Goal: Task Accomplishment & Management: Manage account settings

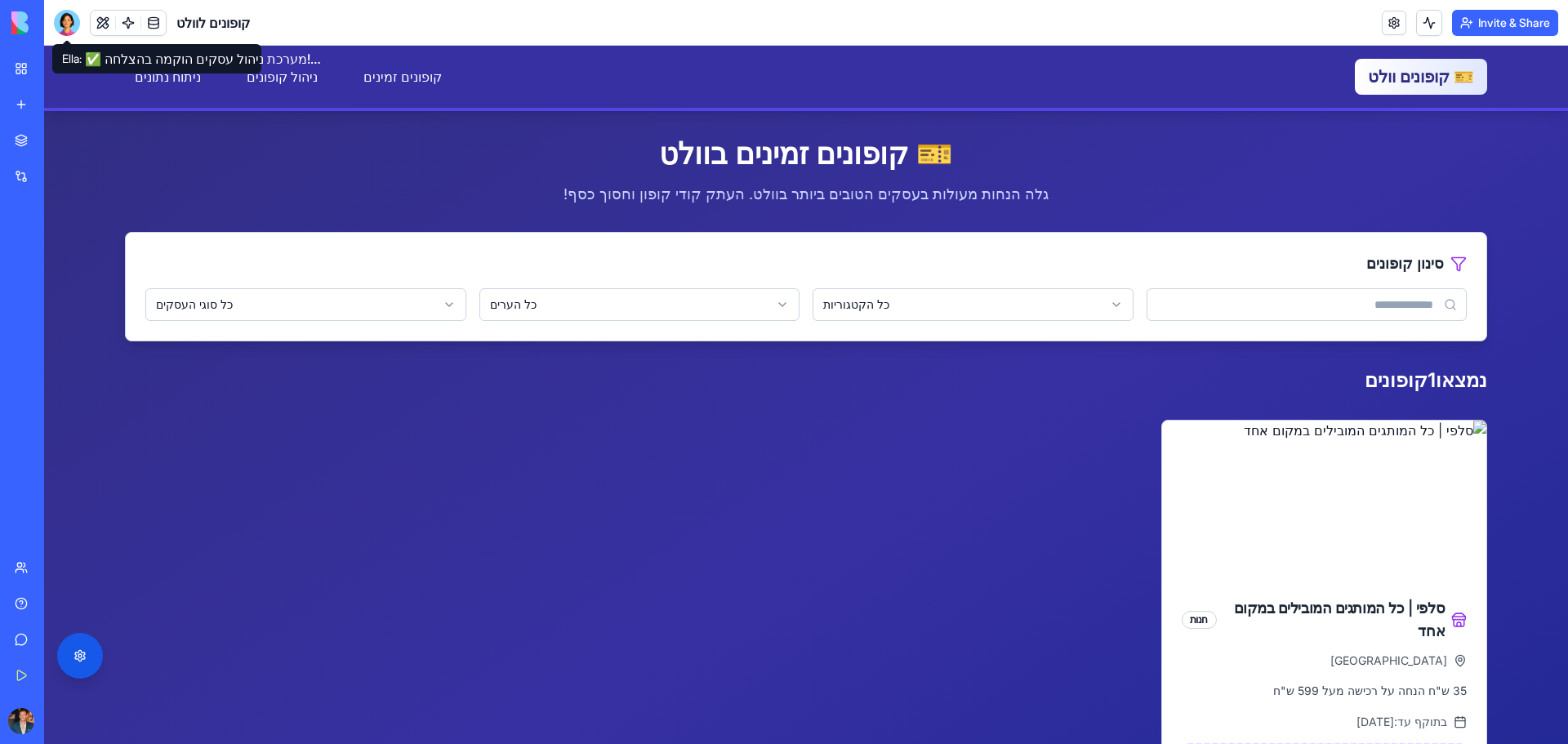
click at [57, 18] on div at bounding box center [67, 23] width 26 height 26
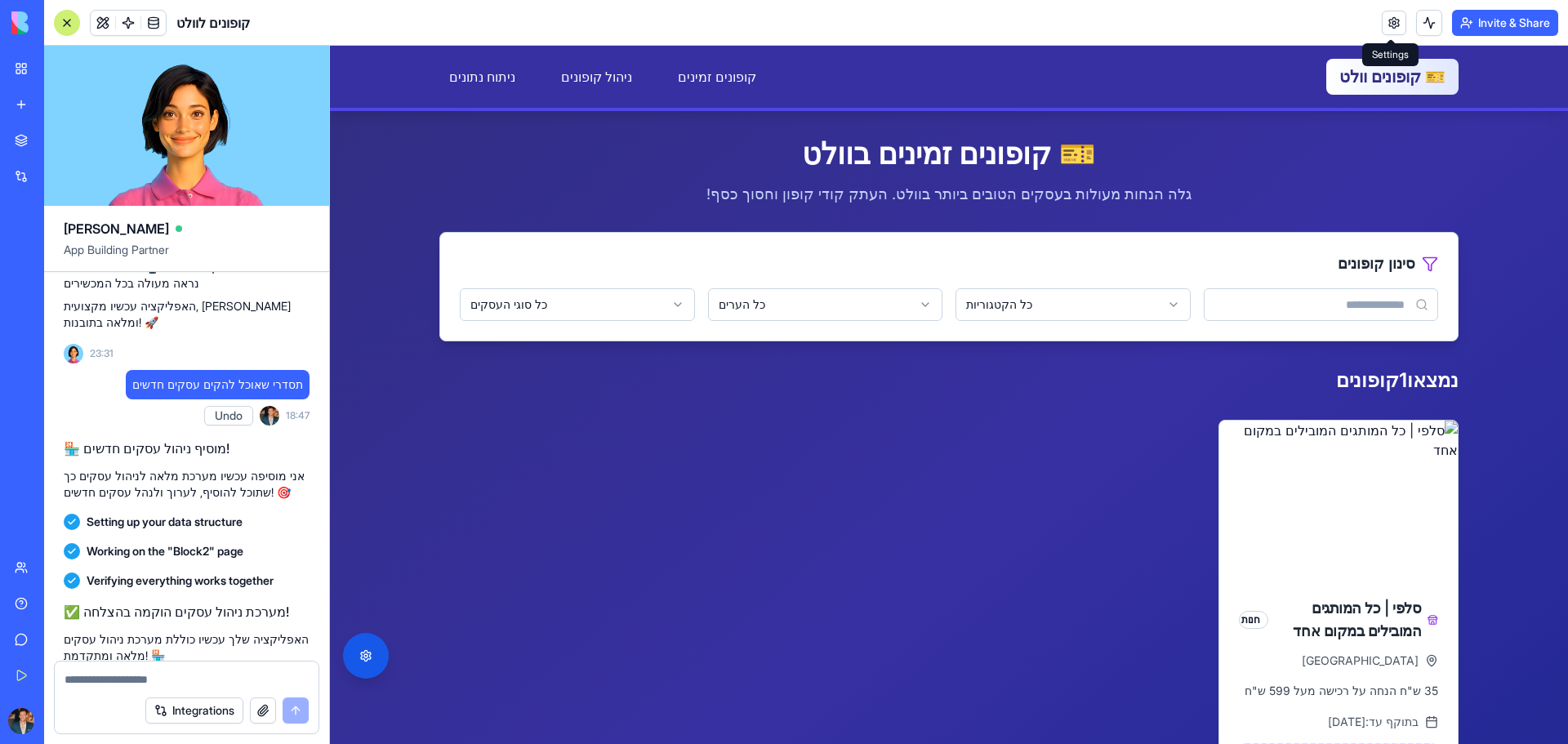
click at [1387, 28] on link at bounding box center [1394, 23] width 25 height 25
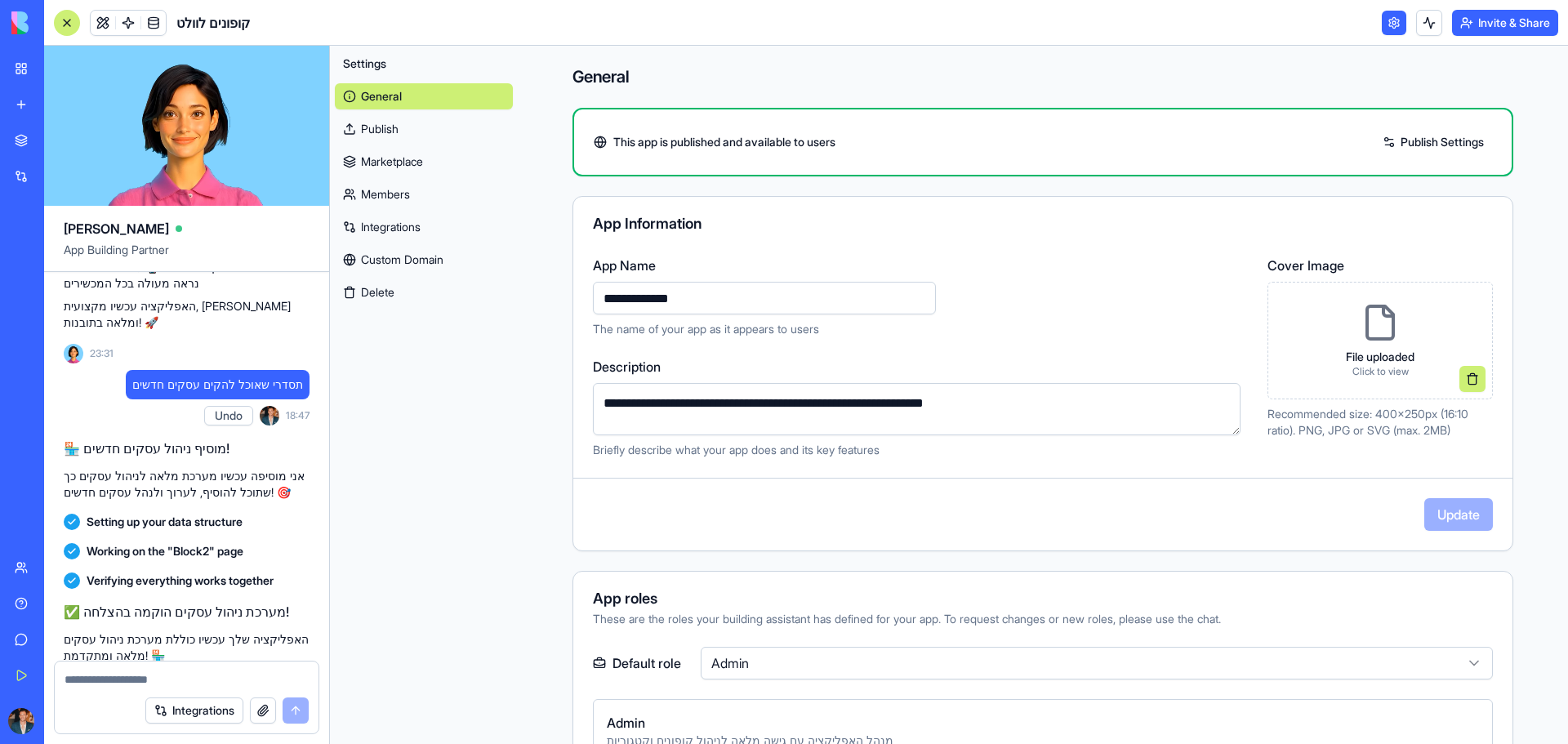
click at [1393, 26] on link at bounding box center [1394, 23] width 25 height 25
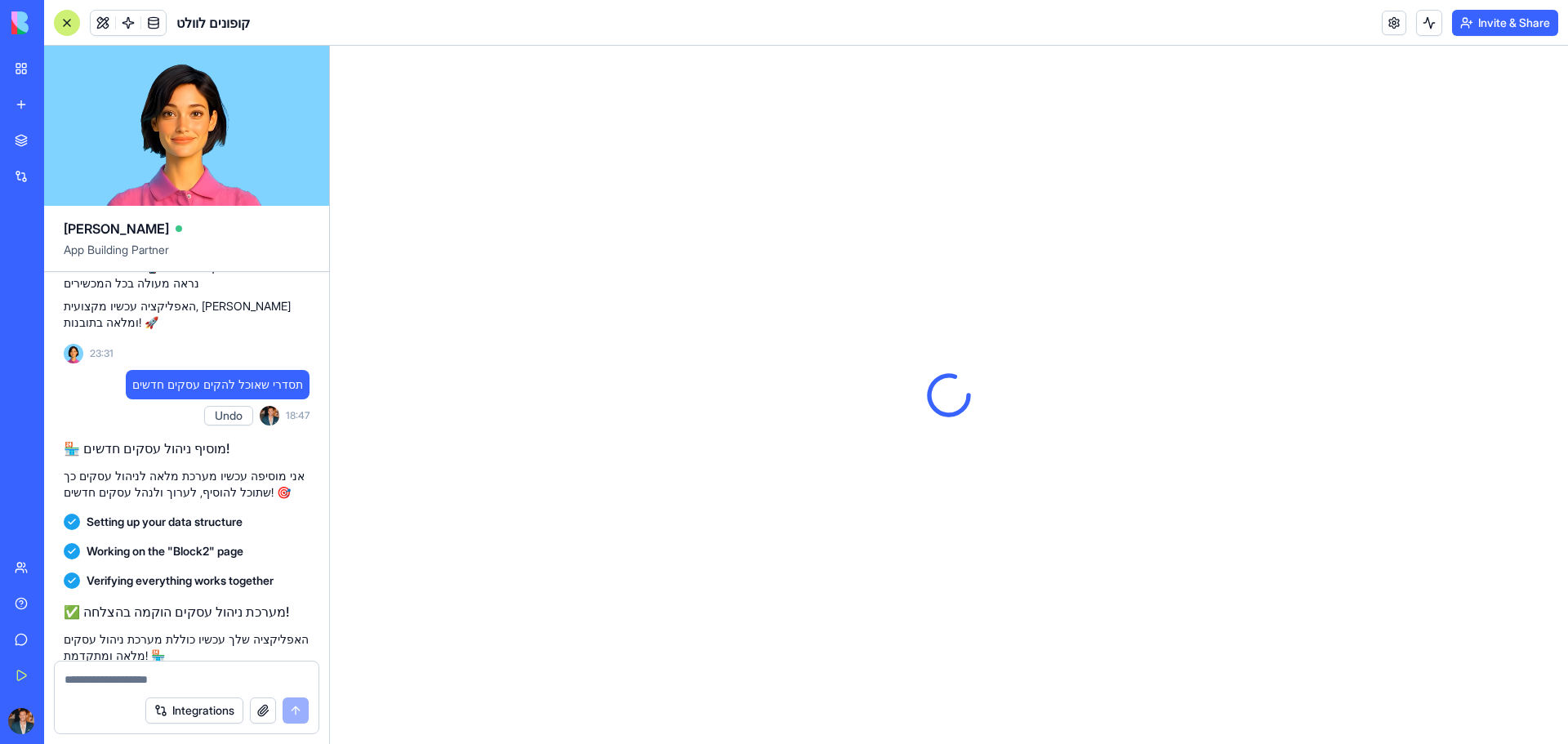
click at [182, 677] on textarea at bounding box center [187, 679] width 245 height 16
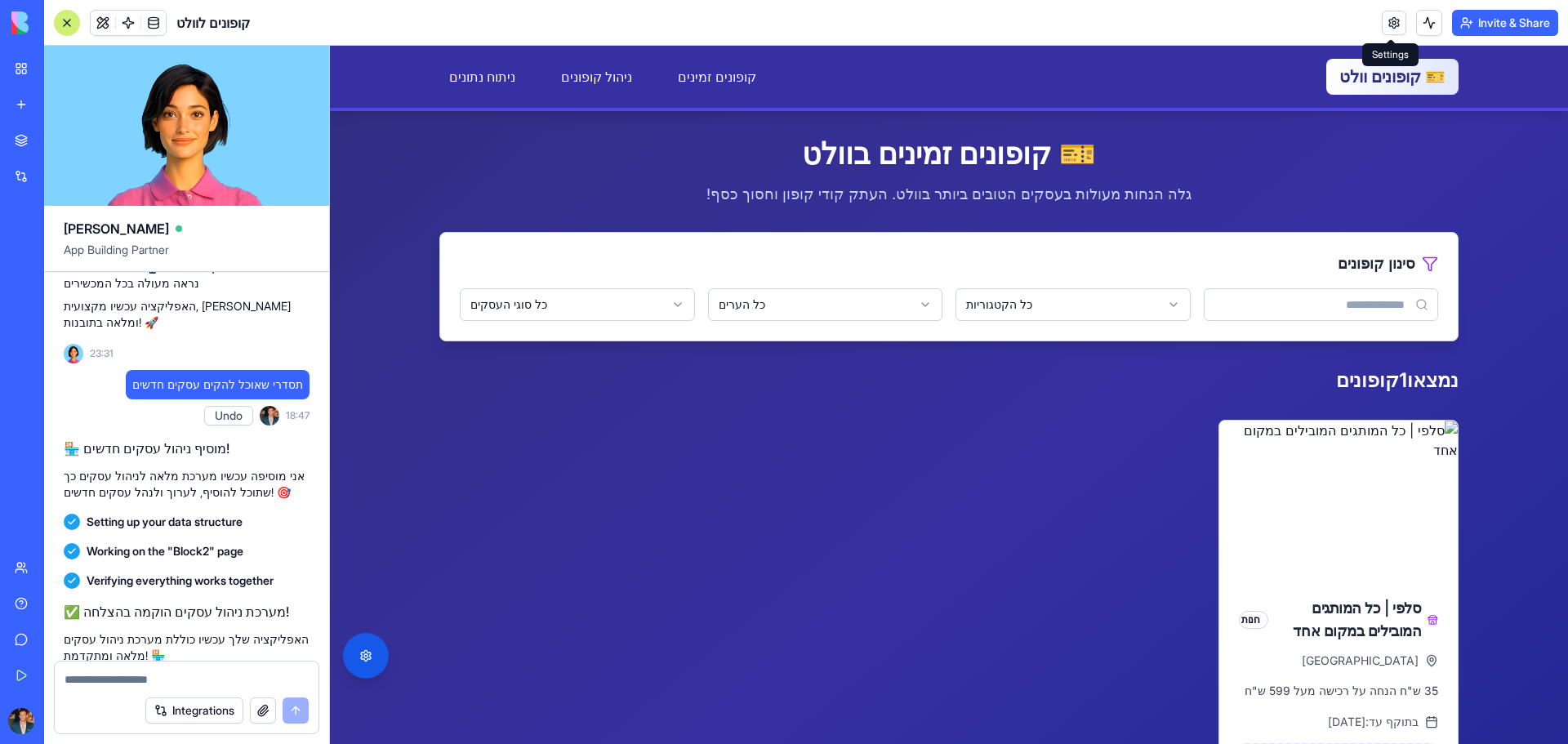
click at [1386, 18] on link at bounding box center [1394, 23] width 25 height 25
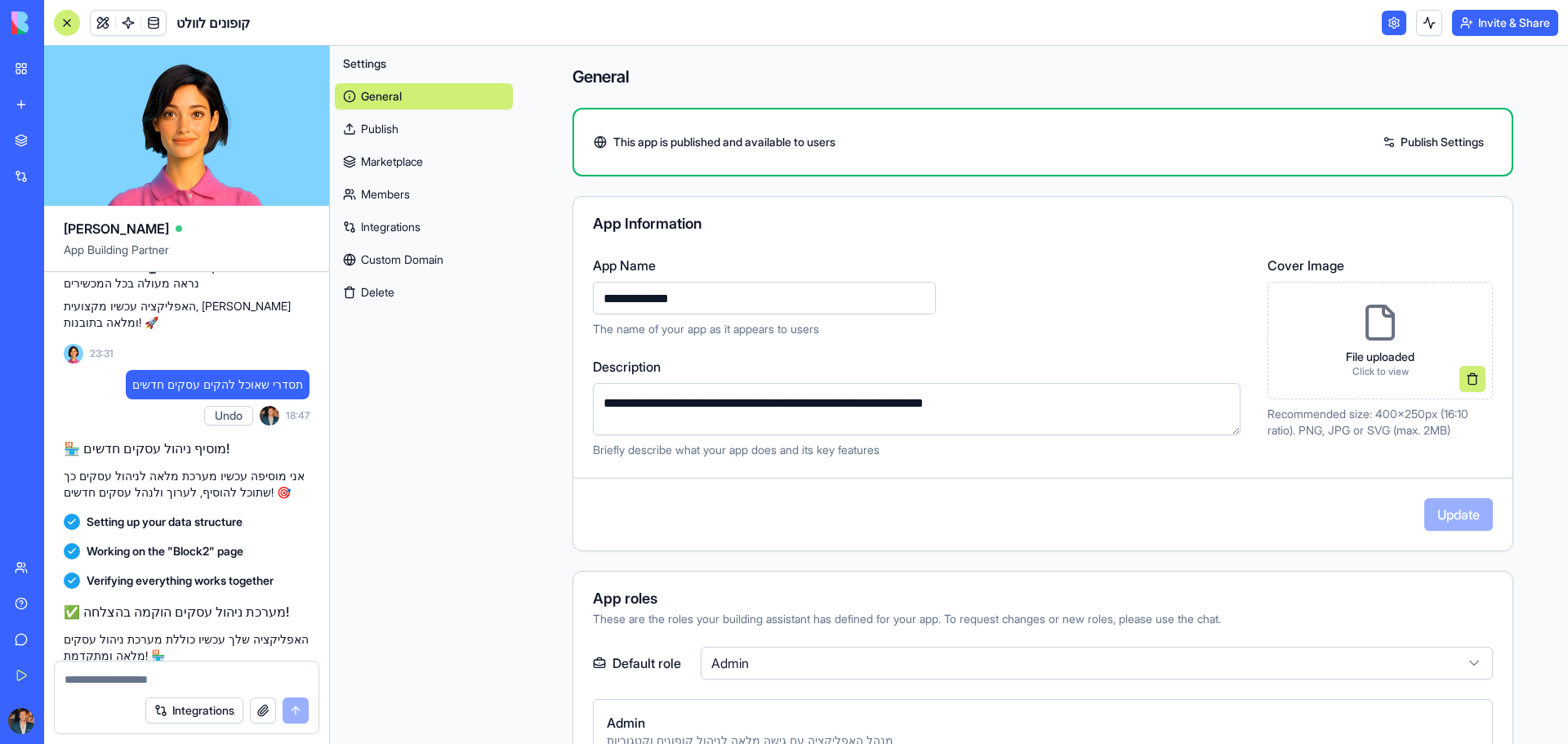
click at [414, 163] on link "Marketplace" at bounding box center [423, 162] width 178 height 26
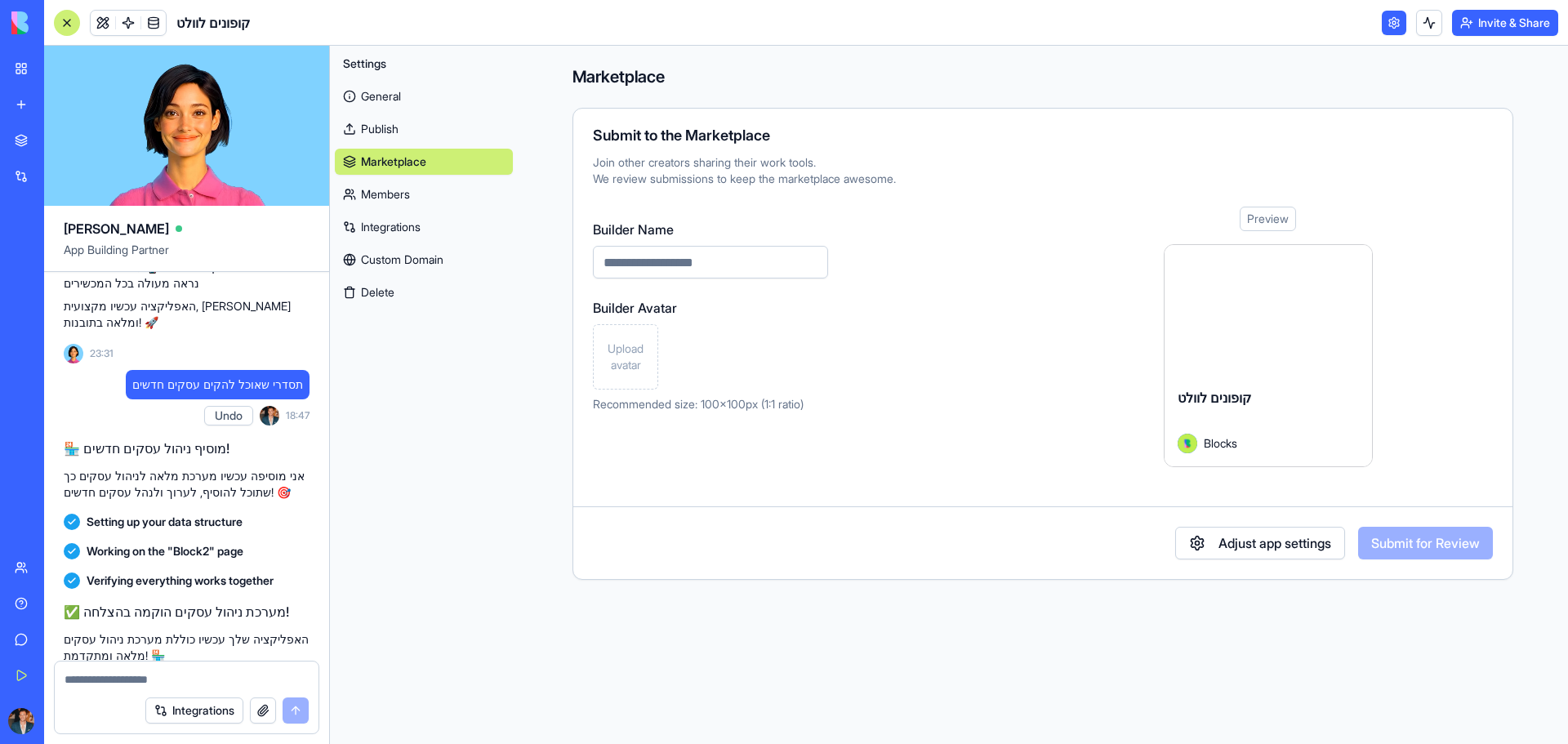
click at [401, 220] on link "Integrations" at bounding box center [423, 227] width 178 height 26
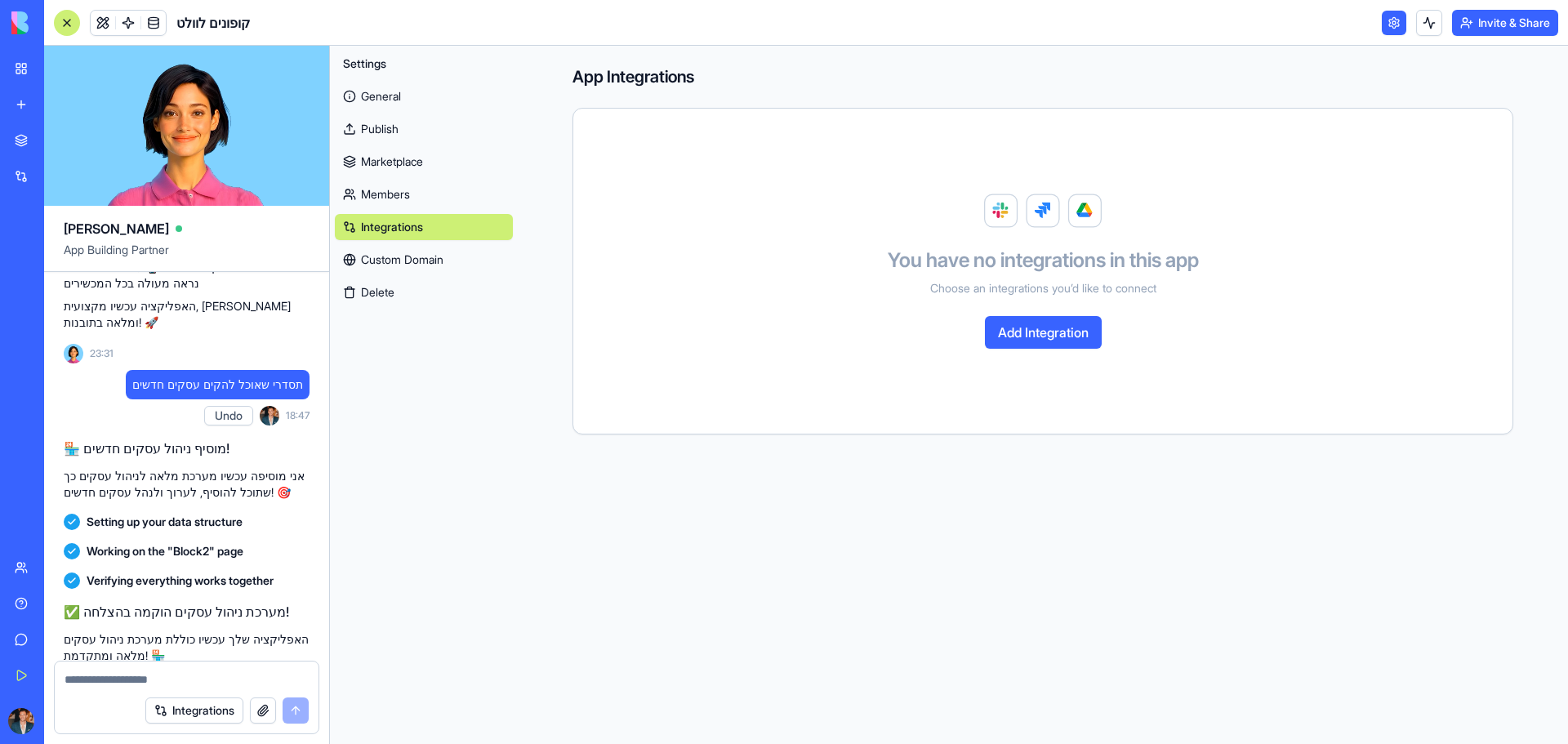
click at [392, 190] on link "Members" at bounding box center [423, 195] width 178 height 26
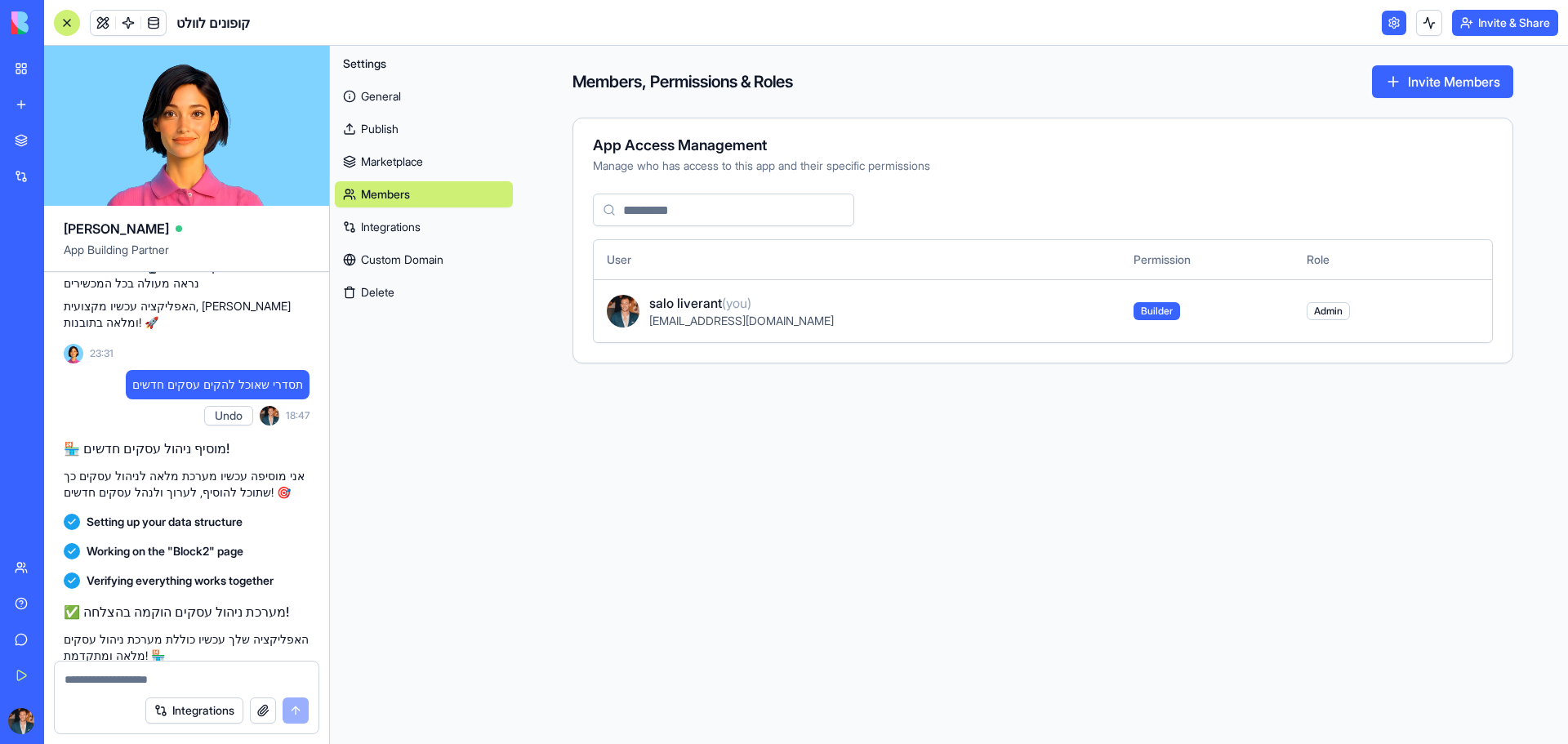
click at [395, 98] on link "General" at bounding box center [423, 96] width 178 height 26
click at [155, 25] on link at bounding box center [153, 23] width 25 height 25
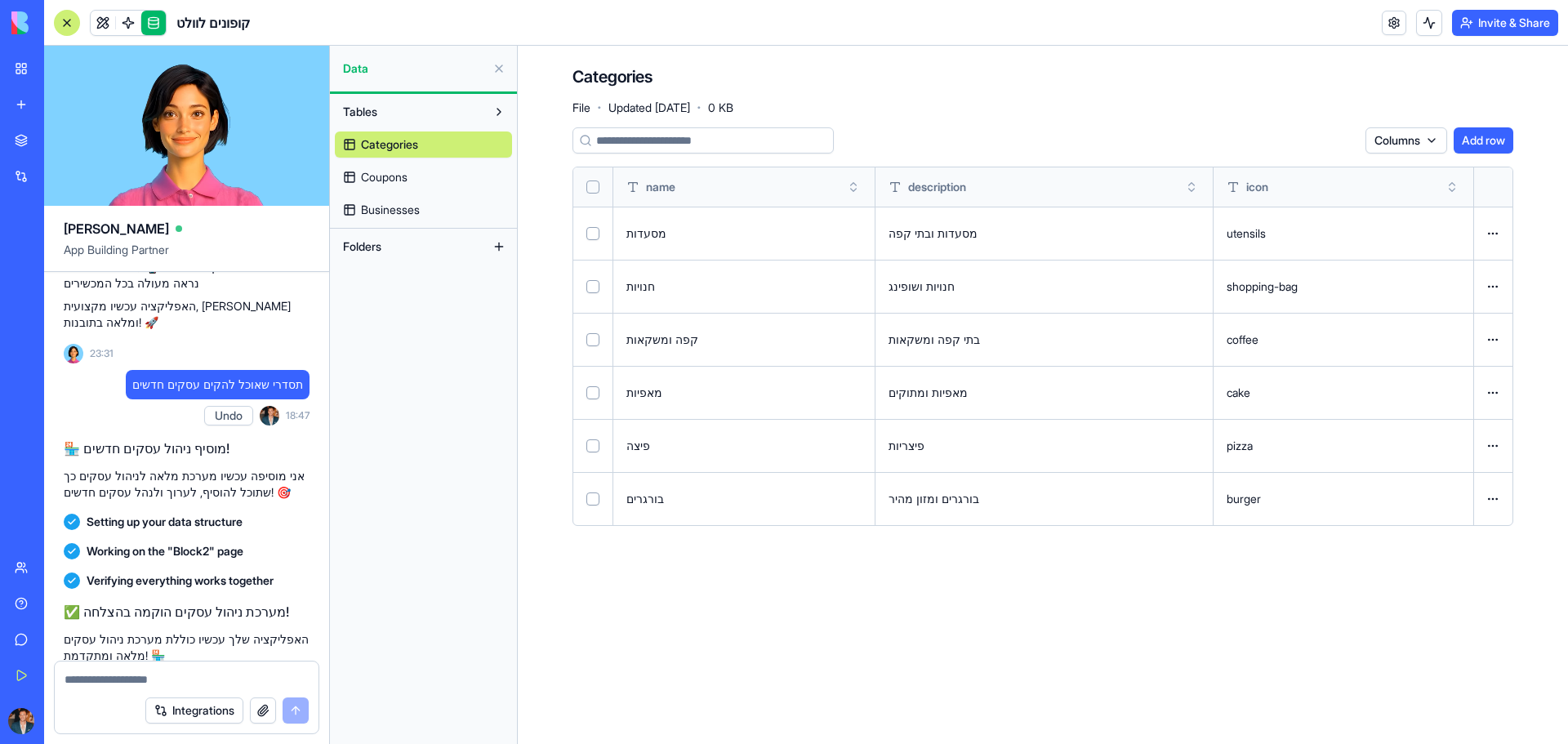
click at [391, 185] on span "Coupons" at bounding box center [384, 177] width 47 height 16
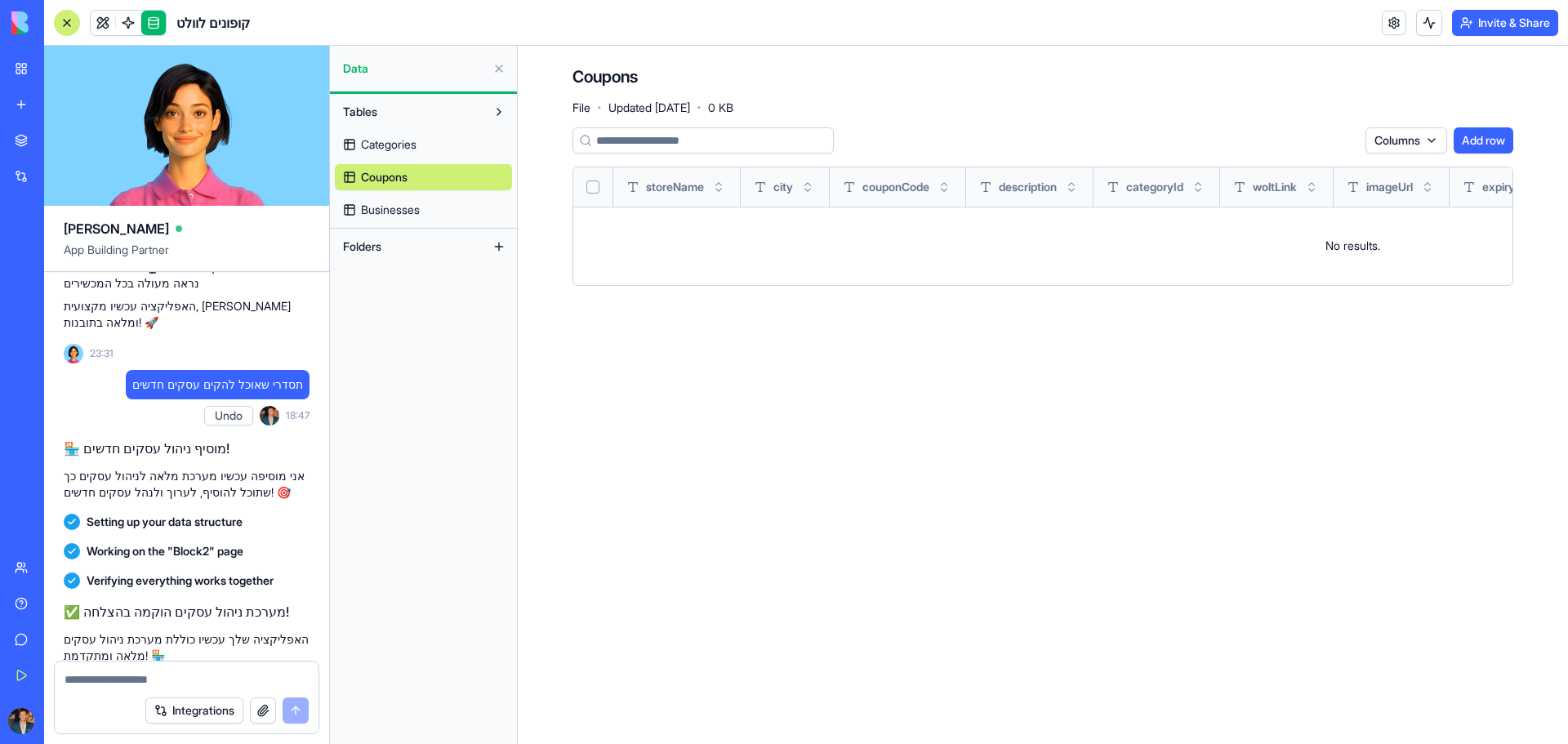
click at [391, 203] on span "Businesses" at bounding box center [390, 210] width 59 height 16
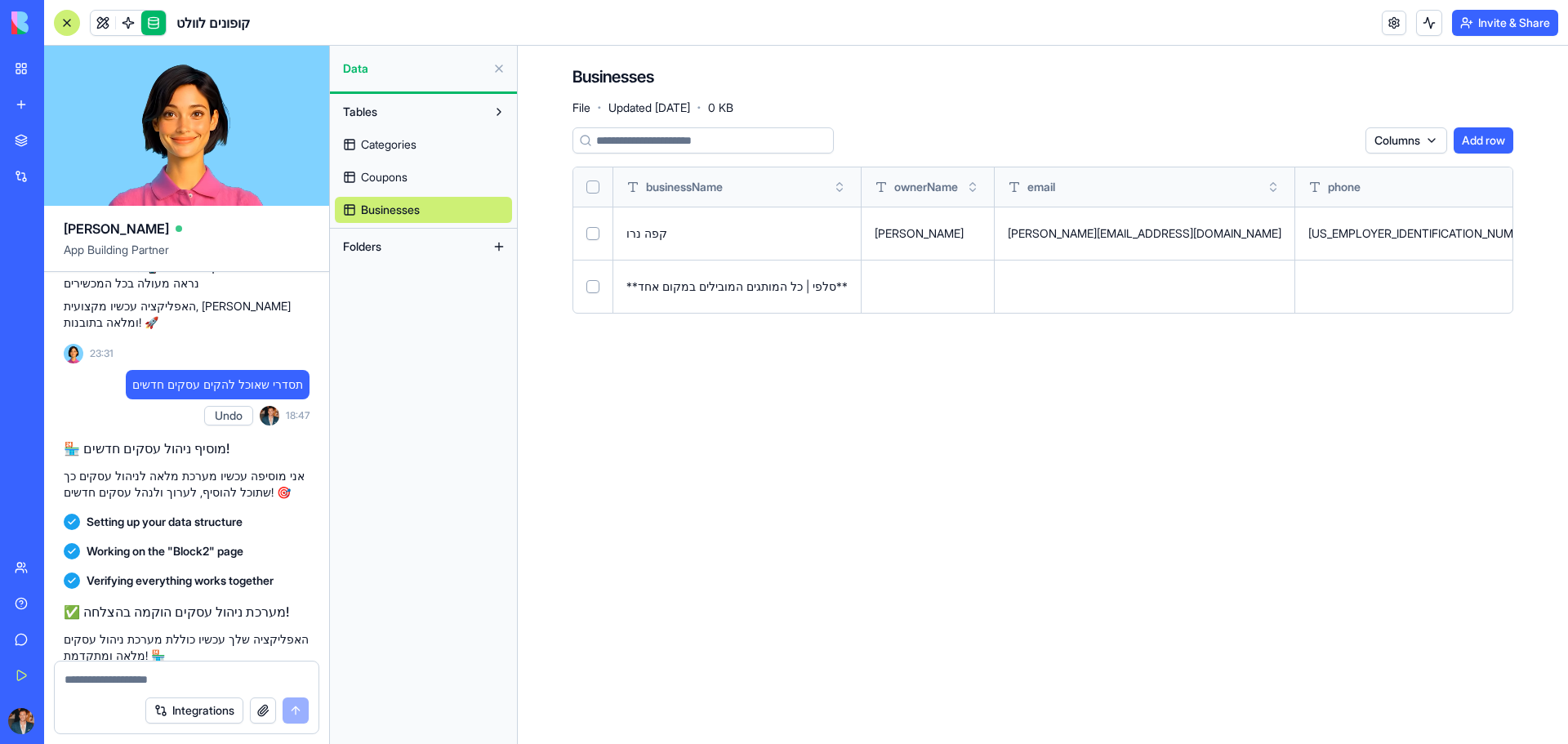
click at [83, 682] on textarea at bounding box center [187, 679] width 245 height 16
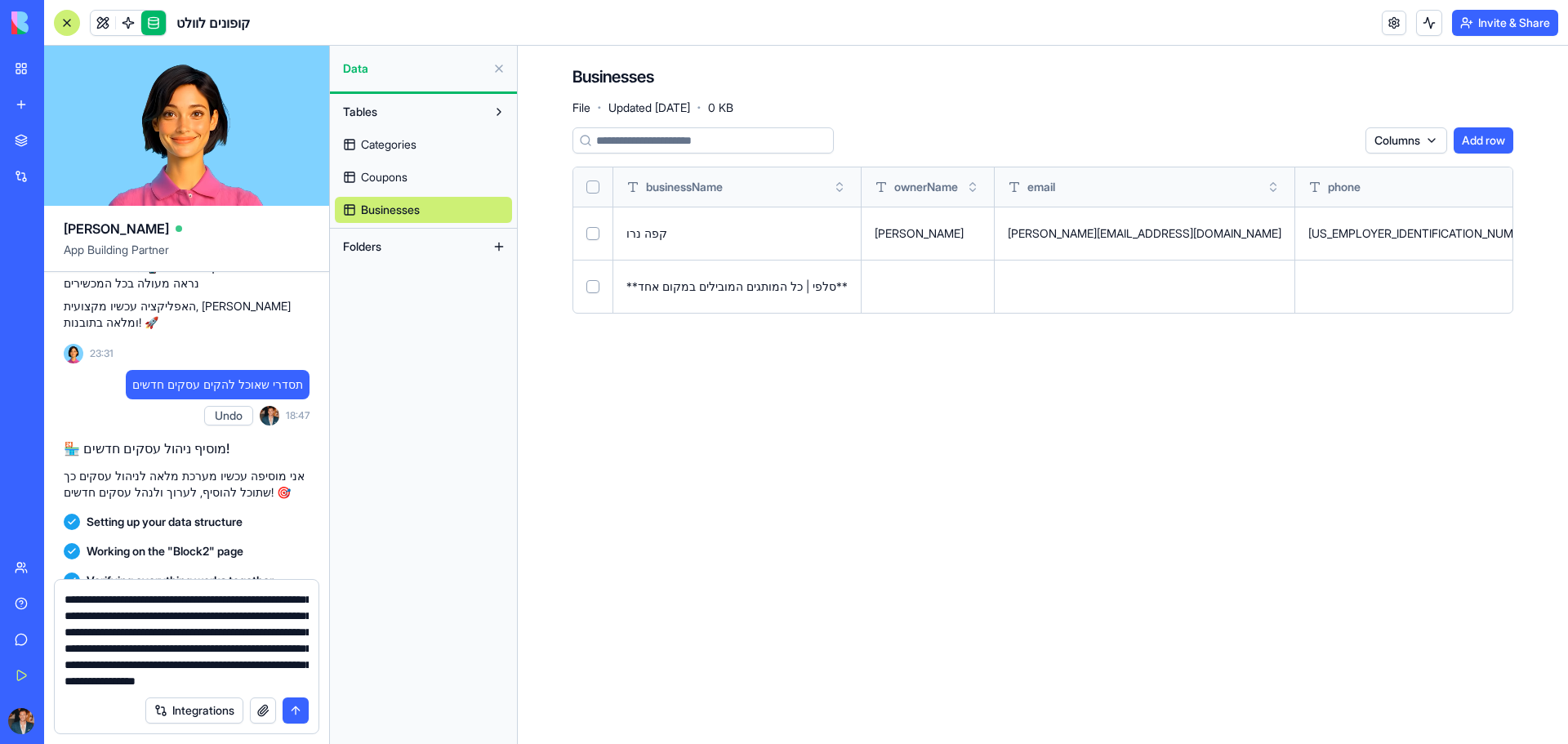
scroll to position [31, 0]
type textarea "**********"
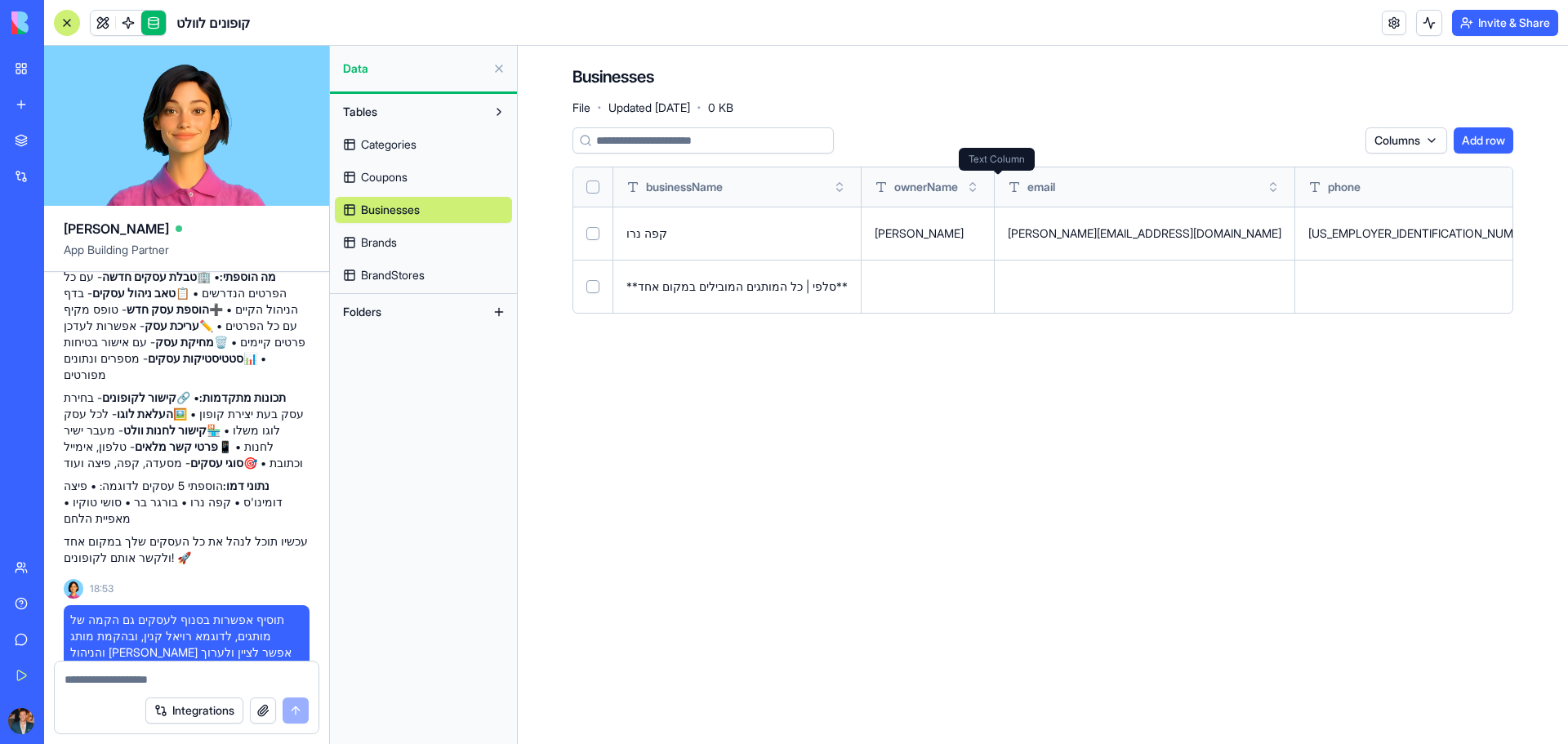
scroll to position [3816, 0]
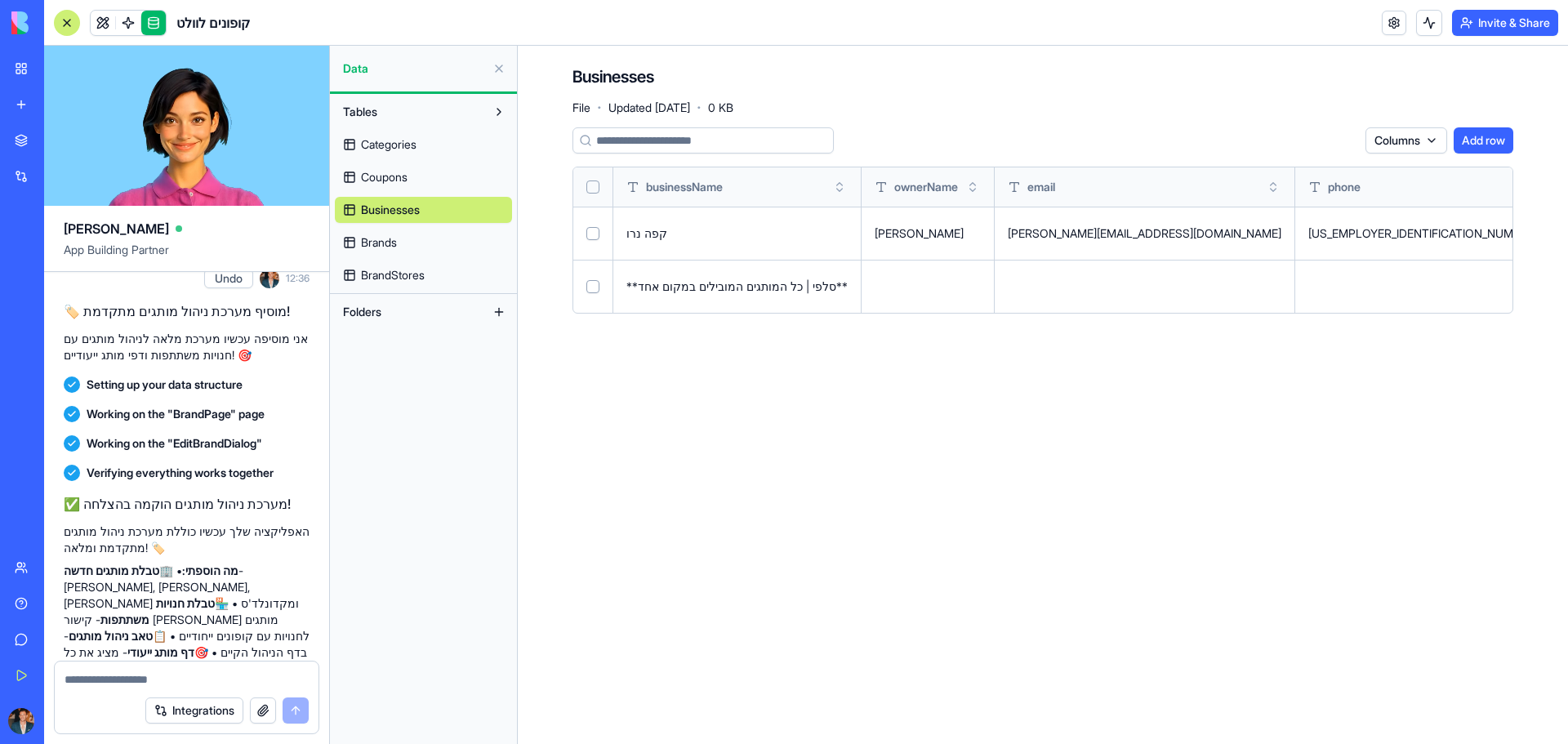
click at [412, 235] on link "Brands" at bounding box center [422, 243] width 177 height 26
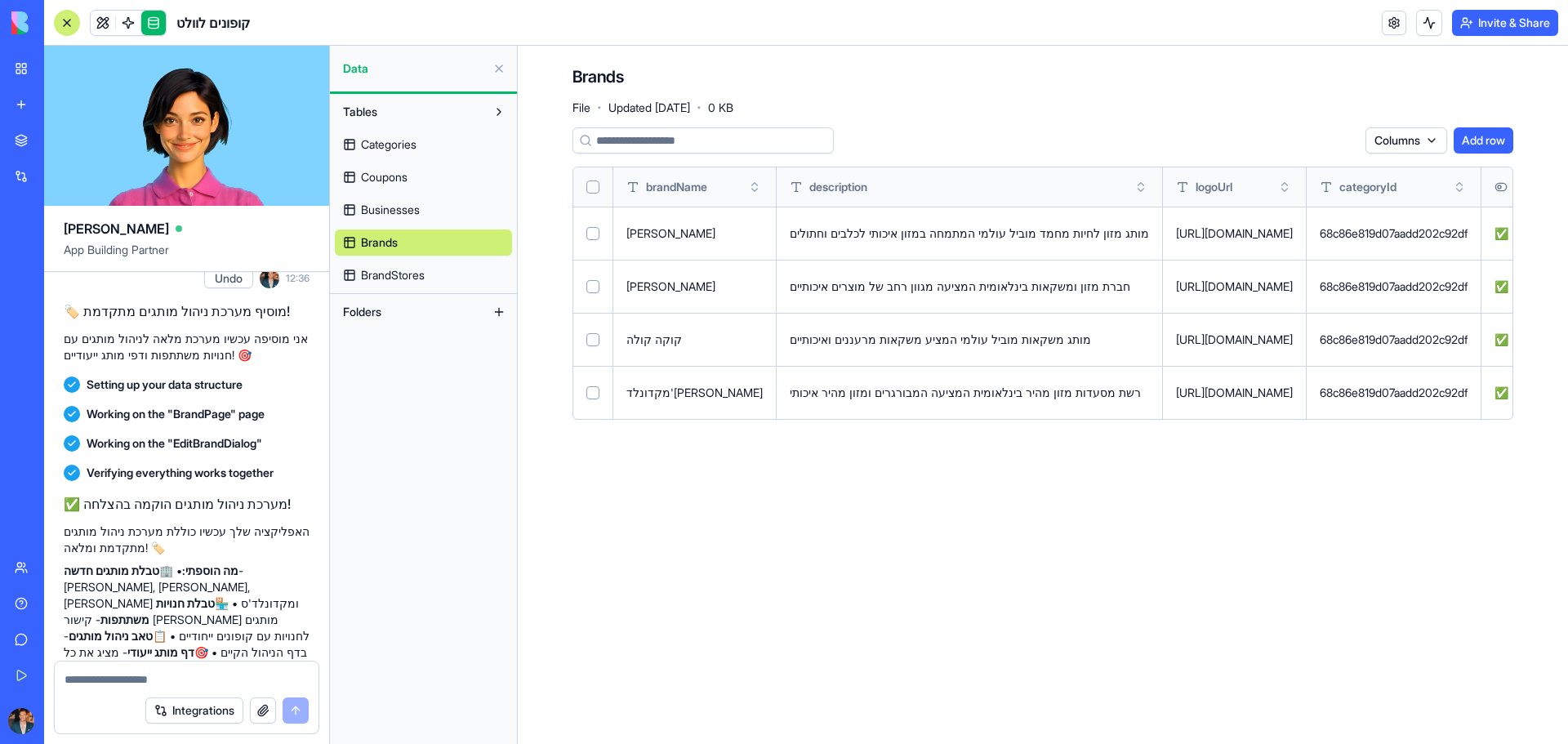
click at [150, 24] on link at bounding box center [153, 23] width 25 height 25
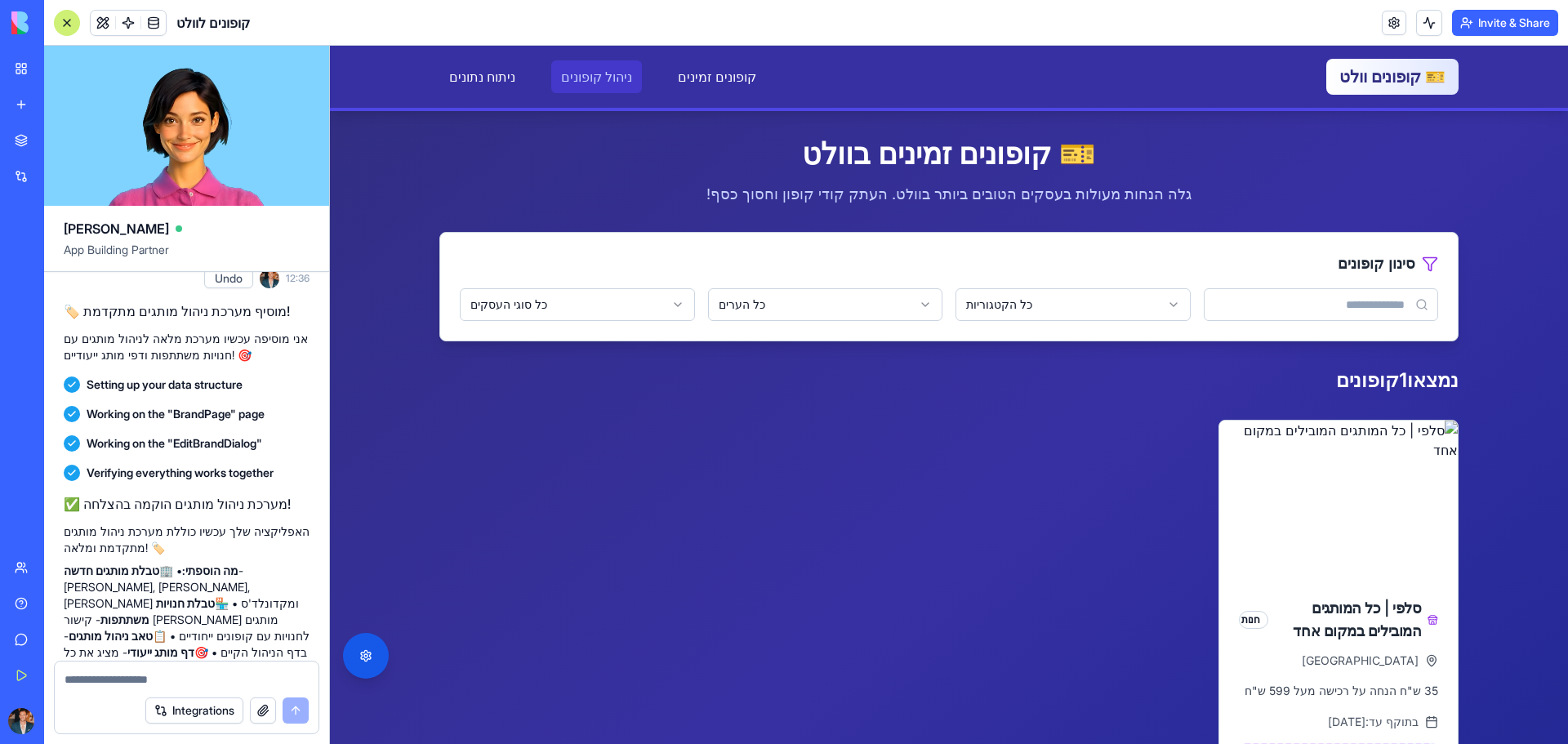
click at [554, 71] on link "ניהול קופונים" at bounding box center [596, 77] width 91 height 33
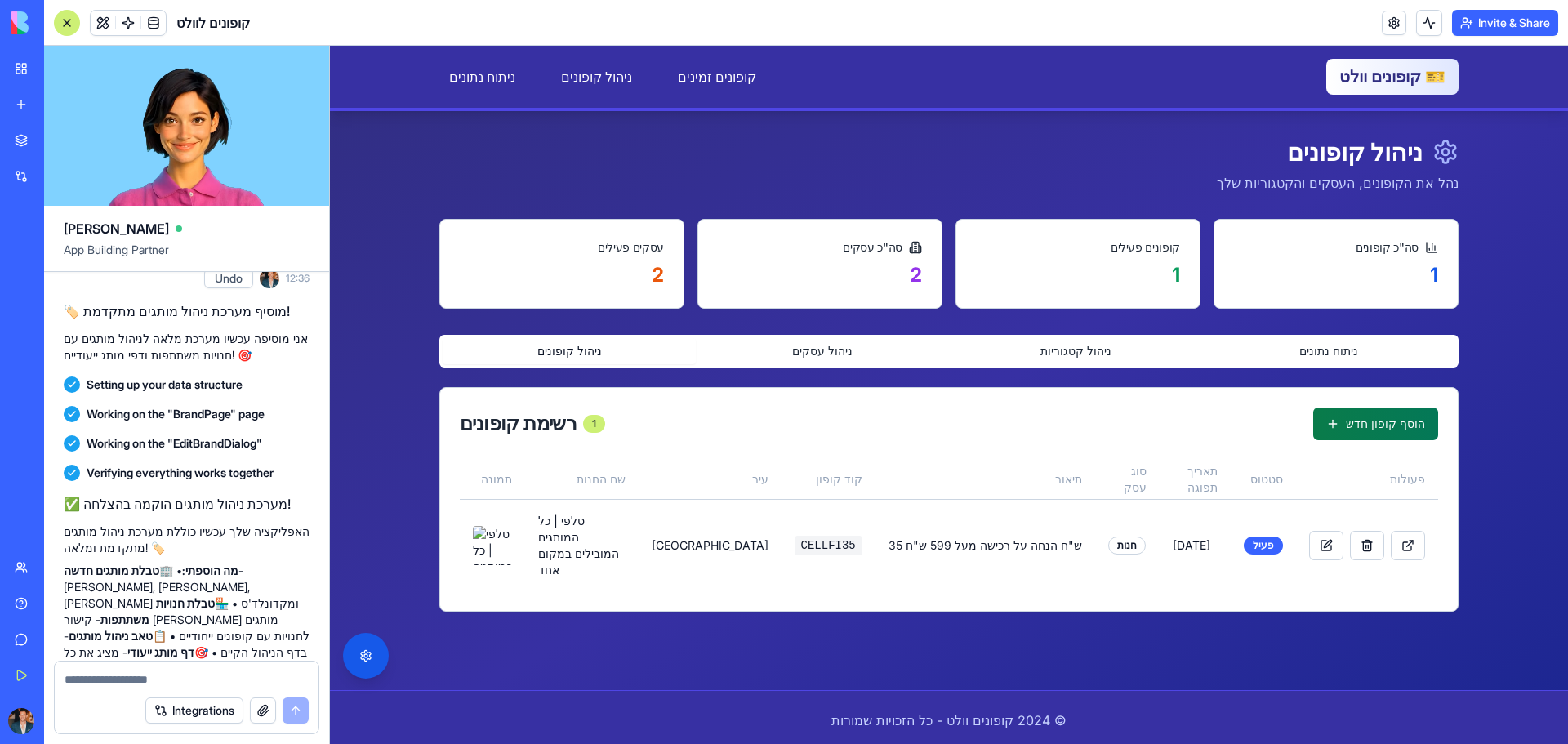
click at [1388, 410] on button "הוסף קופון חדש" at bounding box center [1375, 423] width 125 height 33
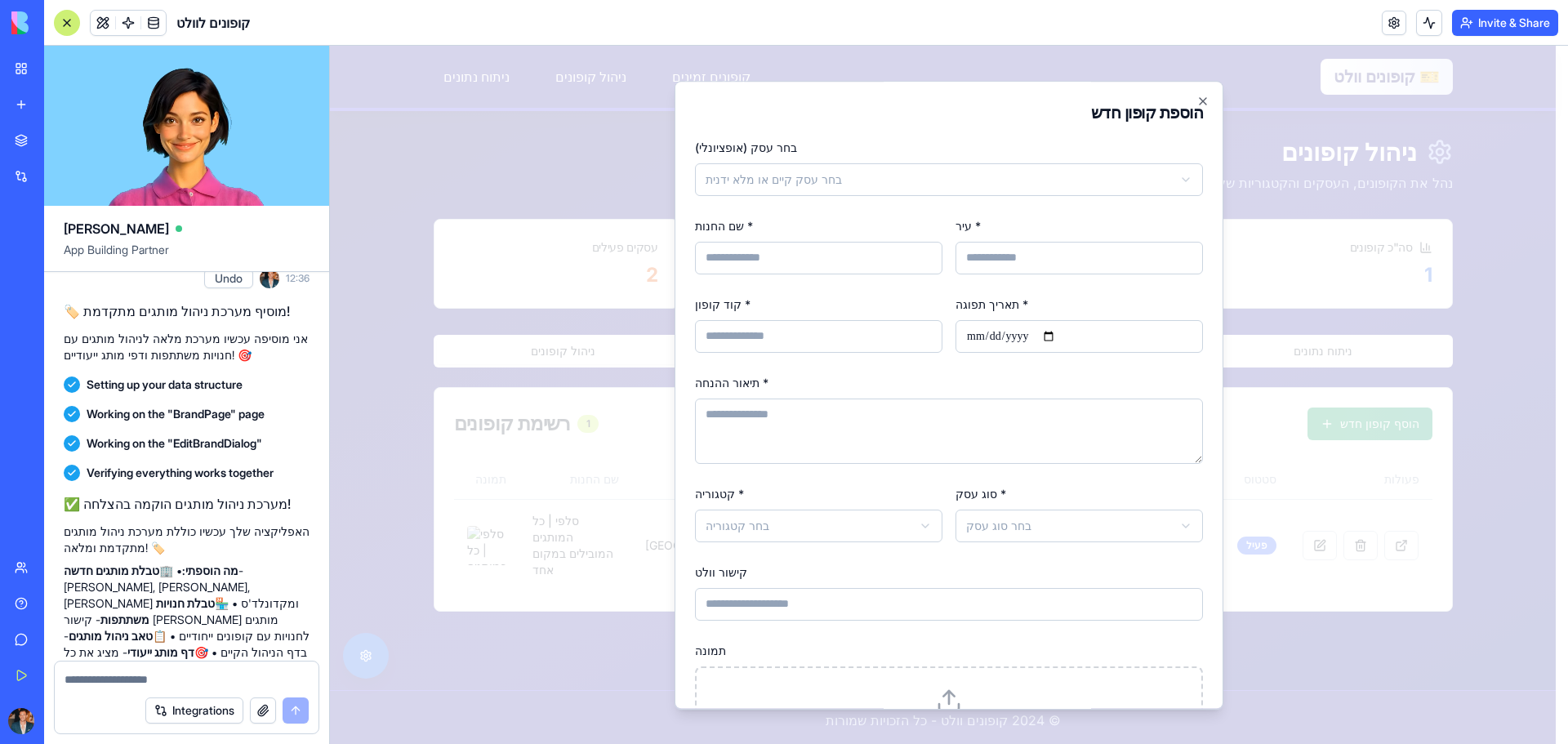
click at [1057, 187] on body "דלג לתוכן הראשי 🎫 קופונים וולט קופונים זמינים ניהול קופונים ניתוח נתונים קופוני…" at bounding box center [942, 412] width 1225 height 733
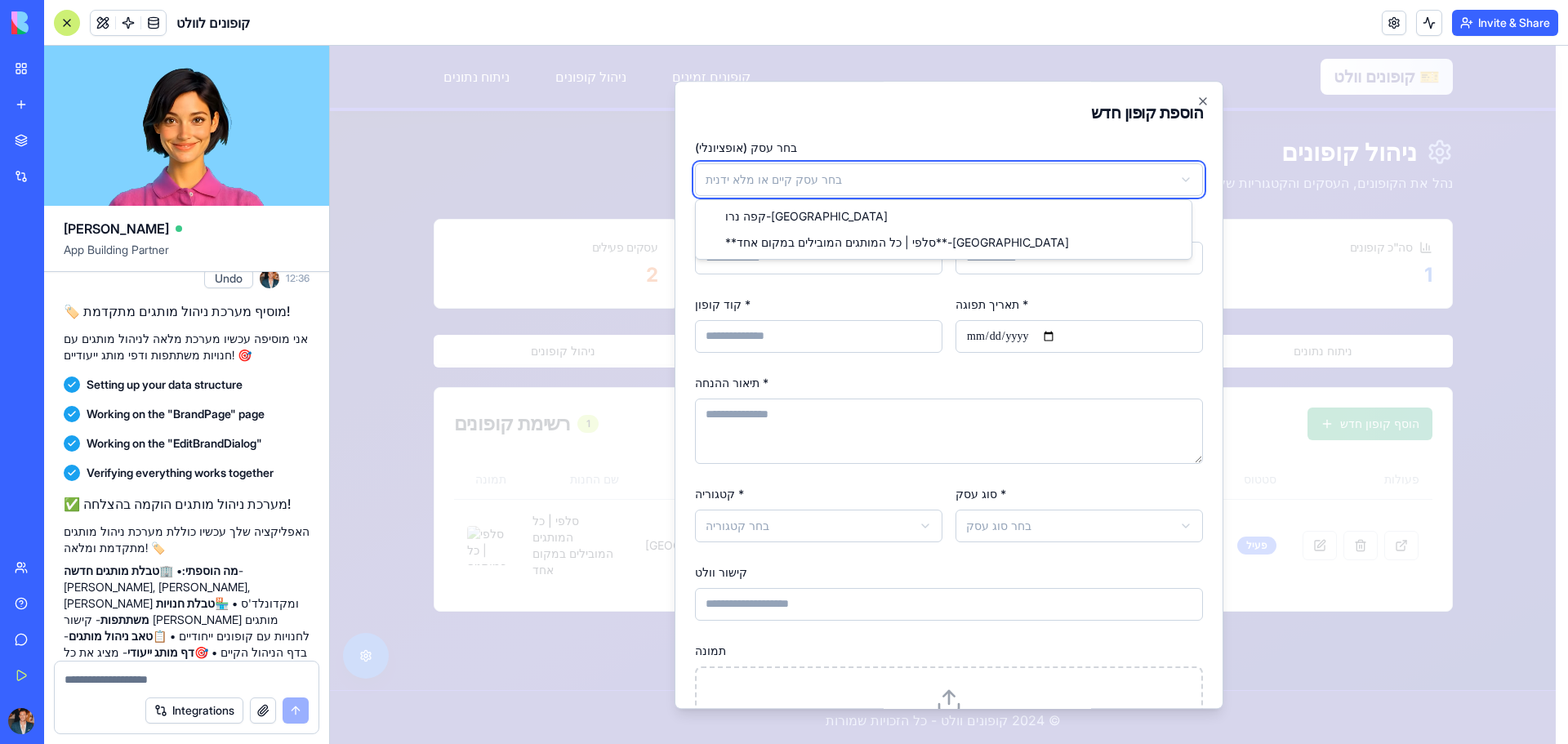
click at [1057, 187] on body "דלג לתוכן הראשי 🎫 קופונים וולט קופונים זמינים ניהול קופונים ניתוח נתונים קופוני…" at bounding box center [942, 412] width 1225 height 733
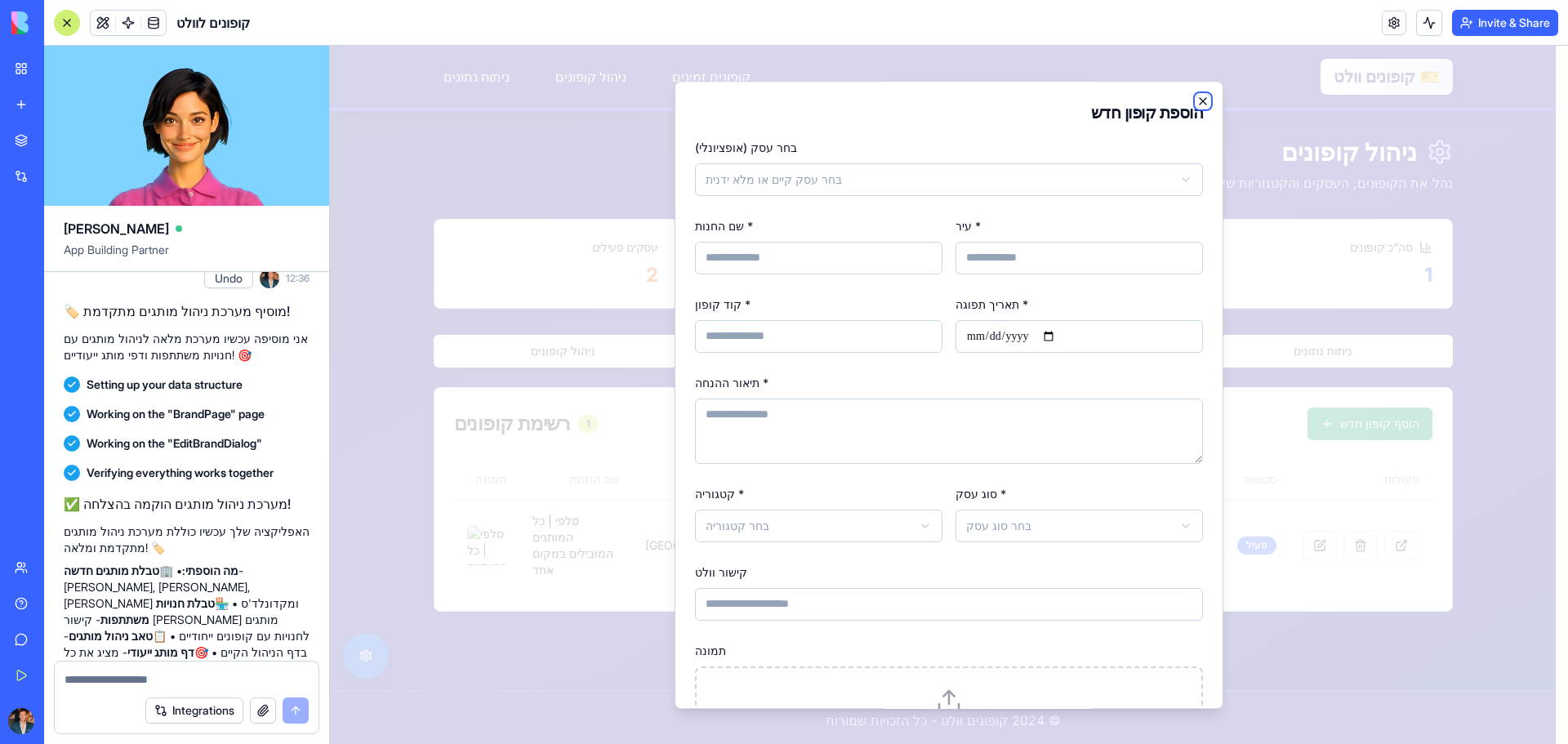
click at [1196, 100] on icon "button" at bounding box center [1202, 101] width 13 height 13
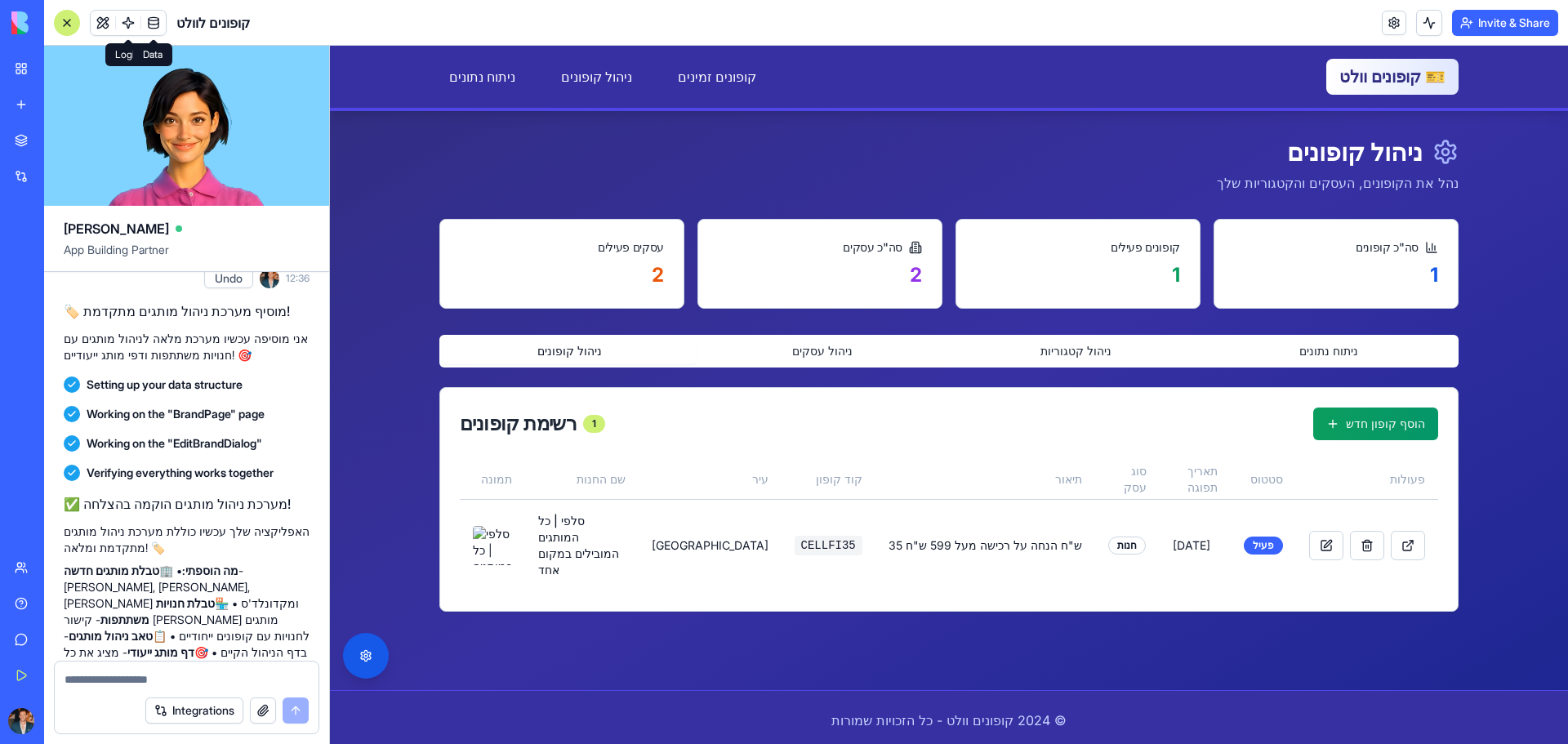
click at [151, 19] on link at bounding box center [153, 23] width 25 height 25
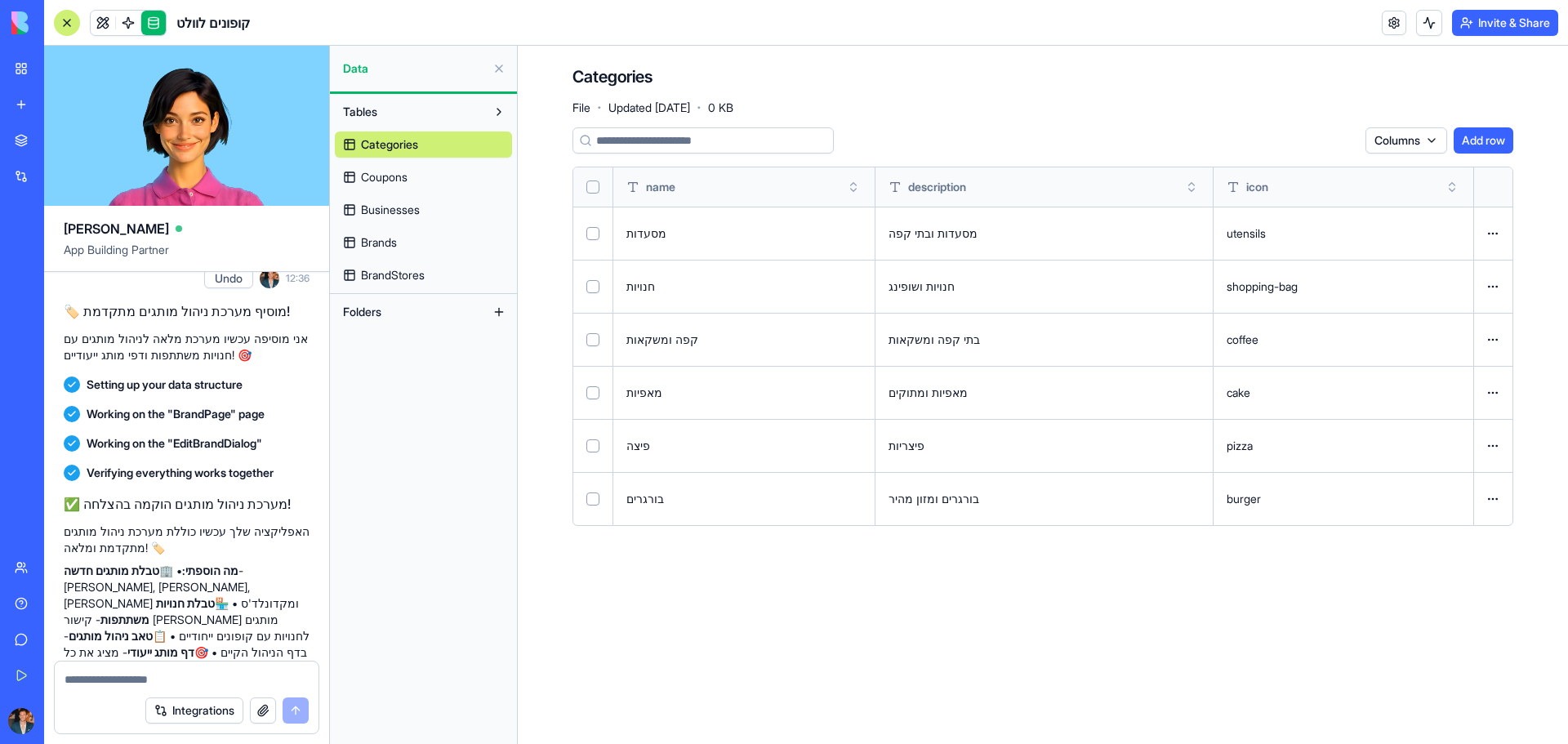
click at [400, 206] on span "Businesses" at bounding box center [390, 210] width 59 height 16
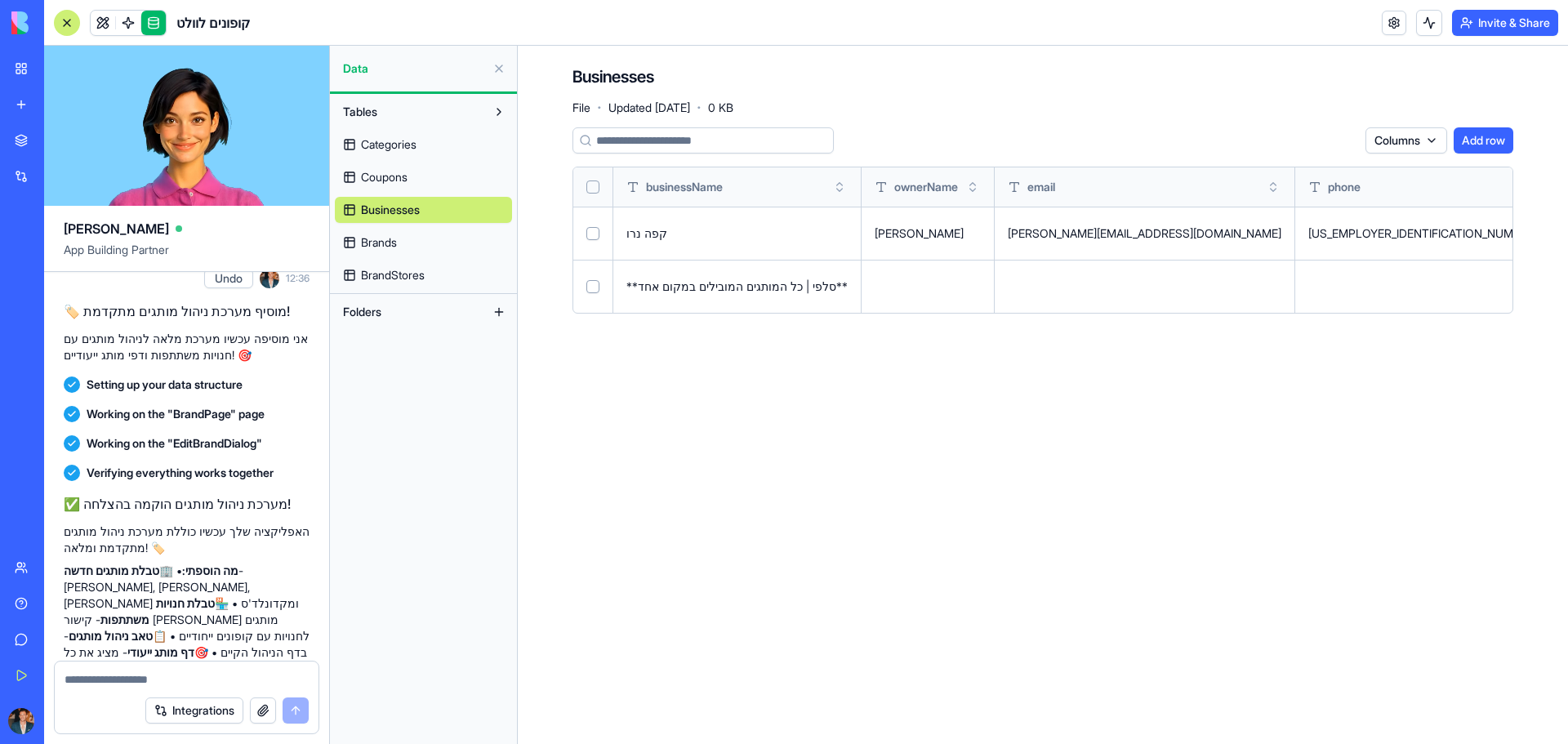
click at [1495, 135] on button "Add row" at bounding box center [1484, 141] width 60 height 26
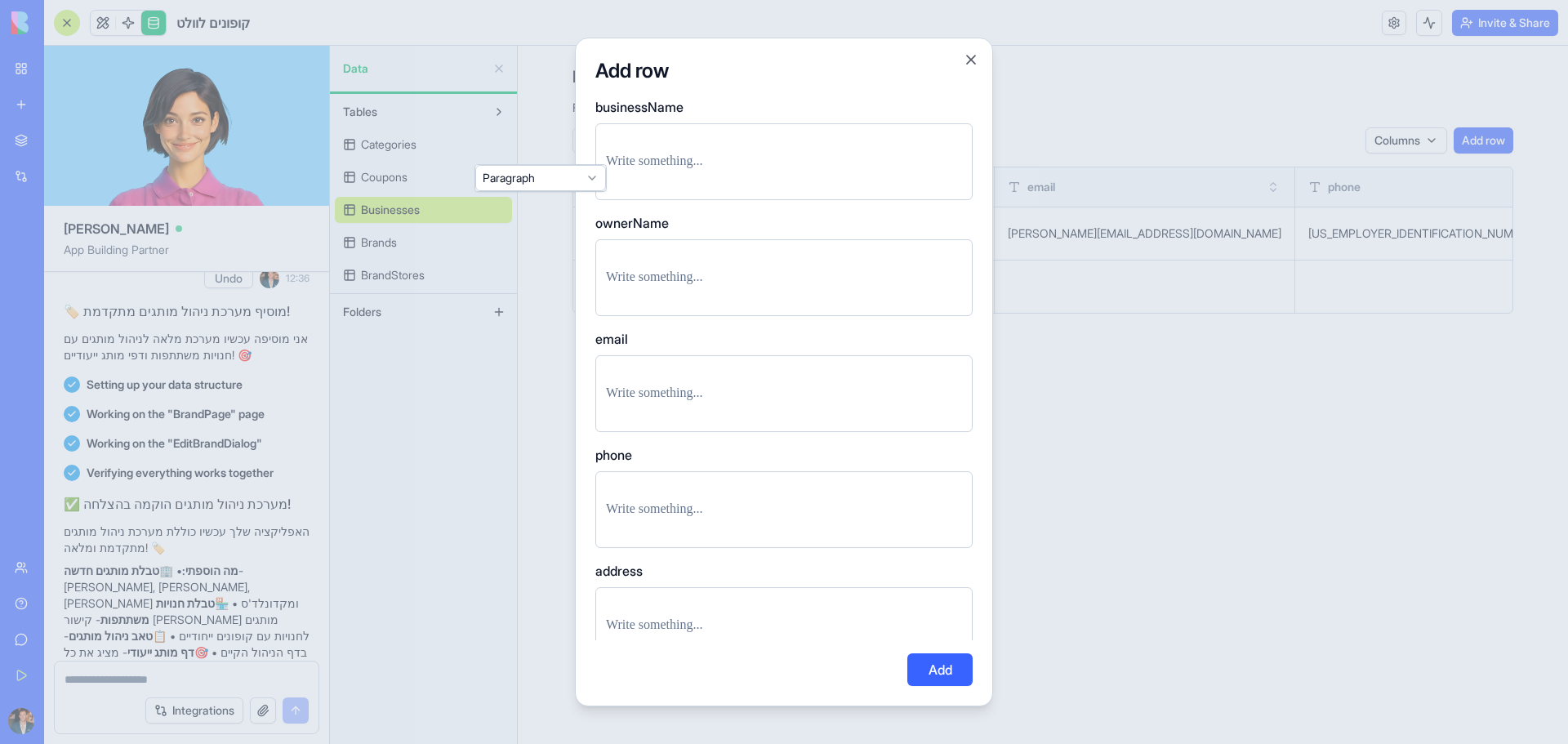
click at [693, 159] on p at bounding box center [784, 161] width 357 height 23
click at [657, 283] on p at bounding box center [784, 278] width 357 height 23
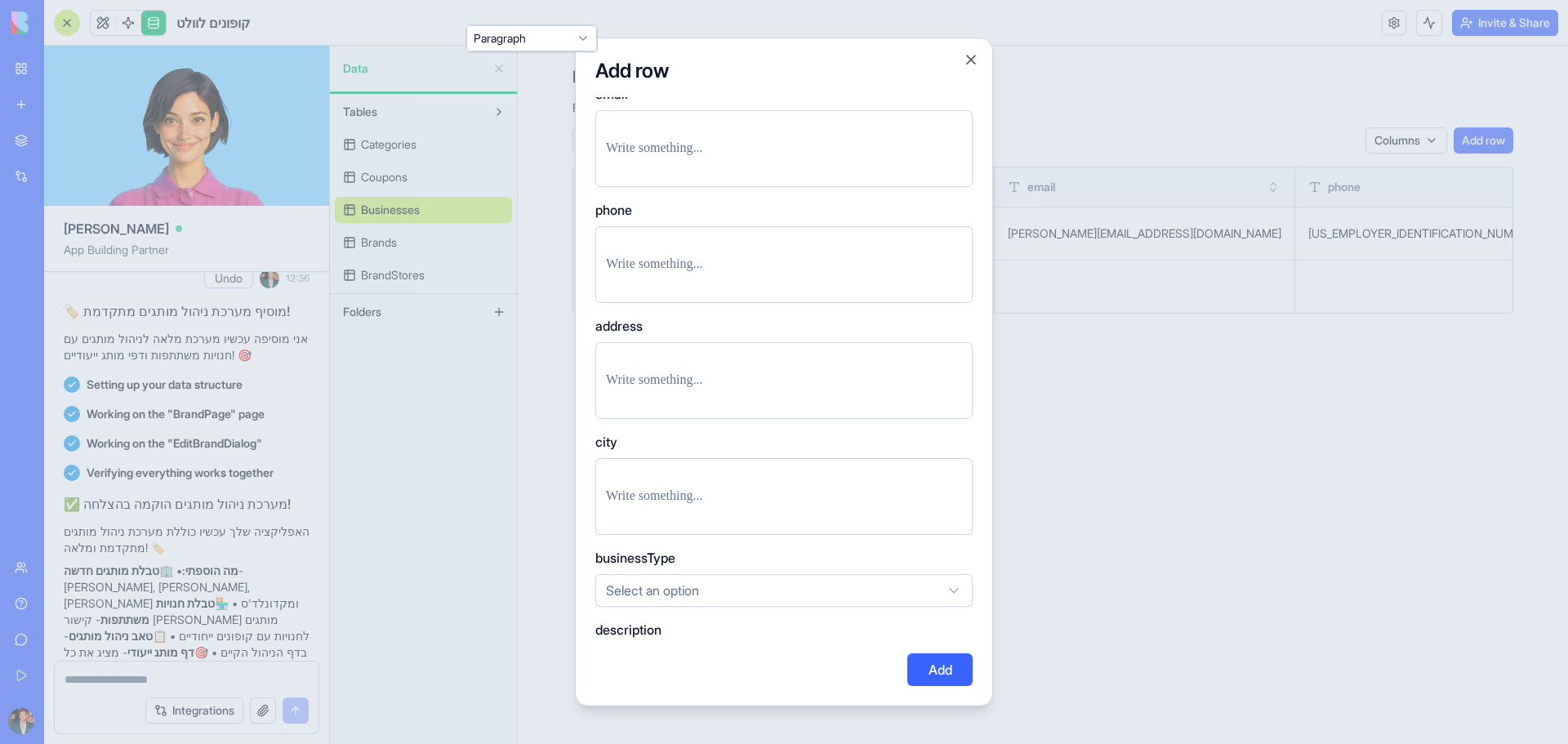
click at [668, 496] on p at bounding box center [784, 496] width 357 height 23
click at [763, 585] on body "BETA My Workspace New app Marketplace Integrations Recent קופונים לוולט BioPet …" at bounding box center [784, 372] width 1568 height 744
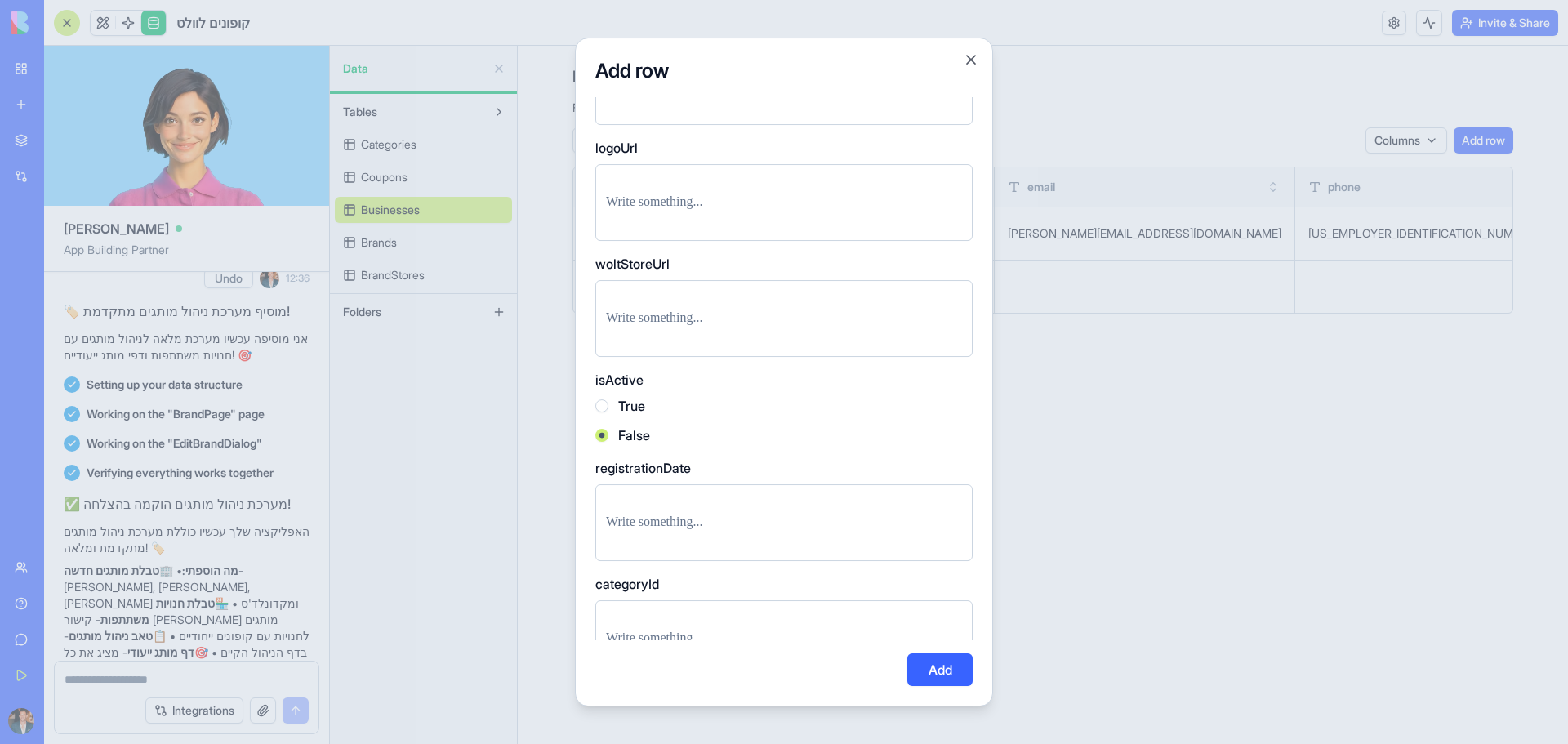
scroll to position [879, 0]
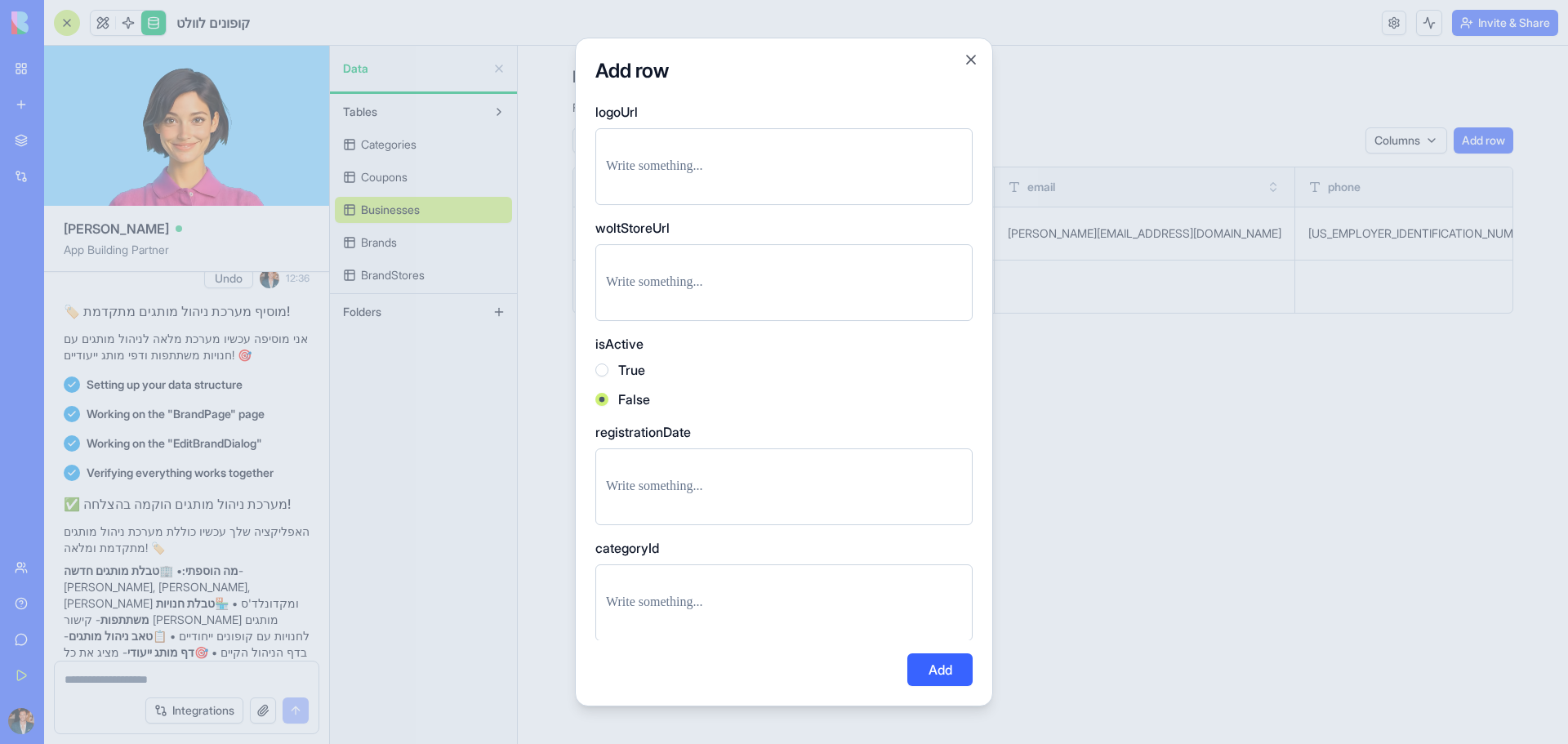
click at [634, 374] on label "True" at bounding box center [631, 371] width 27 height 20
click at [608, 374] on button "True" at bounding box center [601, 370] width 13 height 13
click at [936, 667] on button "Add" at bounding box center [940, 669] width 65 height 33
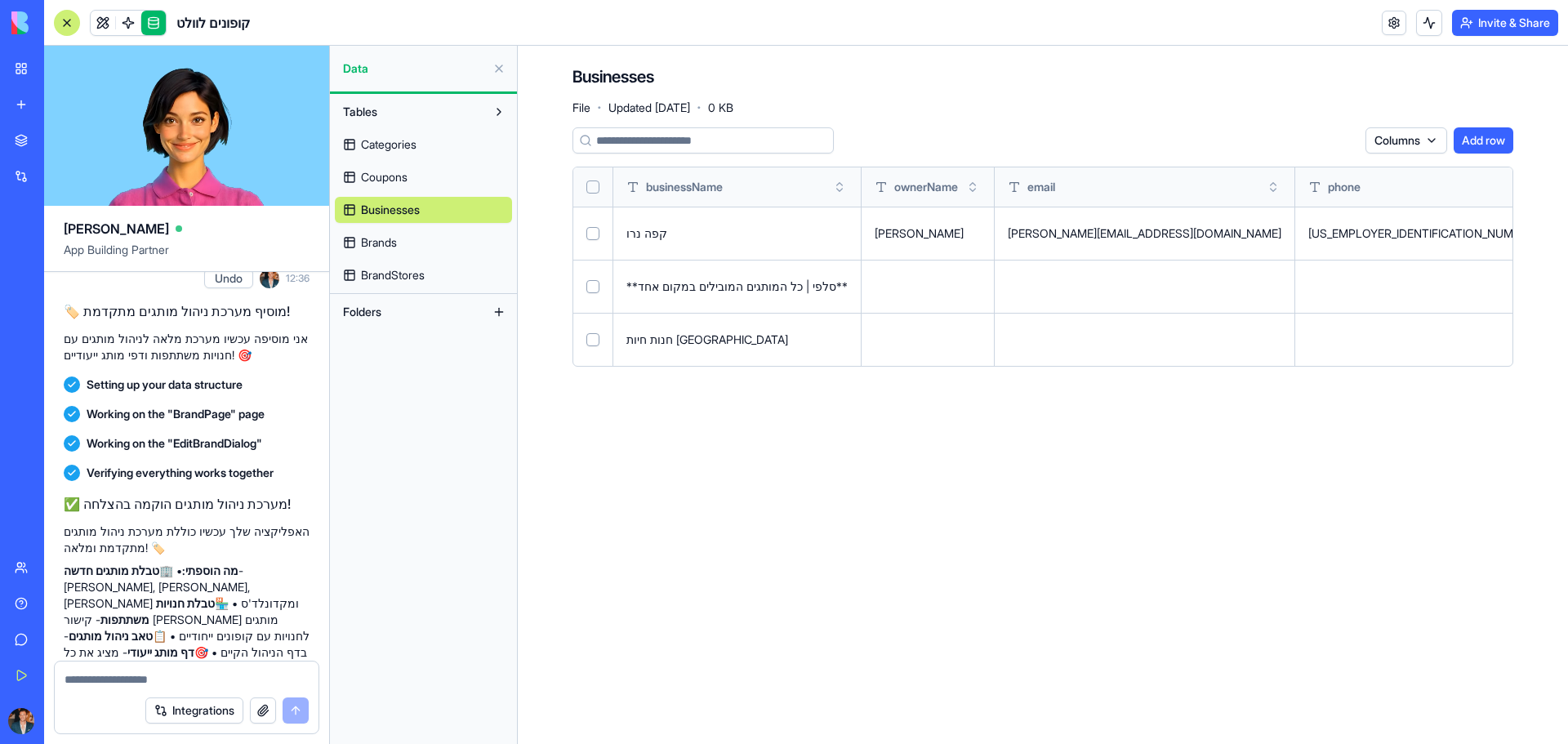
click at [445, 236] on link "Brands" at bounding box center [422, 243] width 177 height 26
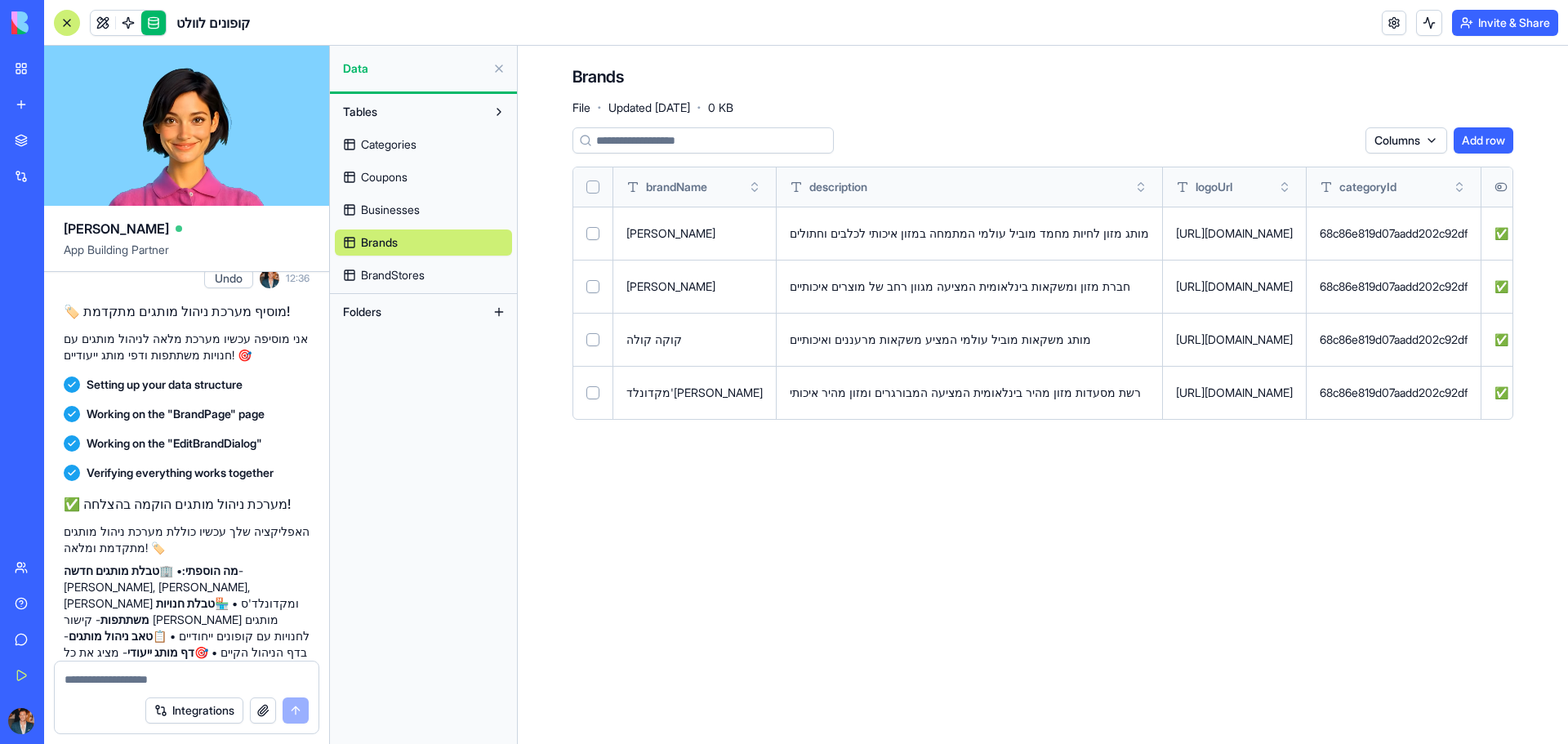
click at [0, 0] on button at bounding box center [0, 0] width 0 height 0
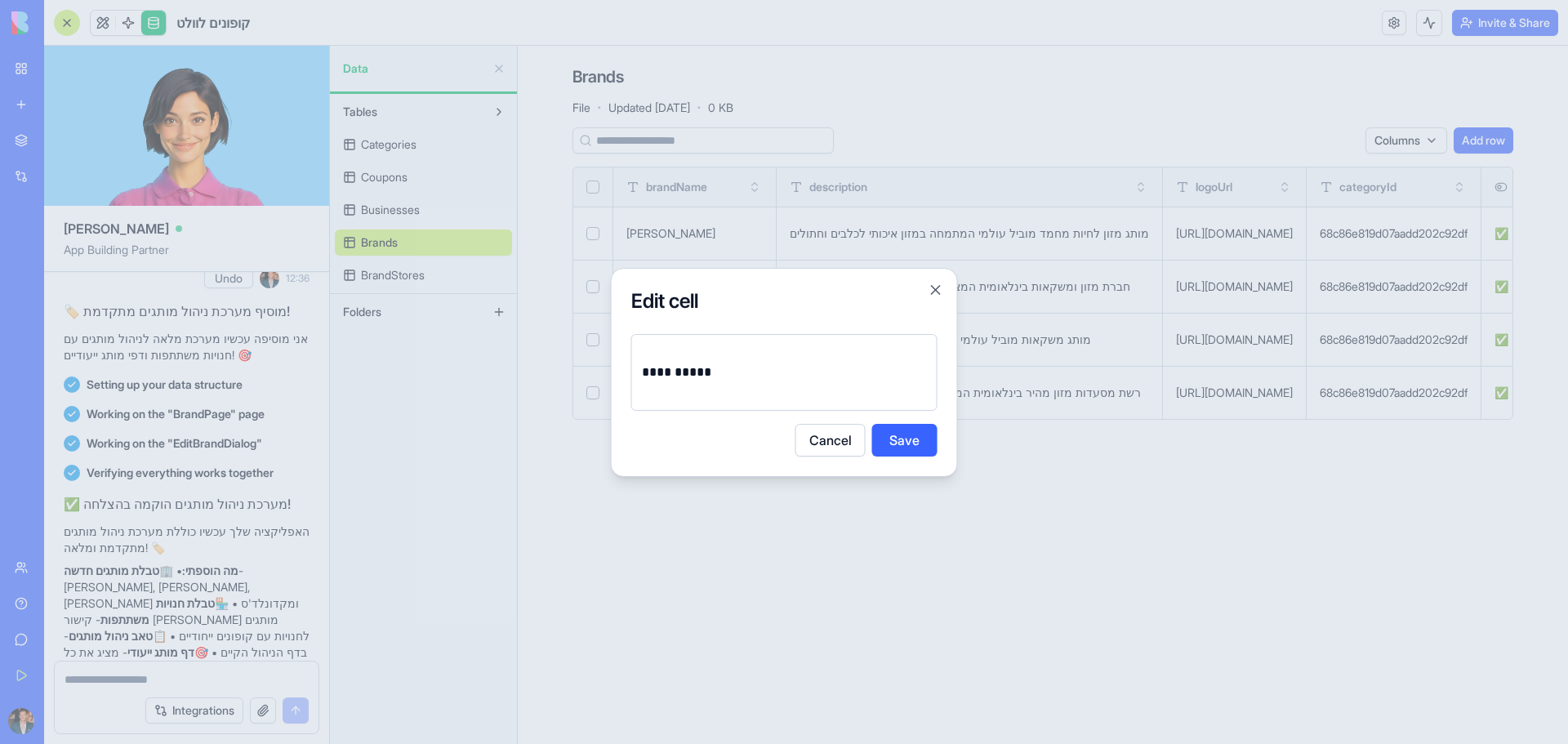
click at [908, 428] on button "Save" at bounding box center [904, 439] width 65 height 33
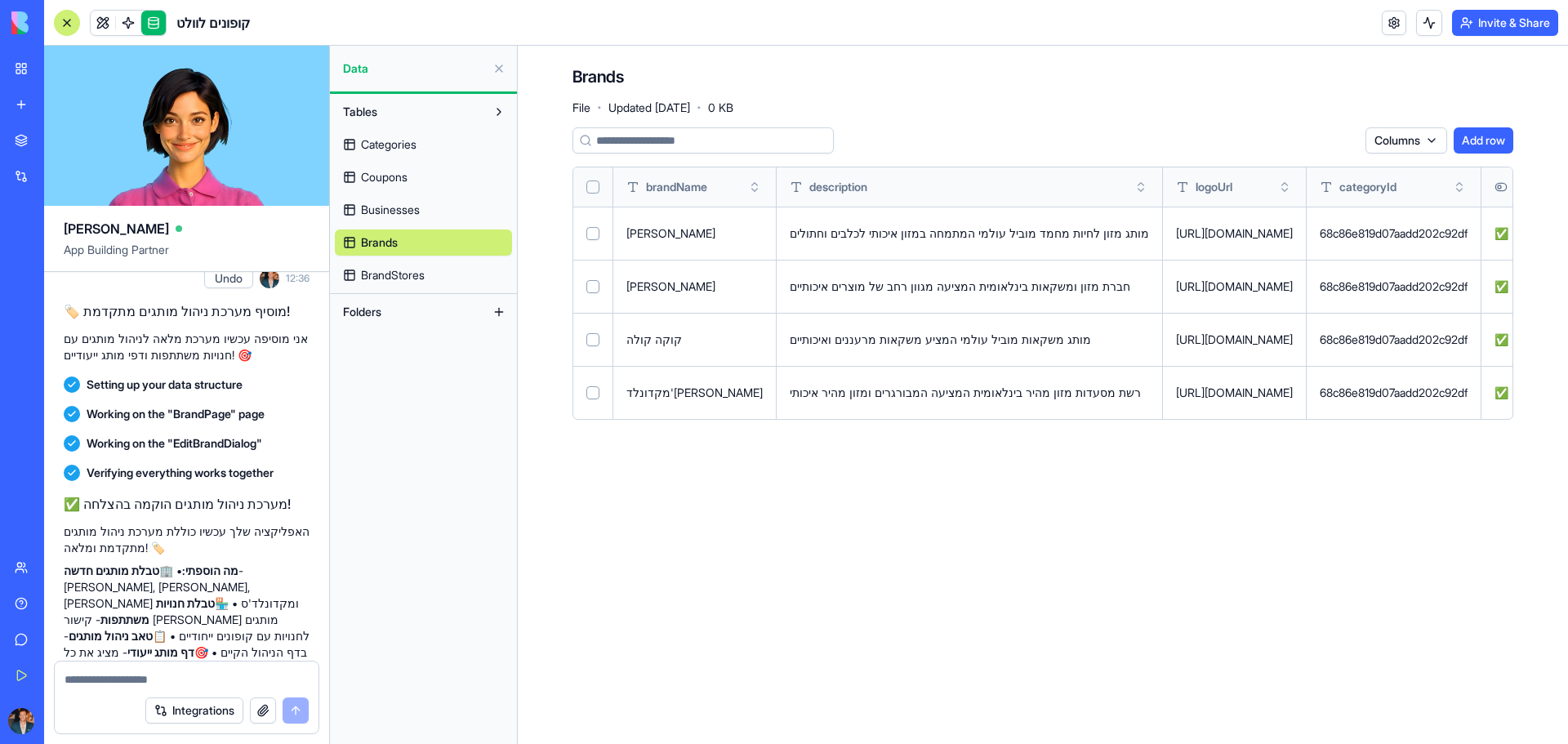
click at [410, 160] on div "Categories Coupons Businesses Brands BrandStores" at bounding box center [422, 207] width 177 height 164
click at [407, 175] on span "Coupons" at bounding box center [384, 177] width 47 height 16
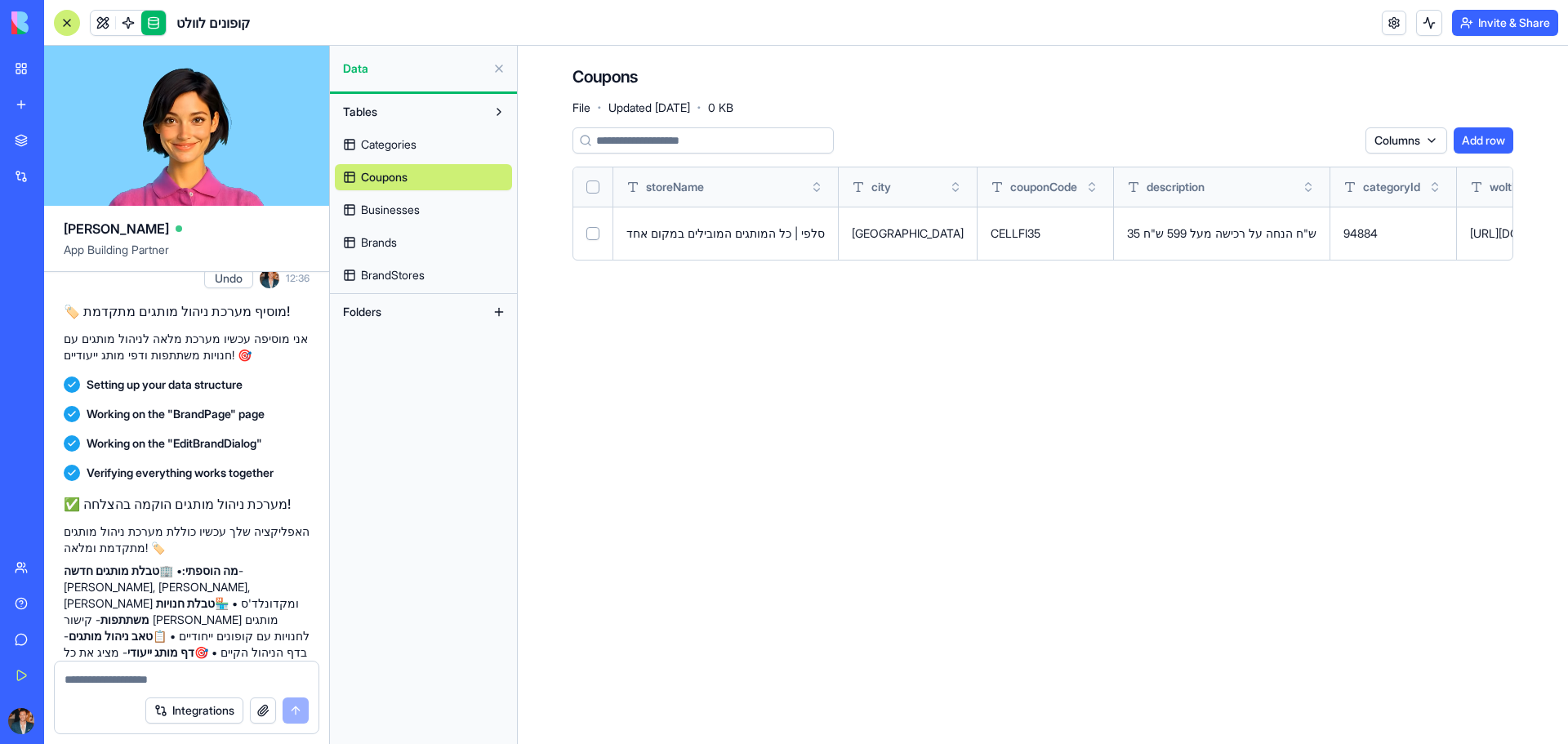
click at [1505, 150] on button "Add row" at bounding box center [1484, 141] width 60 height 26
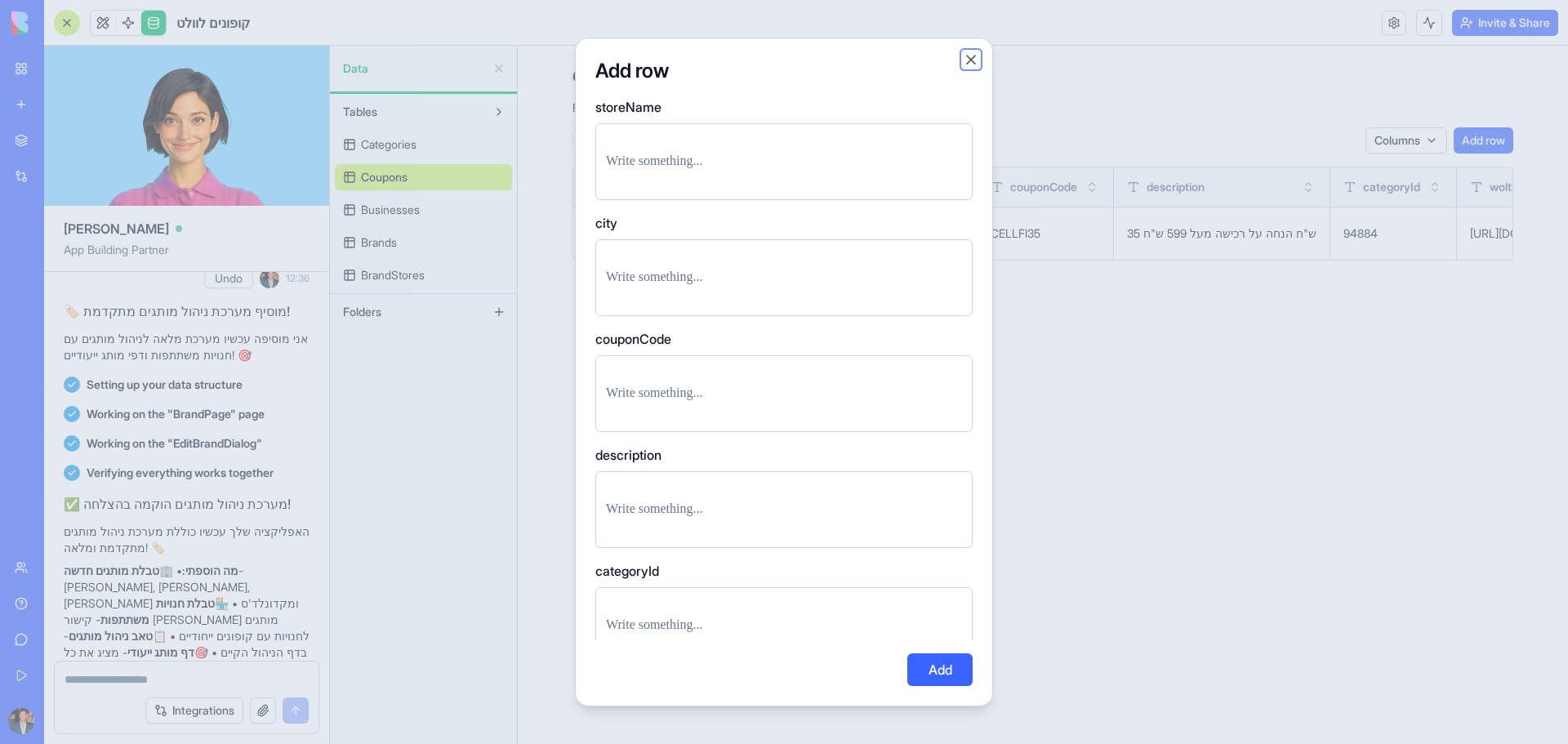
click at [971, 60] on button "Close" at bounding box center [971, 60] width 16 height 16
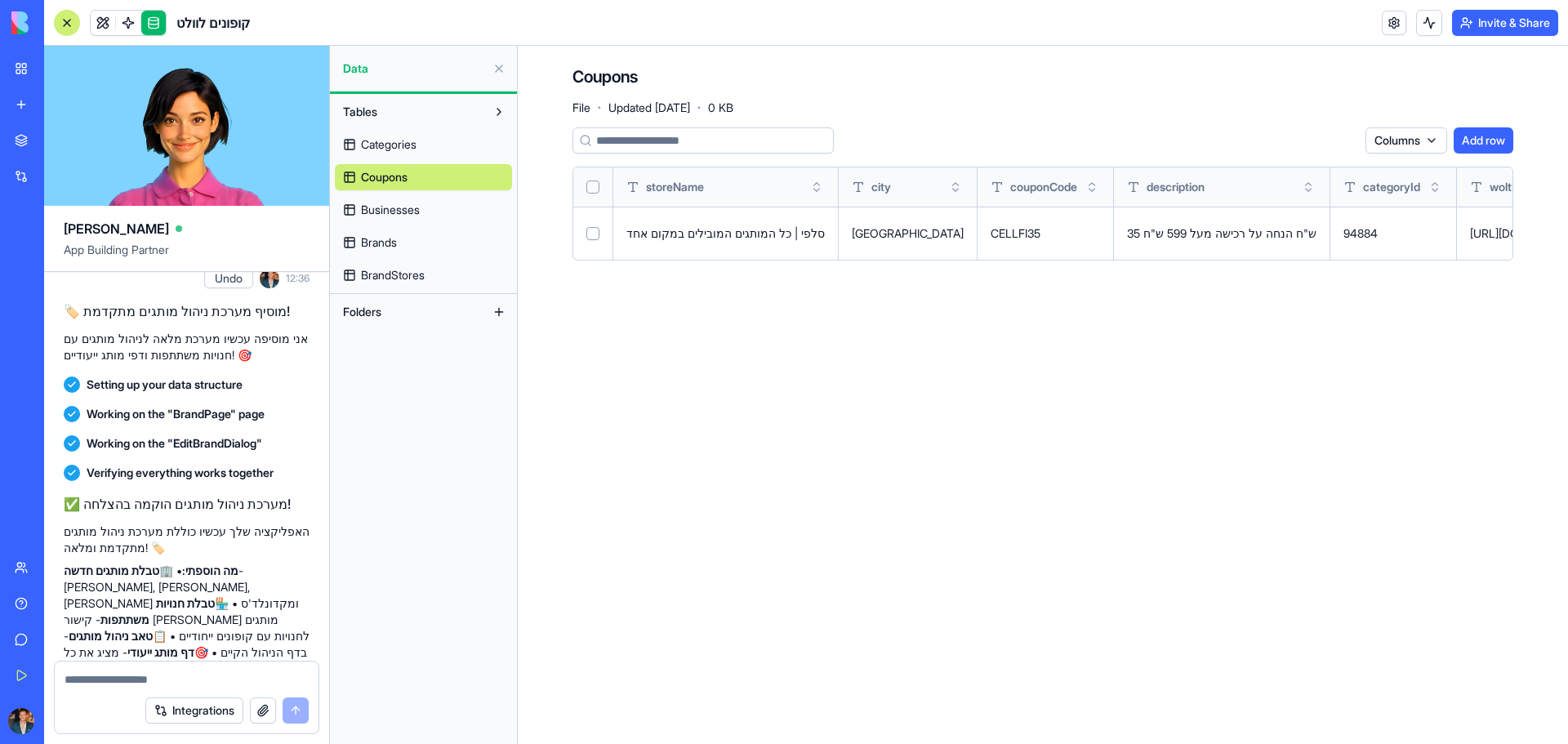
click at [1477, 145] on button "Add row" at bounding box center [1484, 141] width 60 height 26
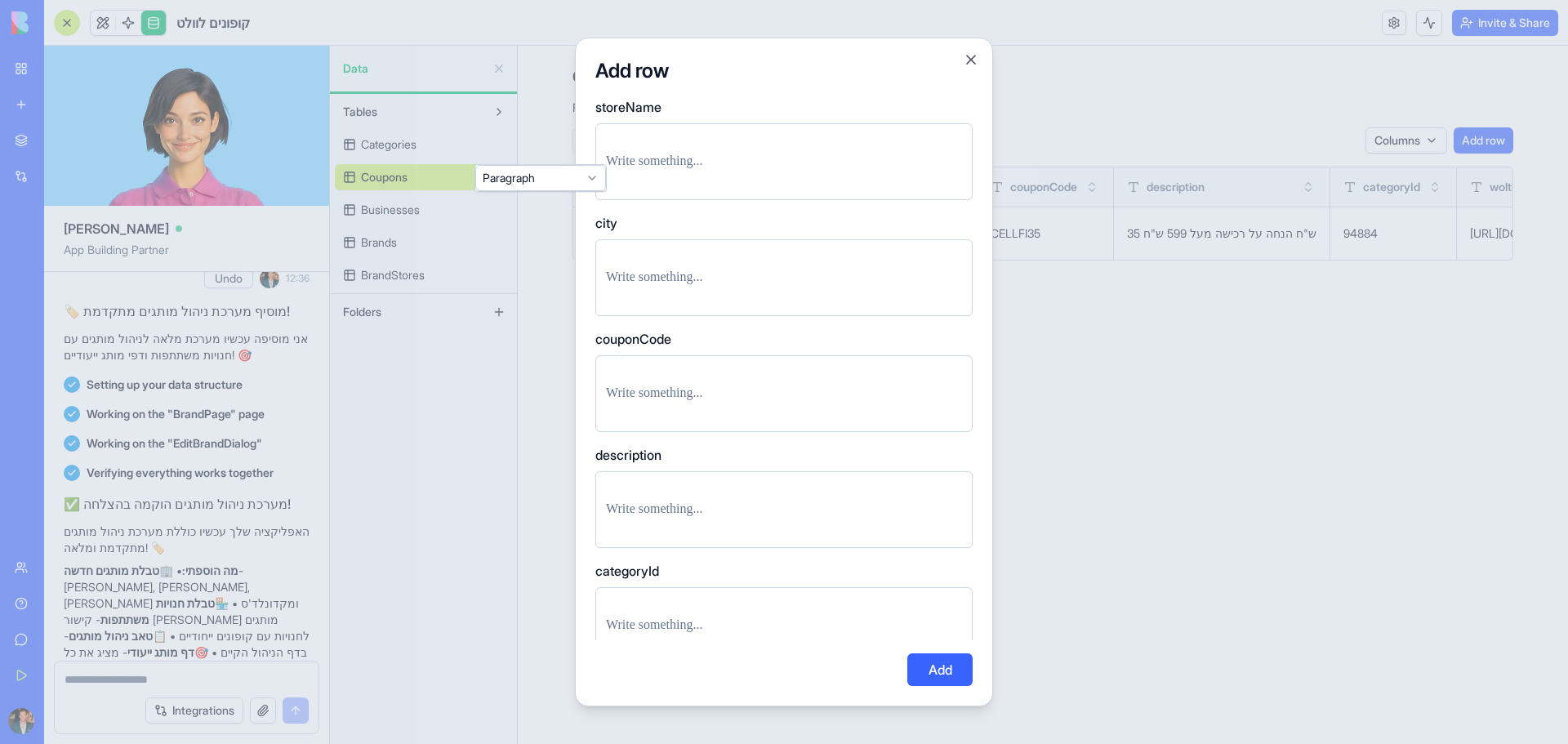
click at [1276, 392] on div at bounding box center [784, 372] width 1568 height 744
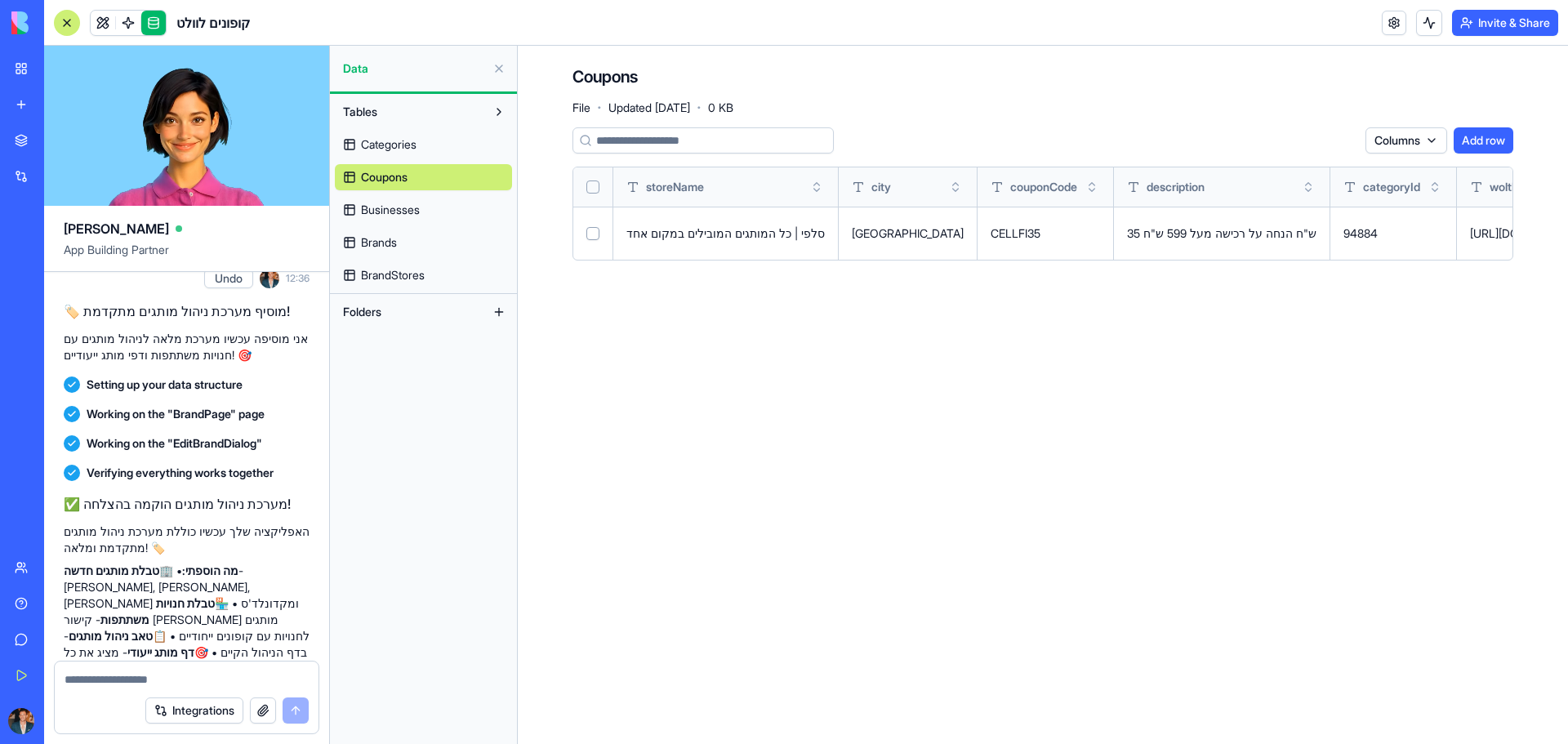
click at [410, 202] on span "Businesses" at bounding box center [390, 210] width 59 height 16
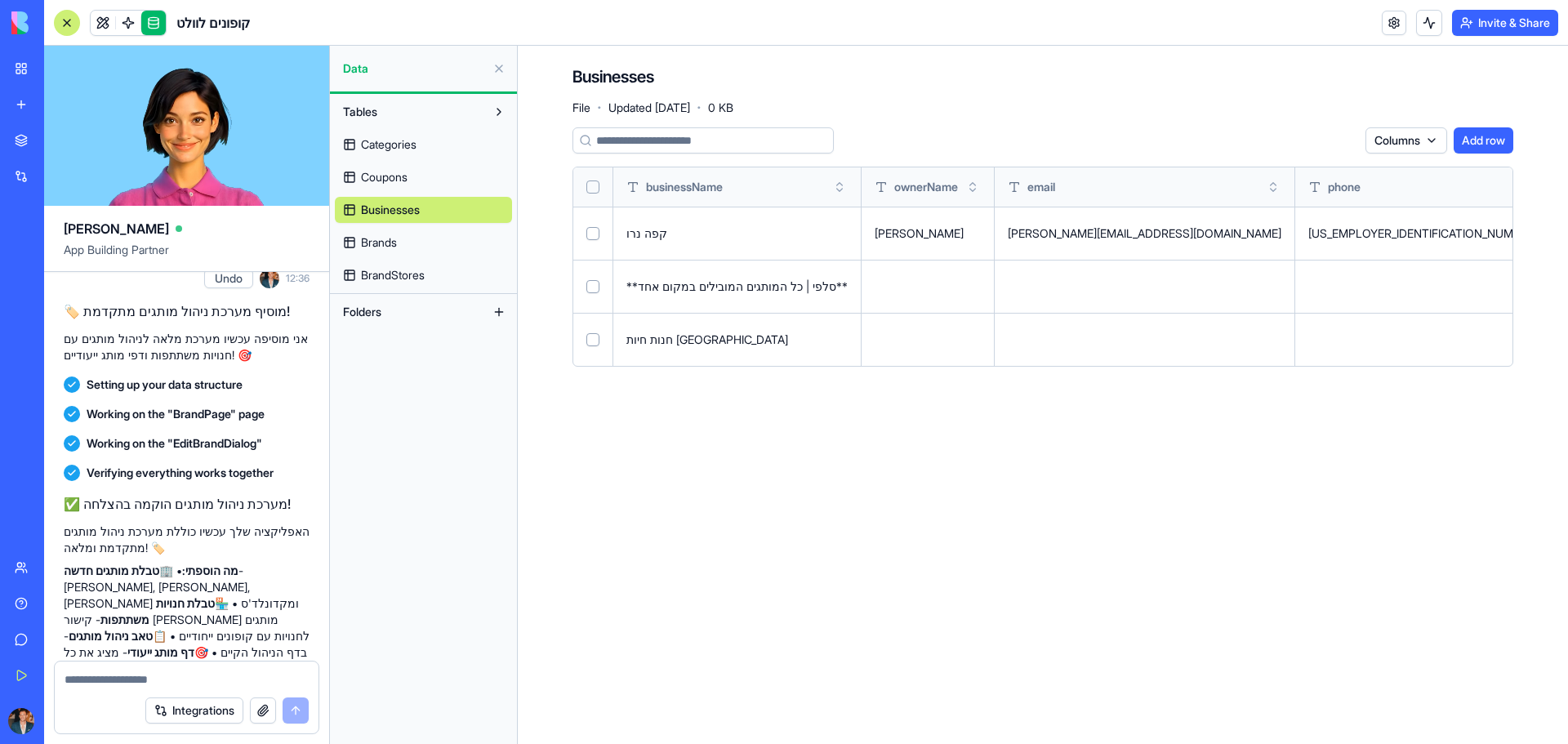
click at [0, 0] on button at bounding box center [0, 0] width 0 height 0
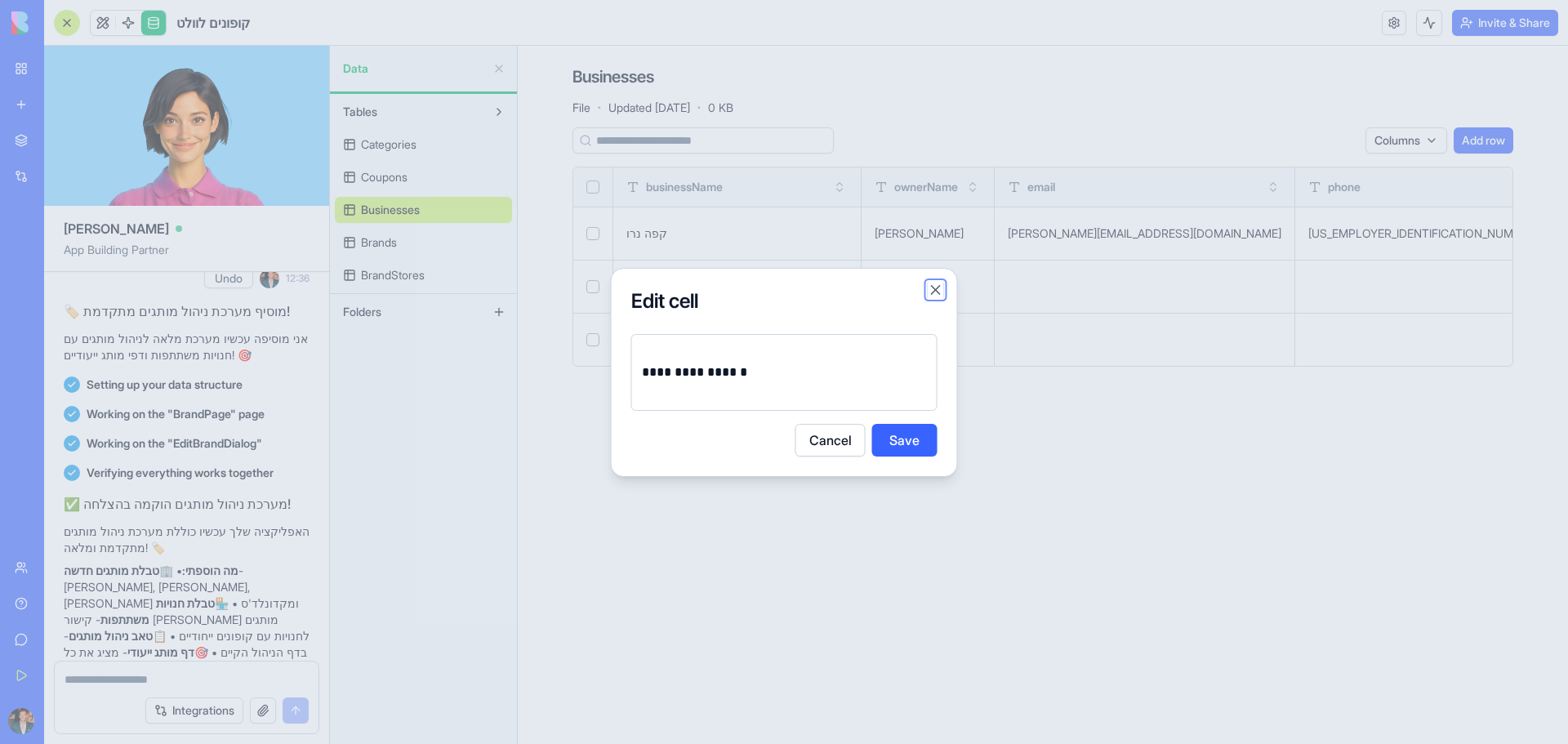
click at [936, 295] on button "Close" at bounding box center [936, 290] width 16 height 16
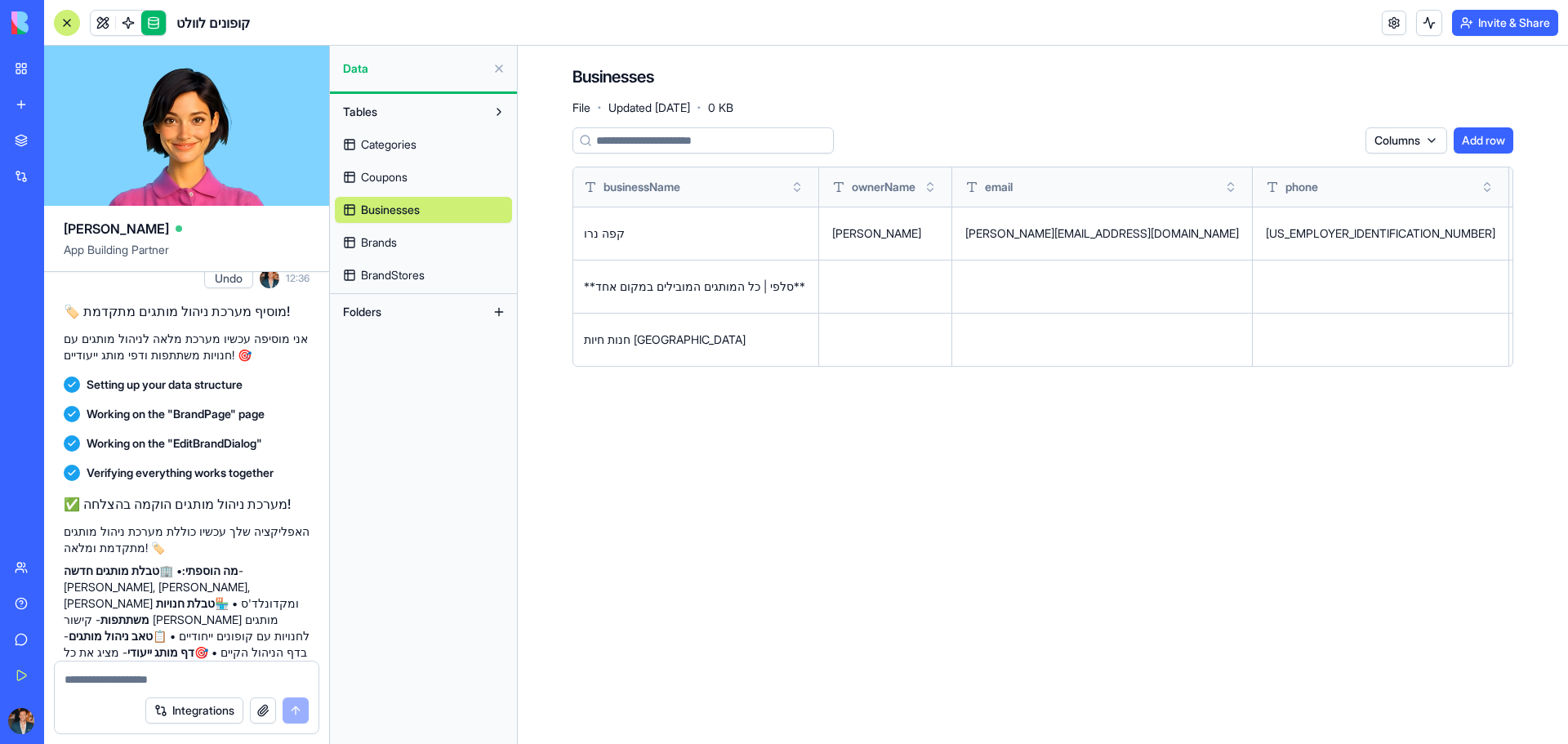
drag, startPoint x: 1186, startPoint y: 334, endPoint x: 1503, endPoint y: 330, distance: 317.0
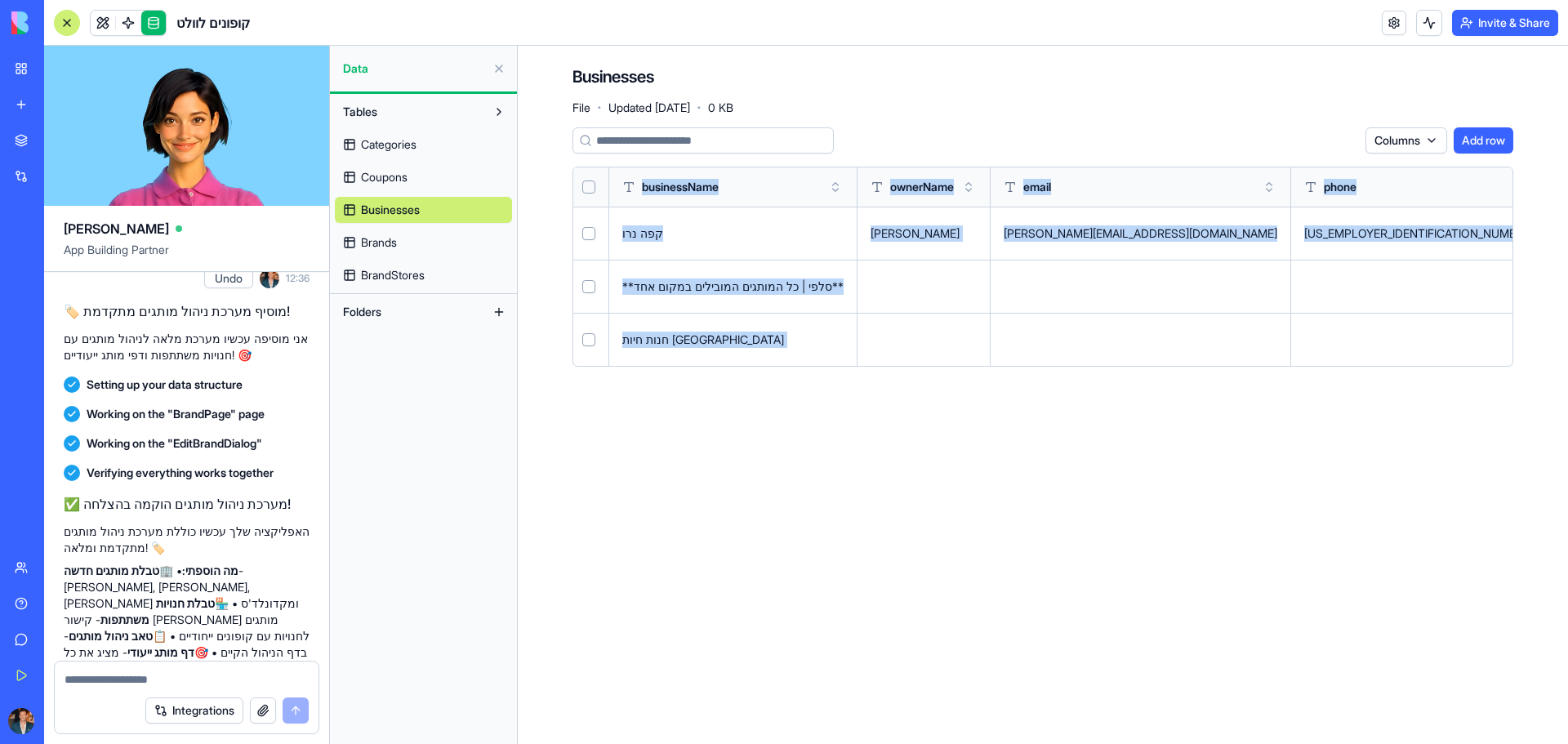
scroll to position [0, 0]
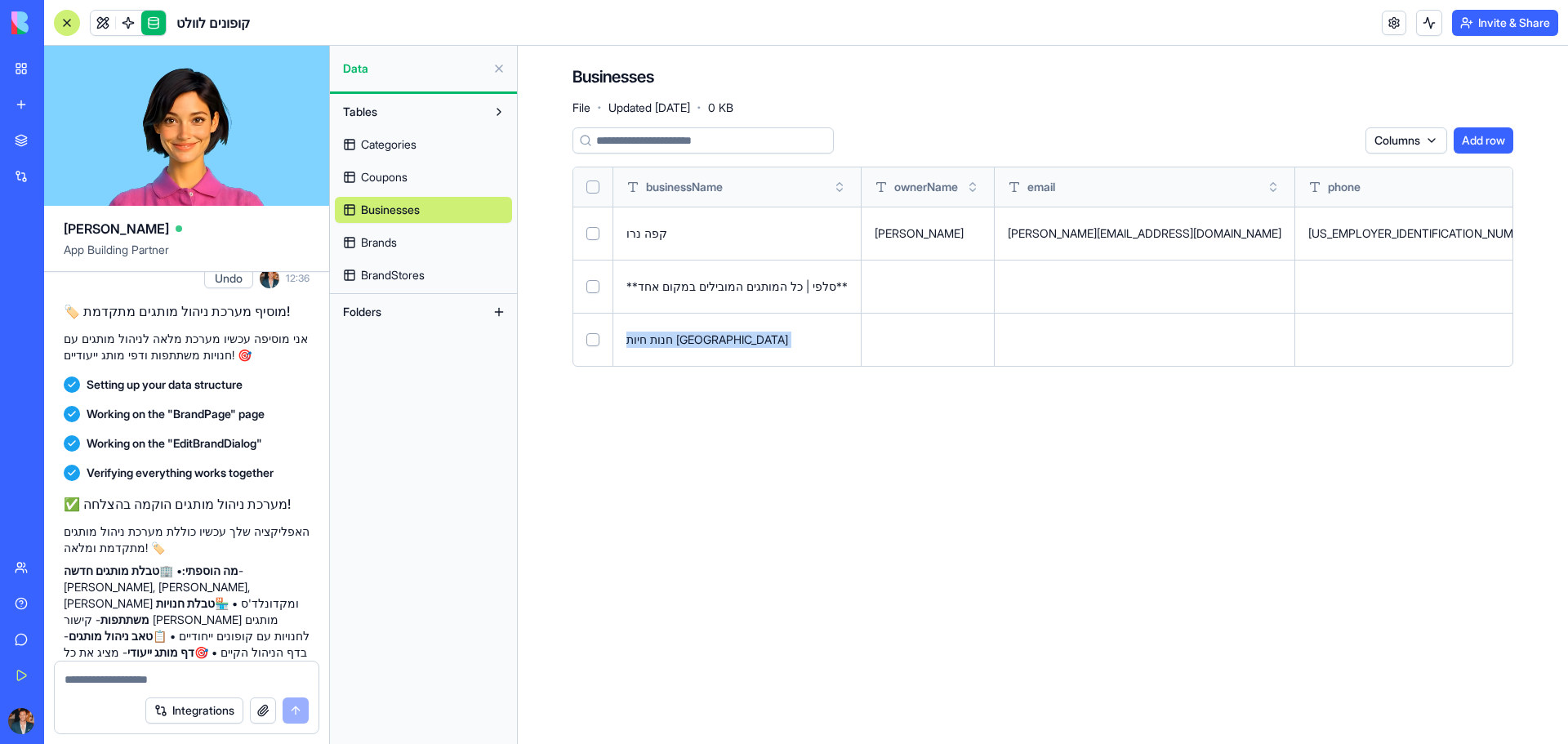
drag, startPoint x: 1391, startPoint y: 357, endPoint x: 610, endPoint y: 351, distance: 781.0
click at [1027, 484] on main "Businesses File · Updated [DATE] · 0 KB Columns Add row businessName ownerName …" at bounding box center [1043, 394] width 1051 height 698
click at [382, 274] on span "BrandStores" at bounding box center [392, 275] width 64 height 16
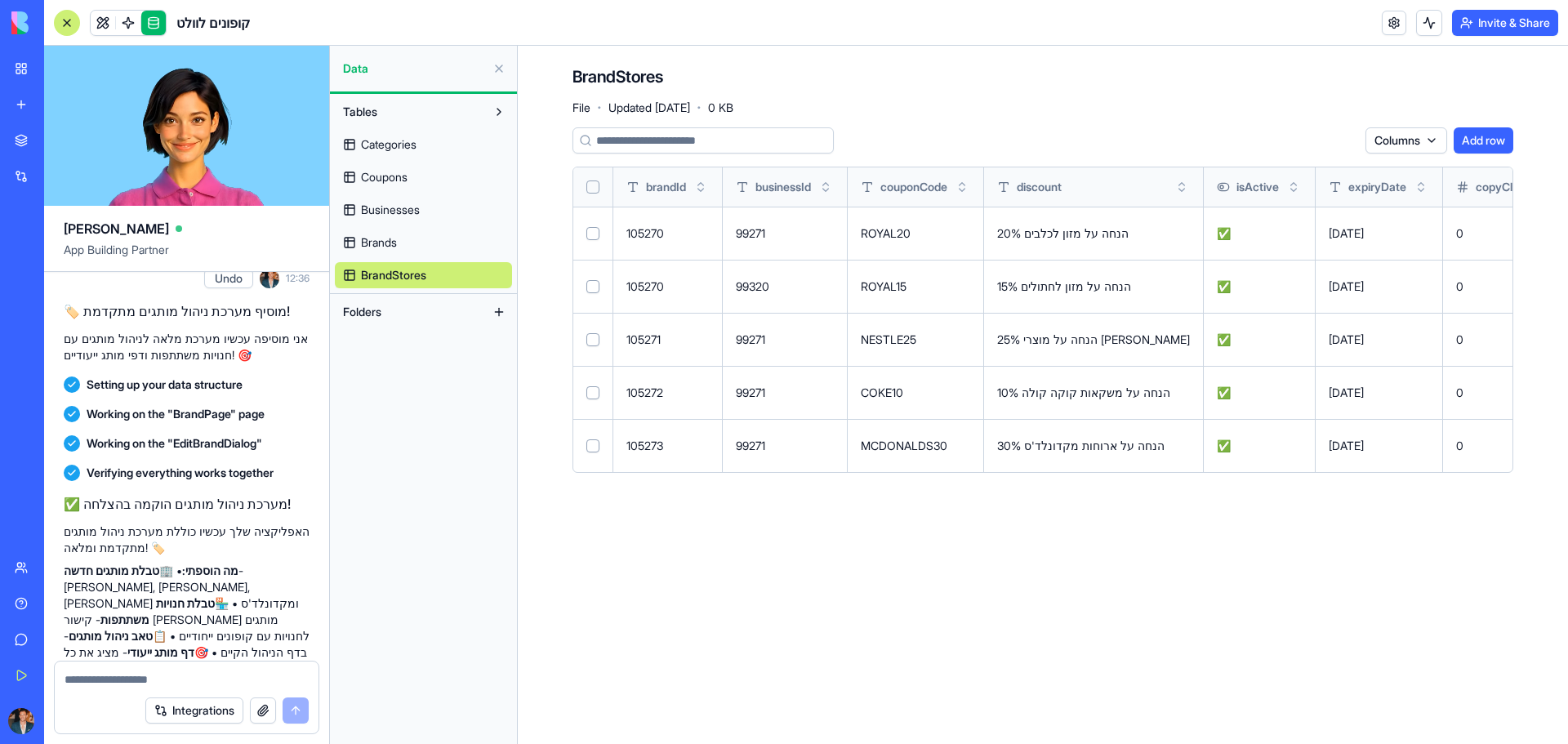
click at [591, 229] on button "Select row" at bounding box center [592, 233] width 13 height 13
click at [1289, 140] on html "BETA My Workspace New app Marketplace Integrations Recent קופונים לוולט BioPet …" at bounding box center [784, 372] width 1568 height 744
click at [1077, 123] on html "BETA My Workspace New app Marketplace Integrations Recent קופונים לוולט BioPet …" at bounding box center [784, 372] width 1568 height 744
click at [596, 236] on button "Select row" at bounding box center [592, 234] width 13 height 13
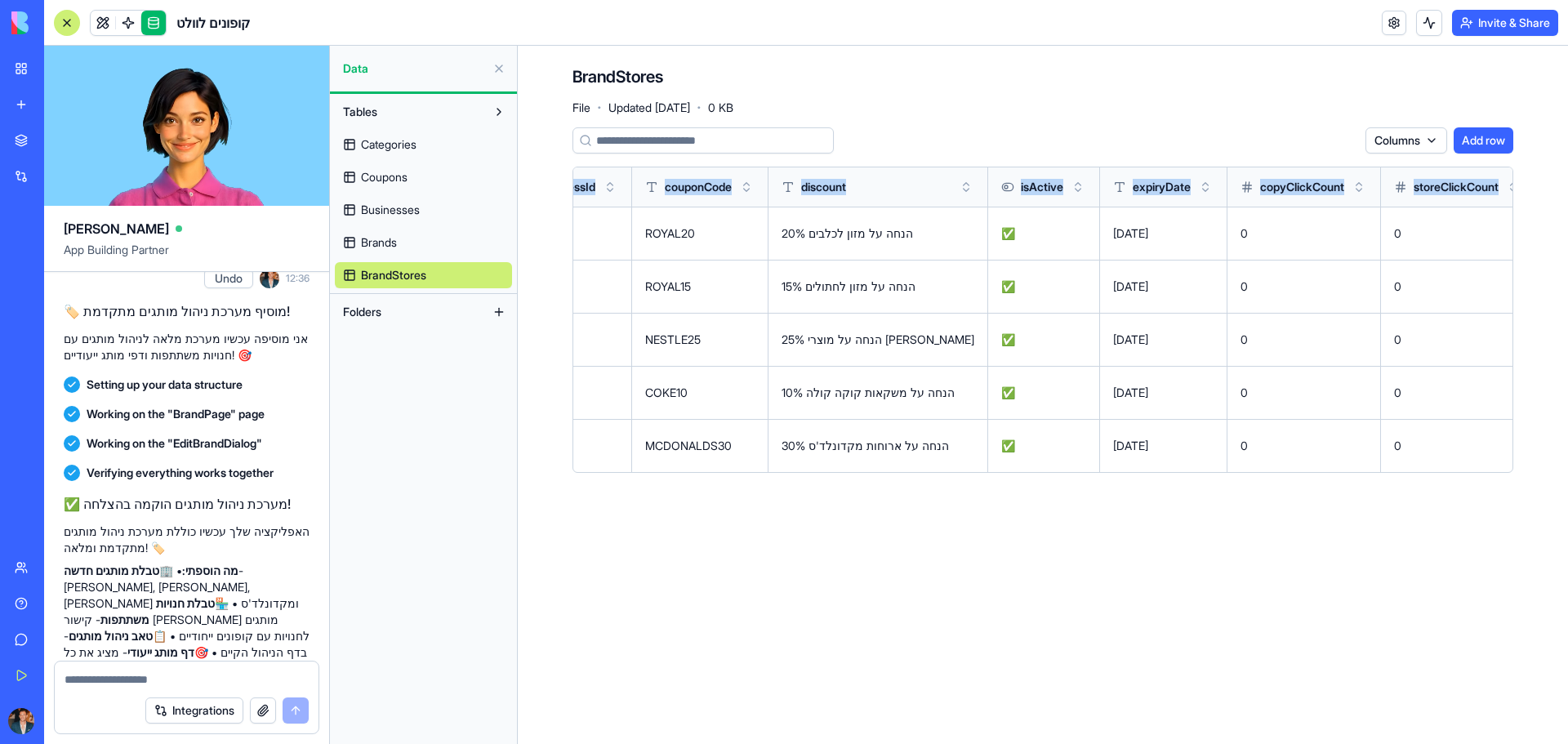
scroll to position [0, 237]
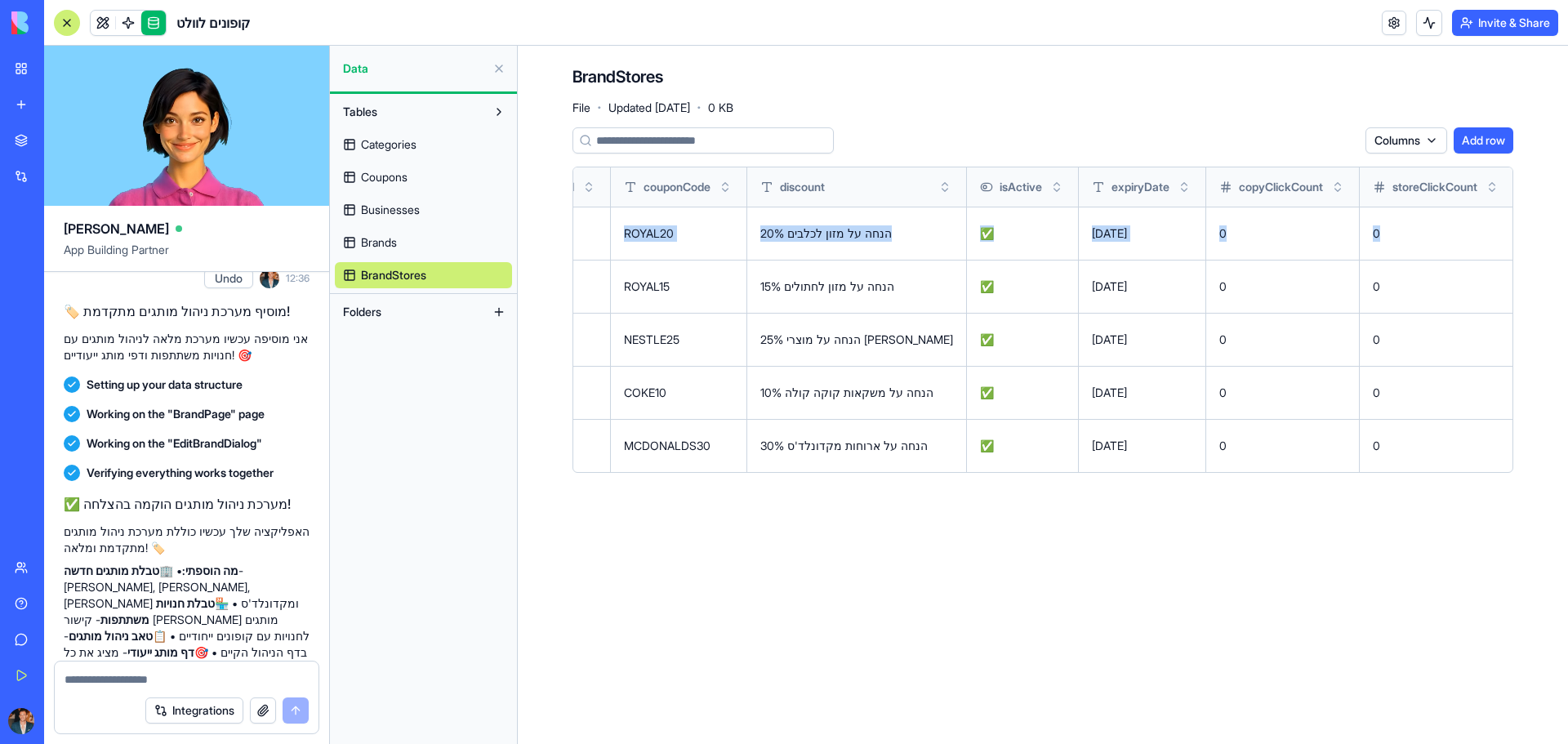
drag, startPoint x: 695, startPoint y: 245, endPoint x: 1439, endPoint y: 236, distance: 744.1
click at [1439, 236] on tr "105270 99271 ROYAL20 20% הנחה על מזון לכלבים ✅ [DATE] 0 0 Open menu" at bounding box center [938, 233] width 1203 height 53
click at [1496, 239] on html "BETA My Workspace New app Marketplace Integrations Recent קופונים לוולט BioPet …" at bounding box center [784, 372] width 1568 height 744
click at [1137, 236] on html "BETA My Workspace New app Marketplace Integrations Recent קופונים לוולט BioPet …" at bounding box center [784, 372] width 1568 height 744
click at [1258, 196] on th "copyClickCount" at bounding box center [1283, 187] width 154 height 39
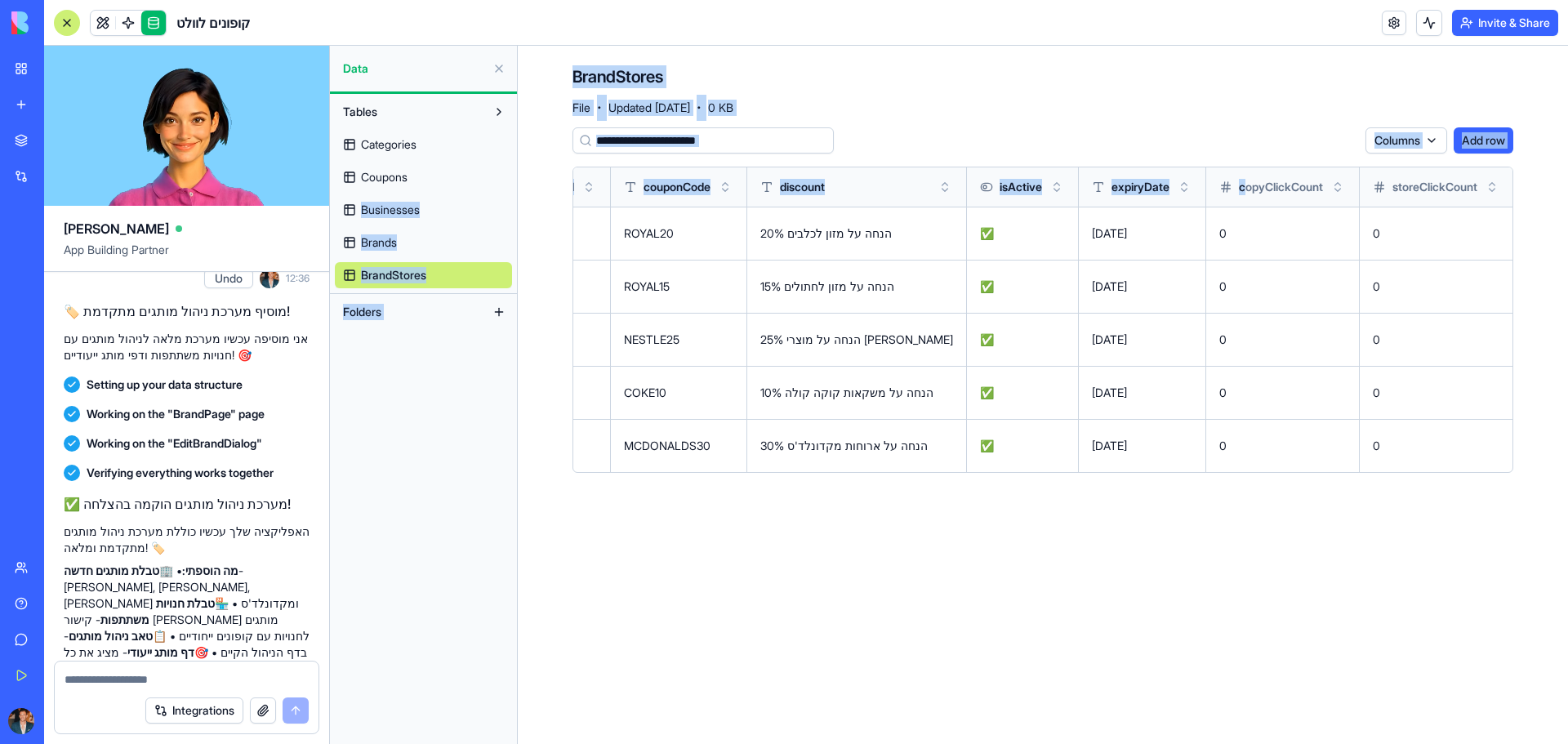
scroll to position [0, 0]
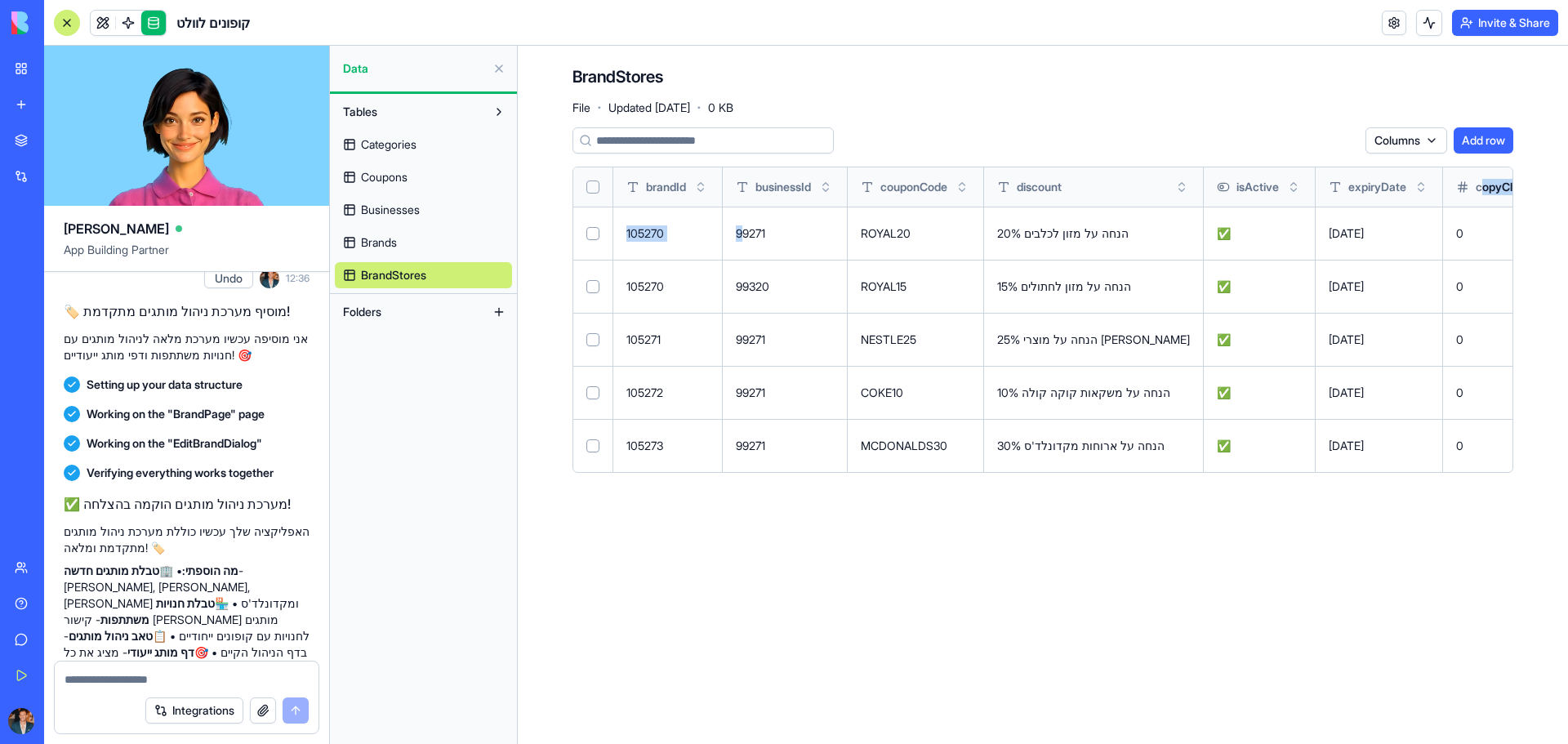
drag, startPoint x: 1208, startPoint y: 202, endPoint x: 745, endPoint y: 218, distance: 463.3
click at [745, 218] on table "brandId businessId couponCode discount isActive expiryDate copyClickCount store…" at bounding box center [1175, 320] width 1203 height 305
click at [941, 133] on div "Columns Add row" at bounding box center [1043, 141] width 941 height 26
click at [407, 182] on span "Coupons" at bounding box center [384, 177] width 47 height 16
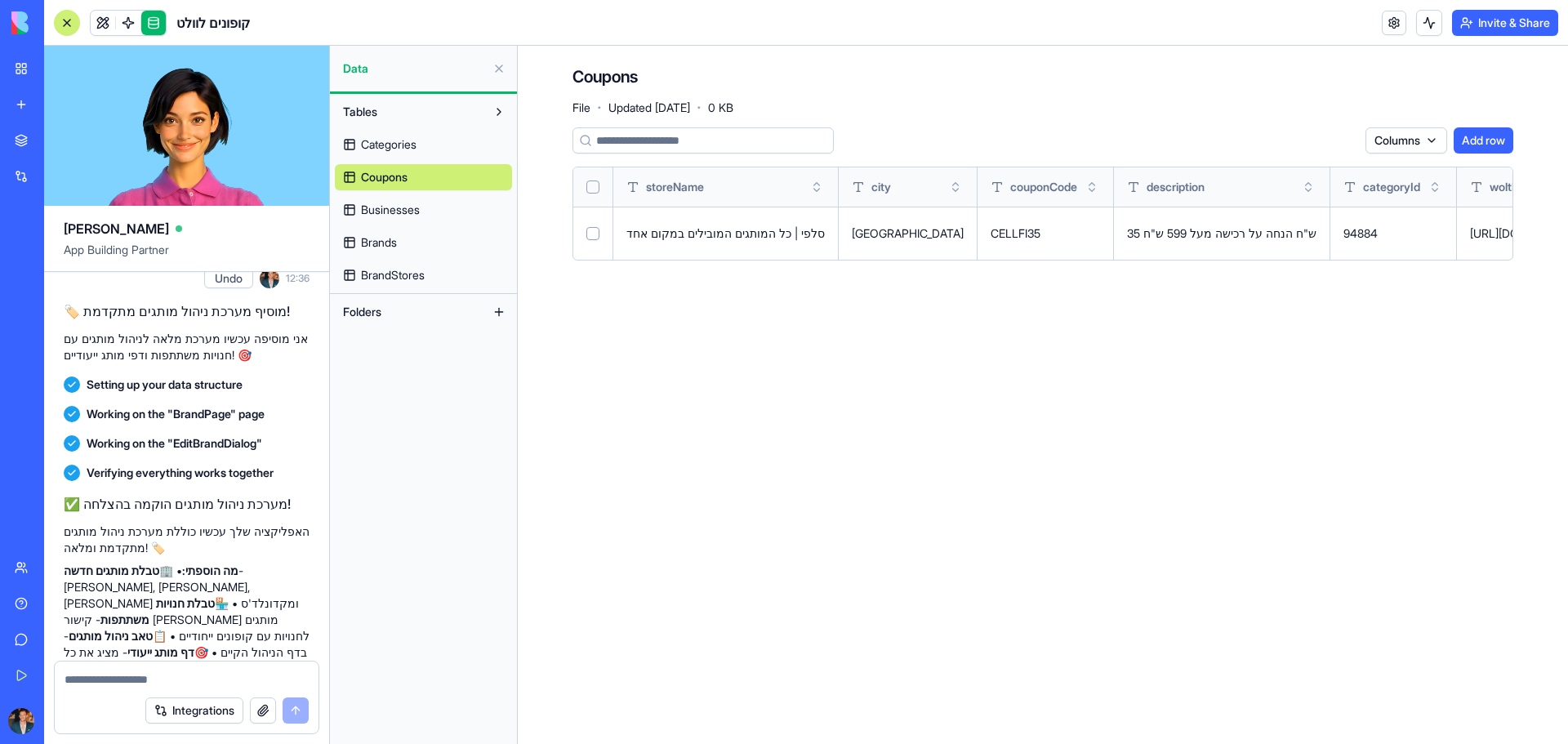
click at [1469, 136] on button "Add row" at bounding box center [1484, 141] width 60 height 26
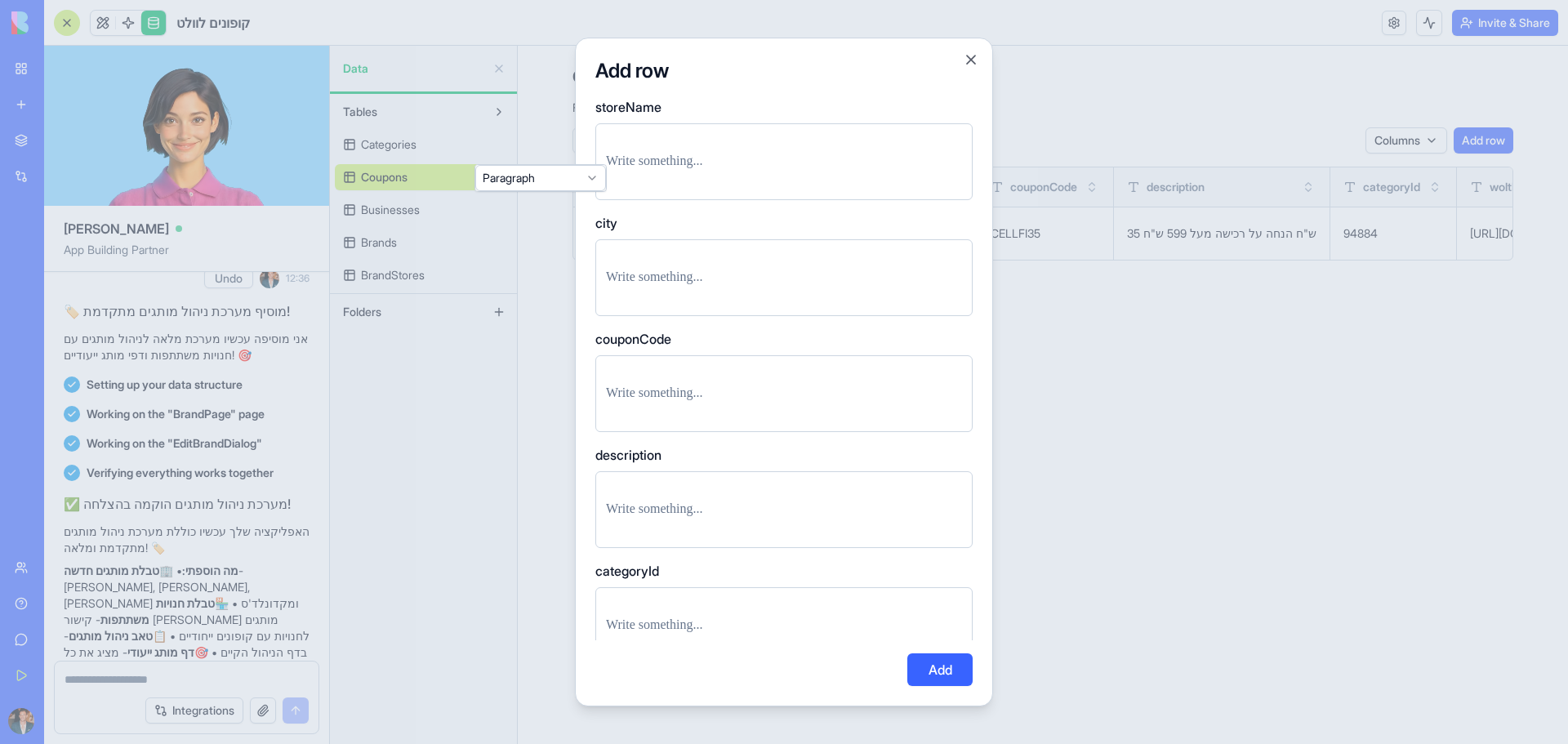
click at [670, 172] on p at bounding box center [784, 161] width 357 height 23
click at [963, 57] on button "Close" at bounding box center [971, 60] width 16 height 16
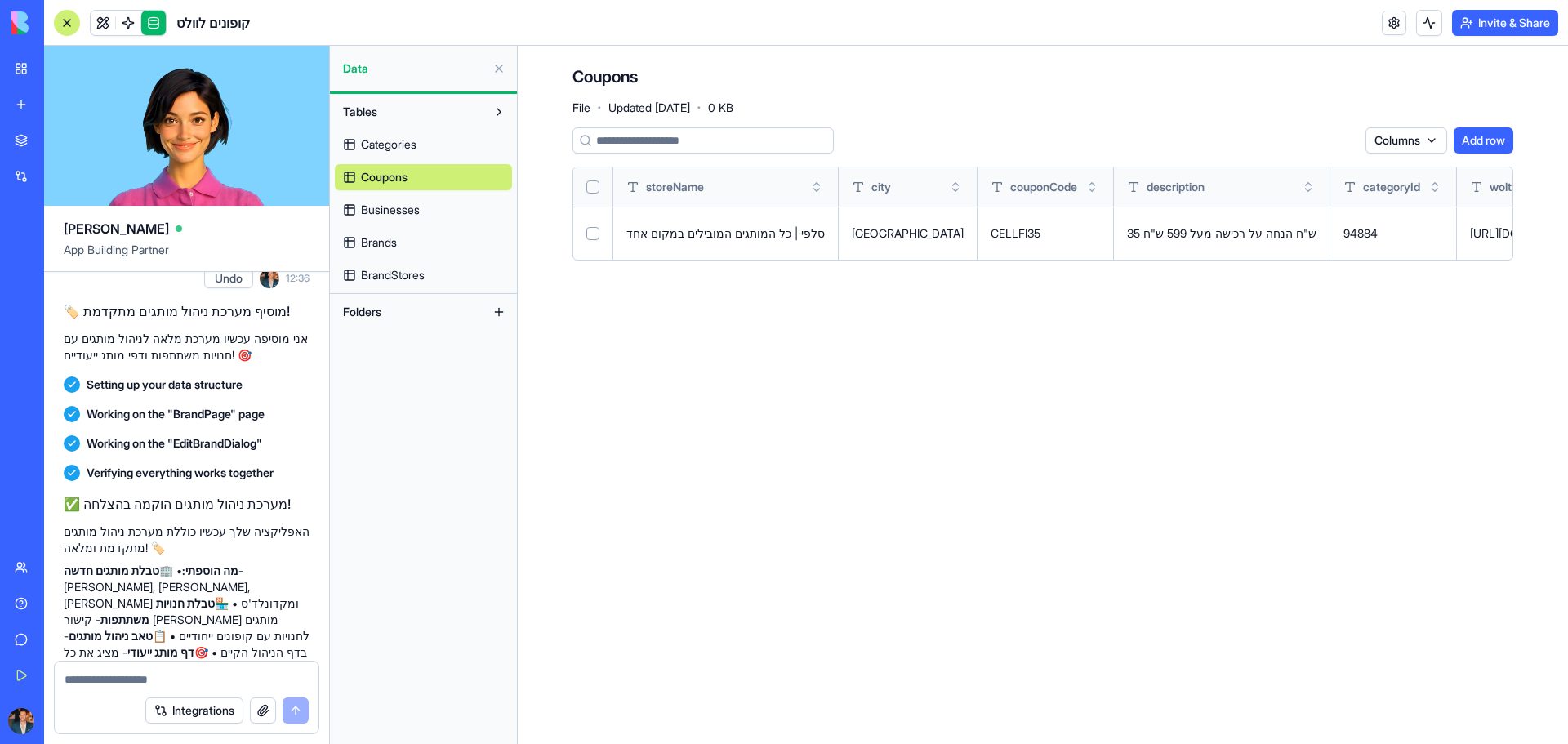
click at [1494, 139] on button "Add row" at bounding box center [1484, 141] width 60 height 26
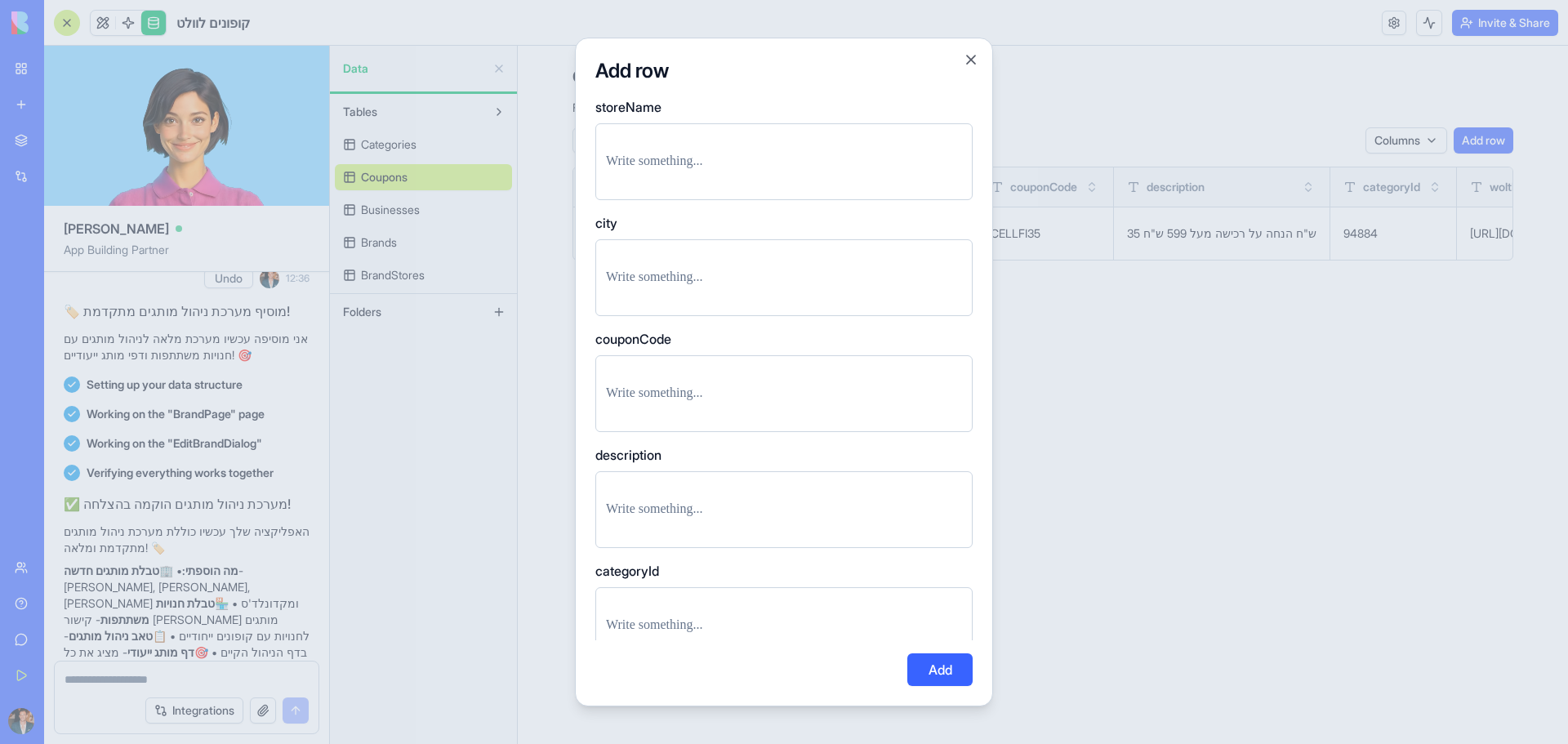
click at [701, 141] on div at bounding box center [784, 161] width 378 height 77
click at [694, 155] on p at bounding box center [784, 161] width 357 height 23
drag, startPoint x: 663, startPoint y: 312, endPoint x: 662, endPoint y: 303, distance: 9.1
click at [664, 312] on div at bounding box center [784, 278] width 378 height 77
click at [665, 288] on p at bounding box center [784, 278] width 357 height 23
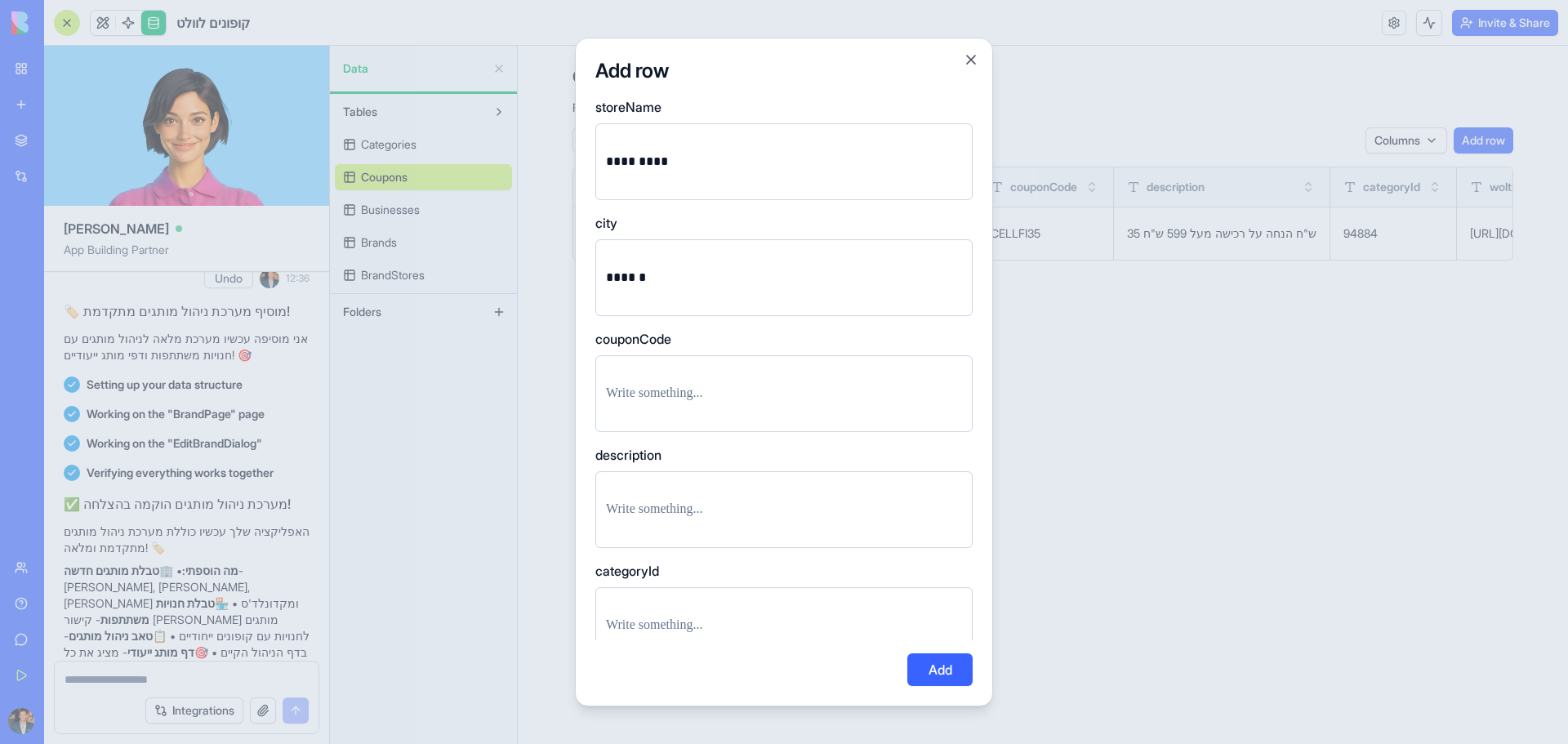
click at [797, 395] on p at bounding box center [784, 393] width 357 height 23
click at [712, 503] on p at bounding box center [784, 509] width 357 height 23
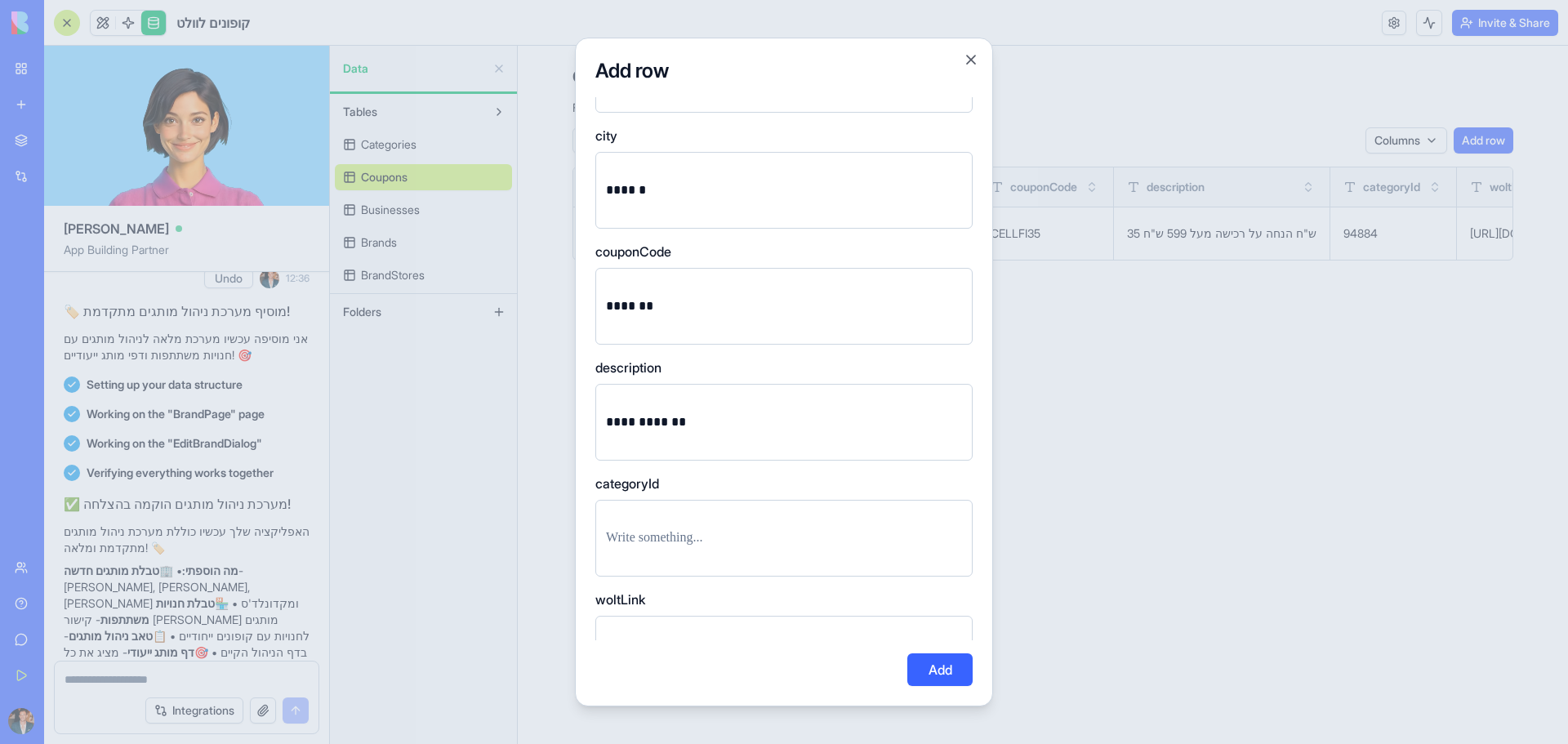
scroll to position [327, 0]
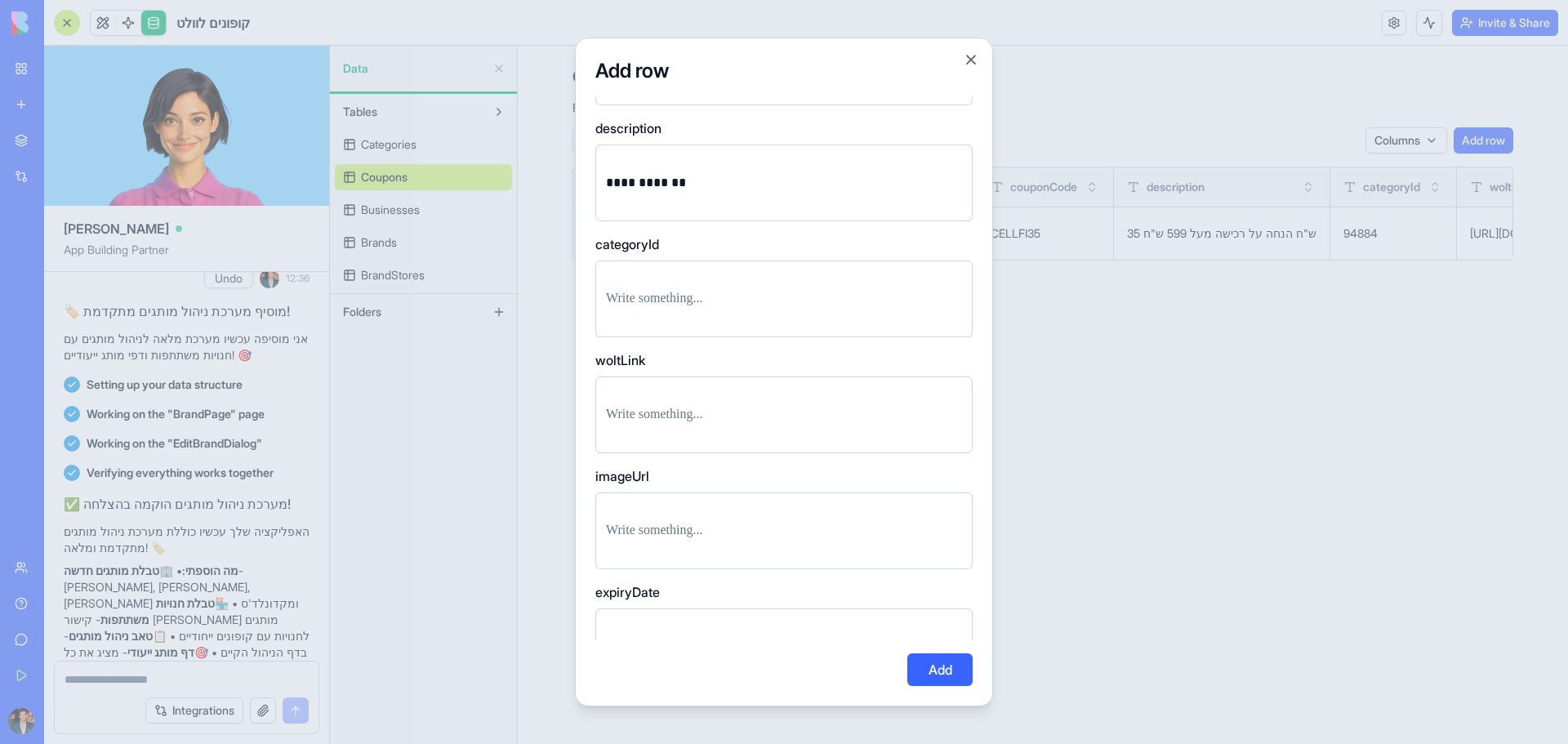
click at [699, 267] on div at bounding box center [784, 299] width 378 height 77
click at [695, 290] on p at bounding box center [784, 299] width 357 height 23
click at [588, 301] on div "**********" at bounding box center [784, 372] width 418 height 670
click at [639, 301] on p at bounding box center [784, 299] width 357 height 23
click at [566, 303] on div at bounding box center [784, 372] width 1568 height 744
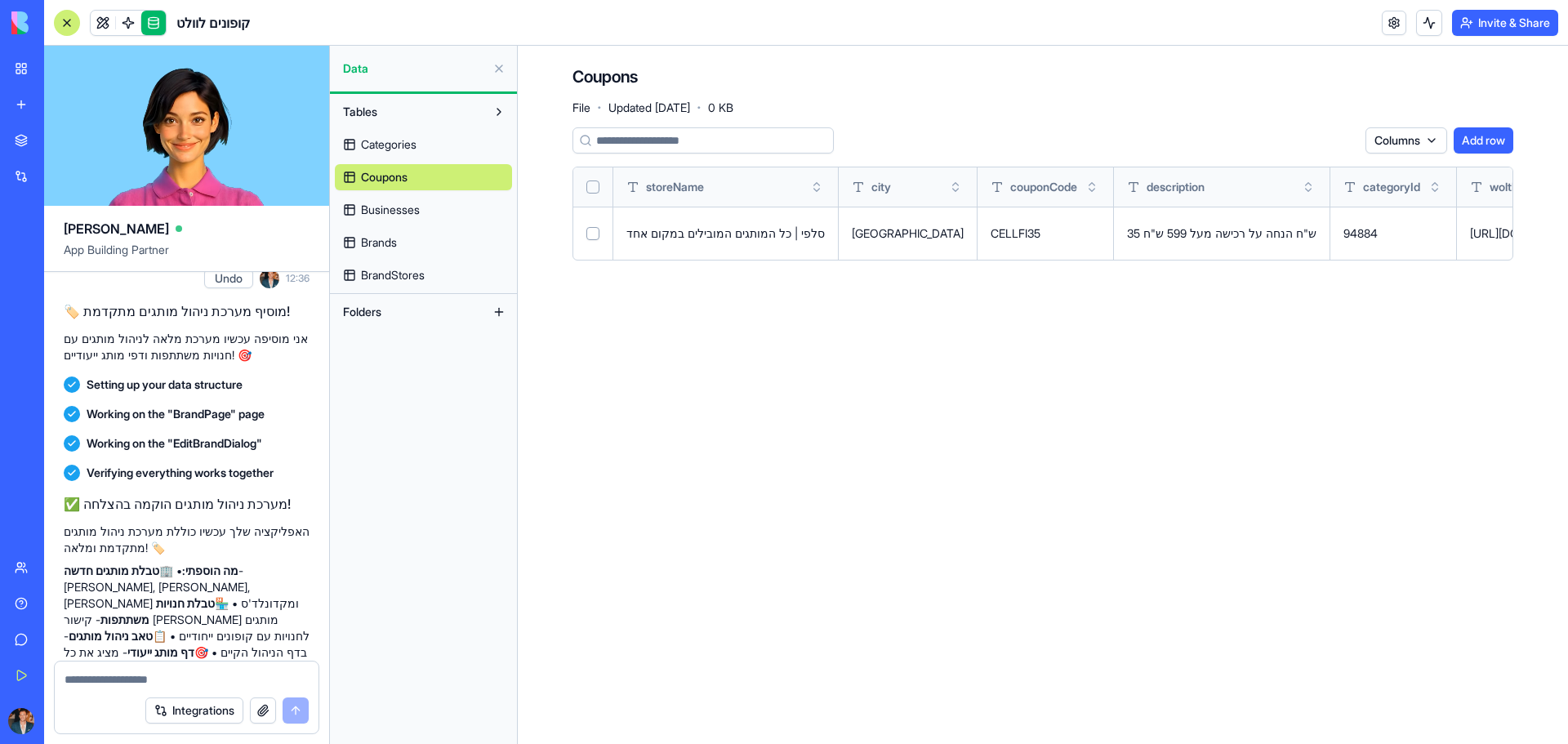
click at [1132, 300] on main "Coupons File · Updated [DATE] · 0 KB Columns Add row storeName city couponCode …" at bounding box center [1043, 394] width 1051 height 698
click at [1500, 134] on button "Add row" at bounding box center [1484, 141] width 60 height 26
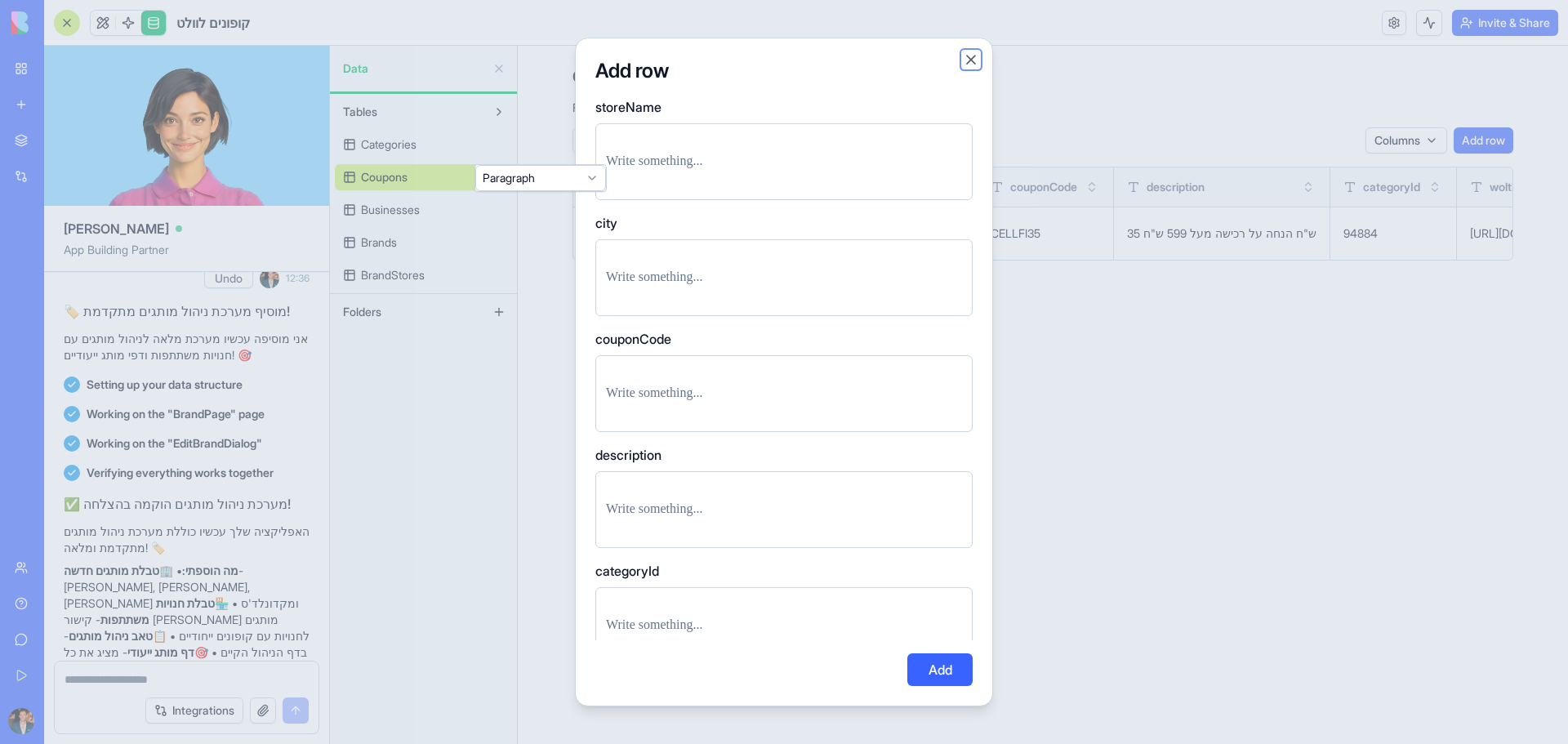
click at [976, 59] on button "Close" at bounding box center [971, 60] width 16 height 16
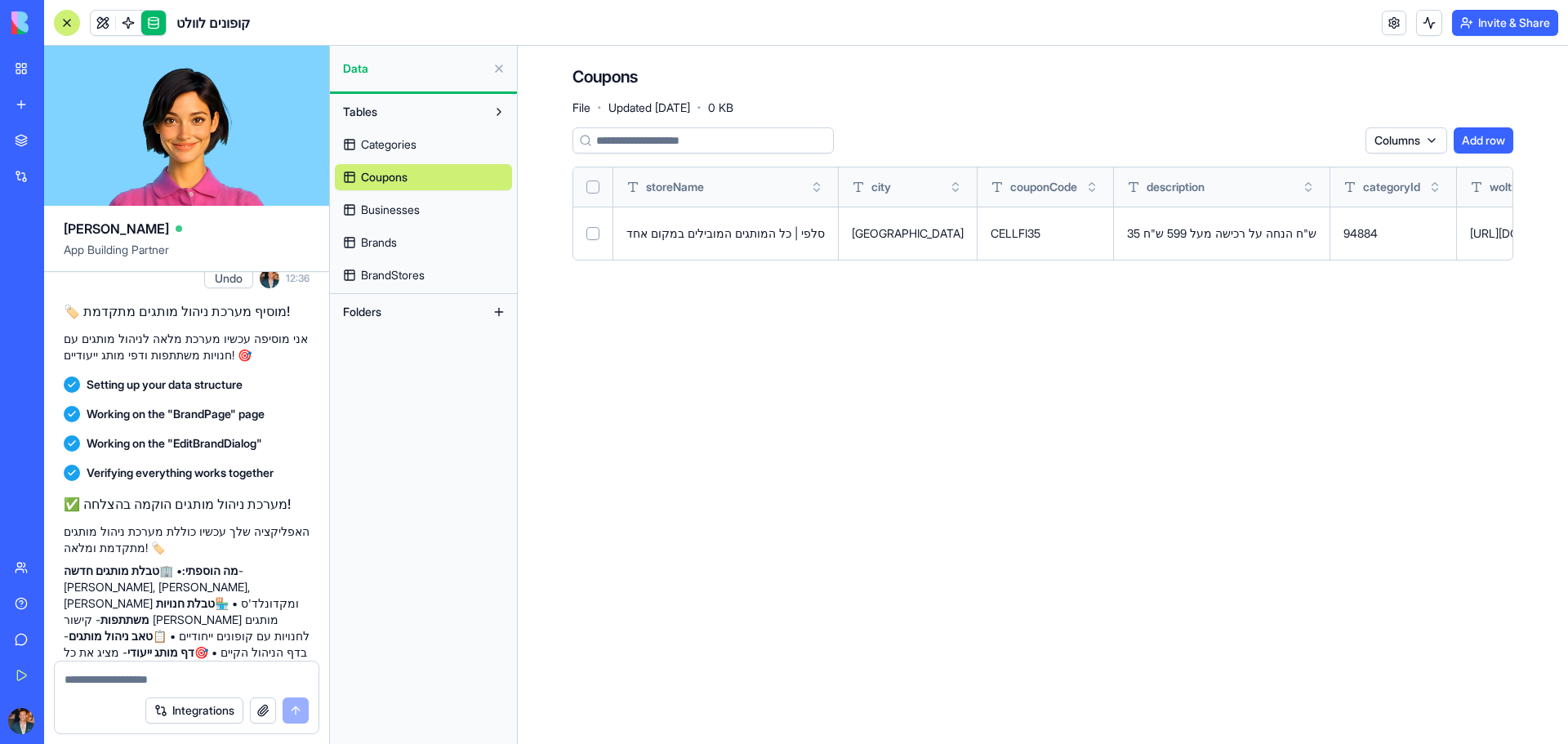
click at [375, 243] on span "Brands" at bounding box center [379, 243] width 36 height 16
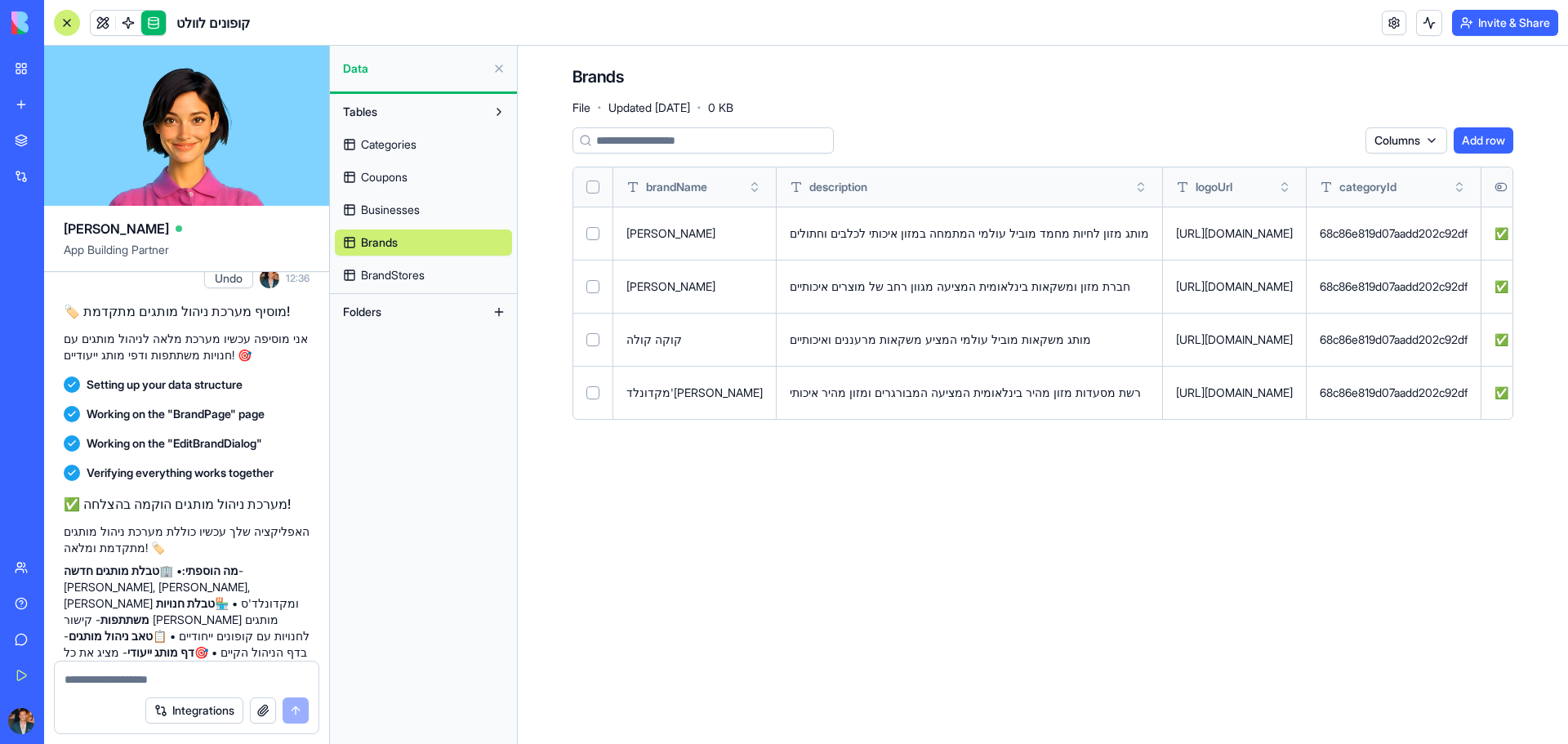
click at [891, 248] on td "מותג מזון לחיות מחמד מוביל עולמי המתמחה במזון איכותי לכלבים וחתולים" at bounding box center [970, 233] width 387 height 53
click at [427, 215] on link "Businesses" at bounding box center [422, 210] width 177 height 26
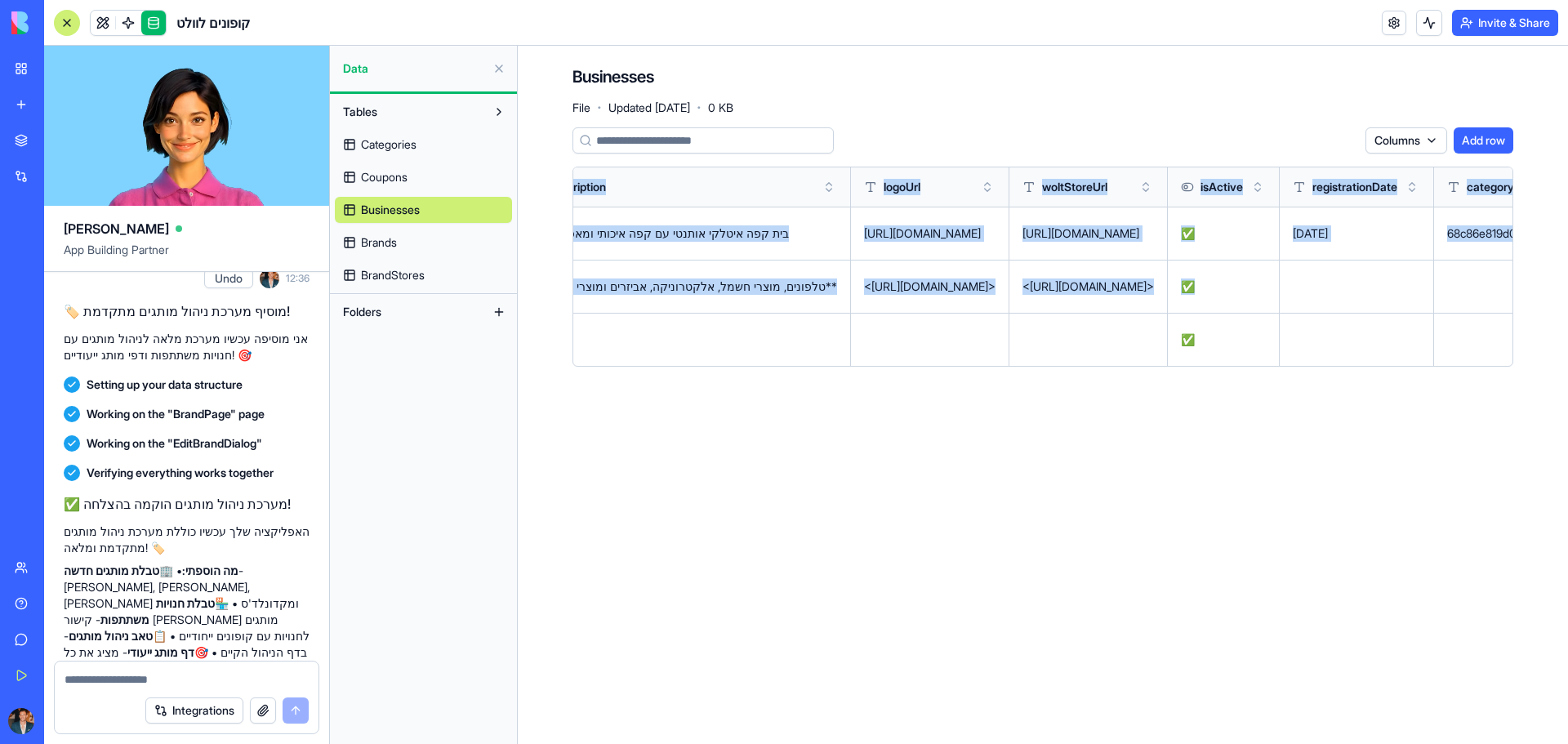
scroll to position [0, 1951]
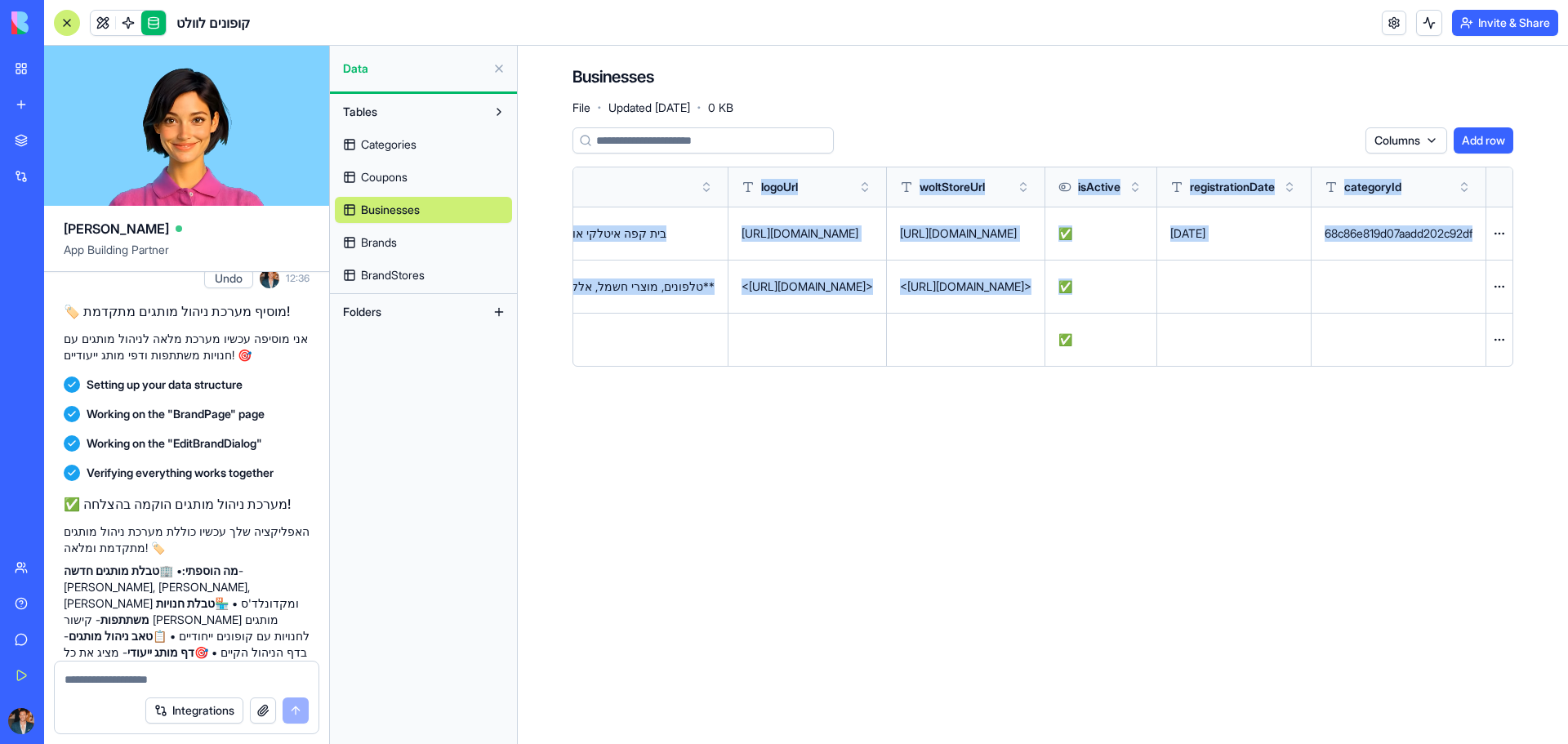
drag, startPoint x: 1099, startPoint y: 362, endPoint x: 1272, endPoint y: 386, distance: 174.7
click at [1272, 386] on div "Businesses File · Updated [DATE] · 0 KB Columns Add row businessName ownerName …" at bounding box center [1043, 223] width 1046 height 354
click at [1258, 517] on main "Businesses File · Updated [DATE] · 0 KB Columns Add row businessName ownerName …" at bounding box center [1043, 394] width 1051 height 698
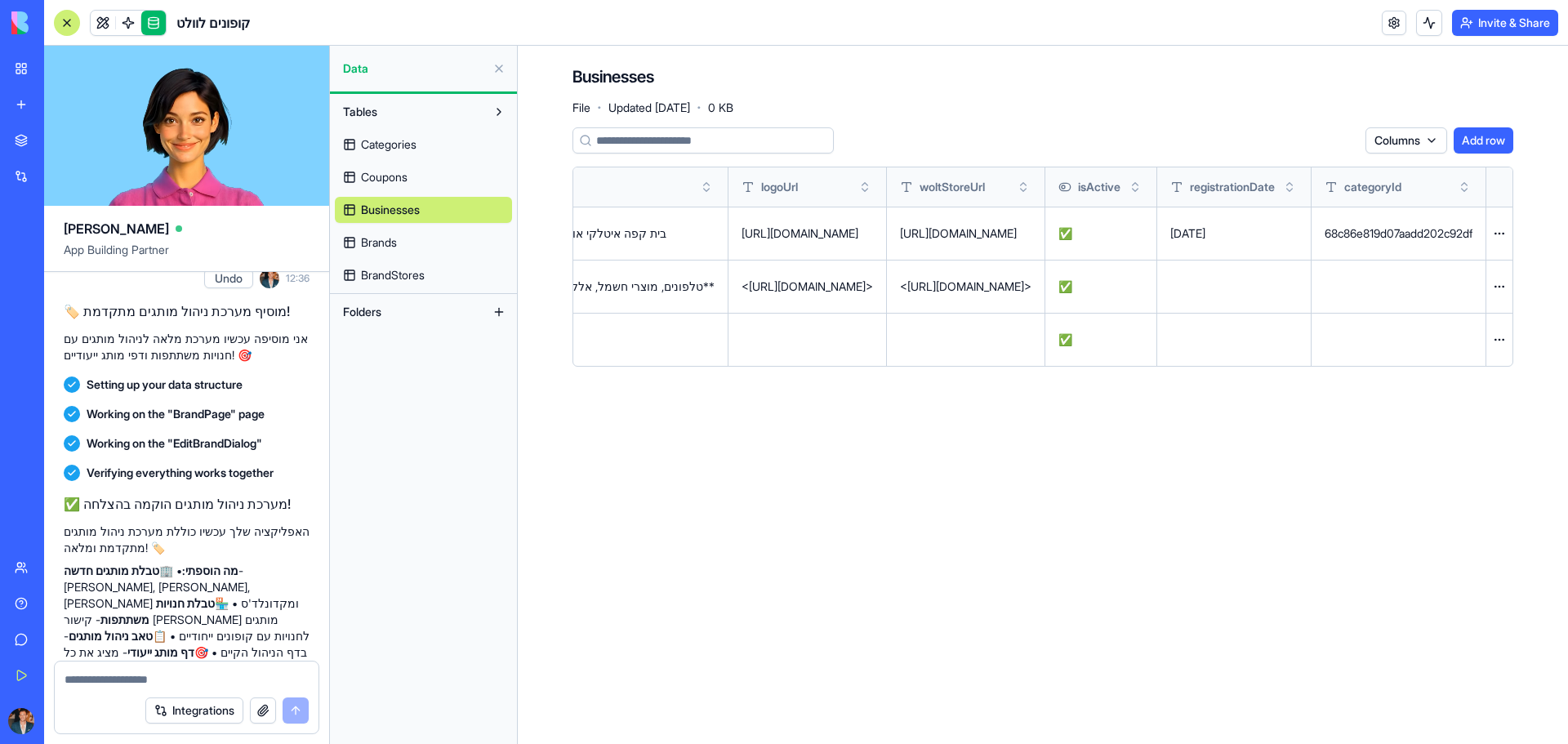
click at [668, 567] on main "Businesses File · Updated [DATE] · 0 KB Columns Add row businessName ownerName …" at bounding box center [1043, 394] width 1051 height 698
